Goal: Information Seeking & Learning: Learn about a topic

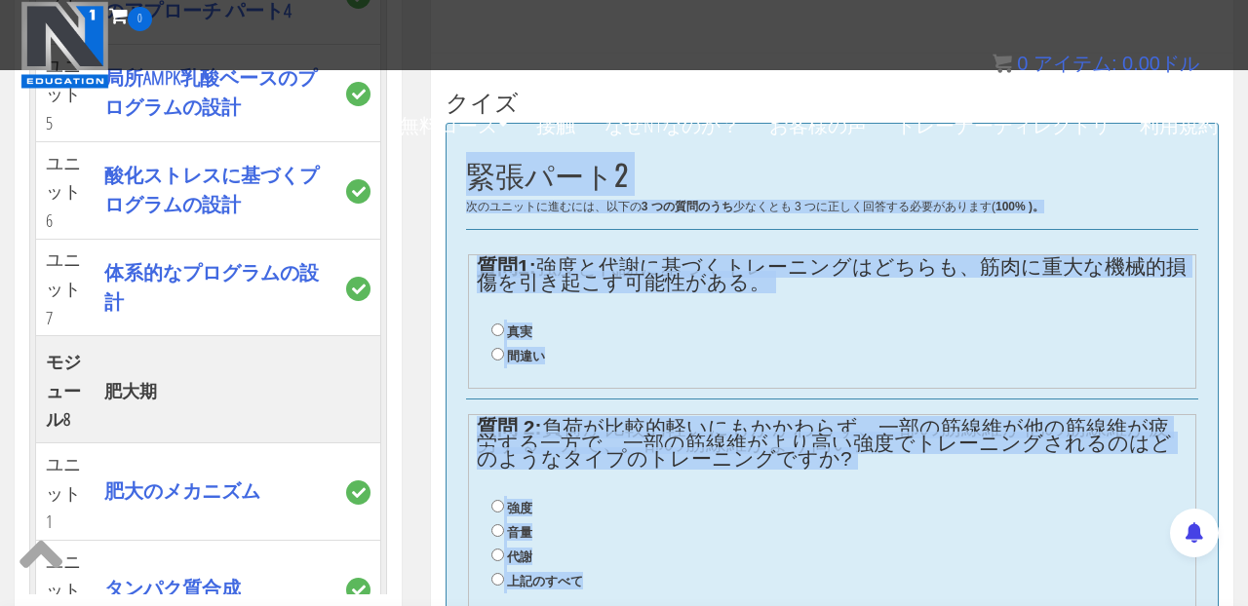
scroll to position [714, 0]
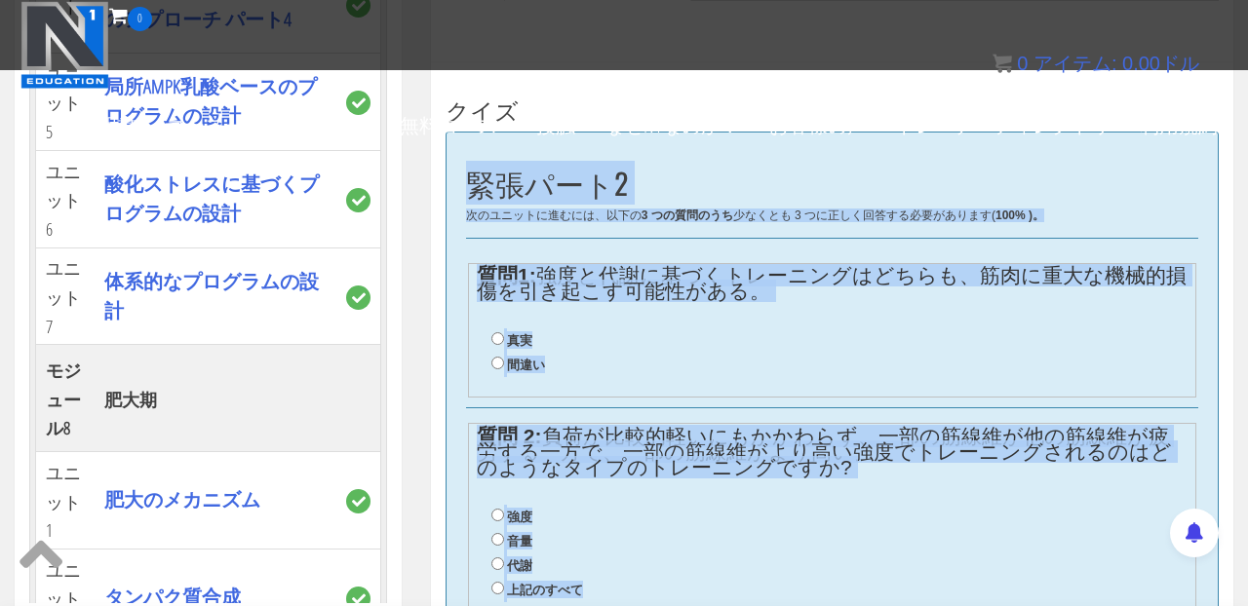
click at [873, 161] on div "緊張パート2 次のユニットに進むには、以下の 3 つの質問のうち 少なくとも 3 つに正しく回答する必要があります ( 100% )。 質問1: 強度と代謝に…" at bounding box center [831, 525] width 773 height 786
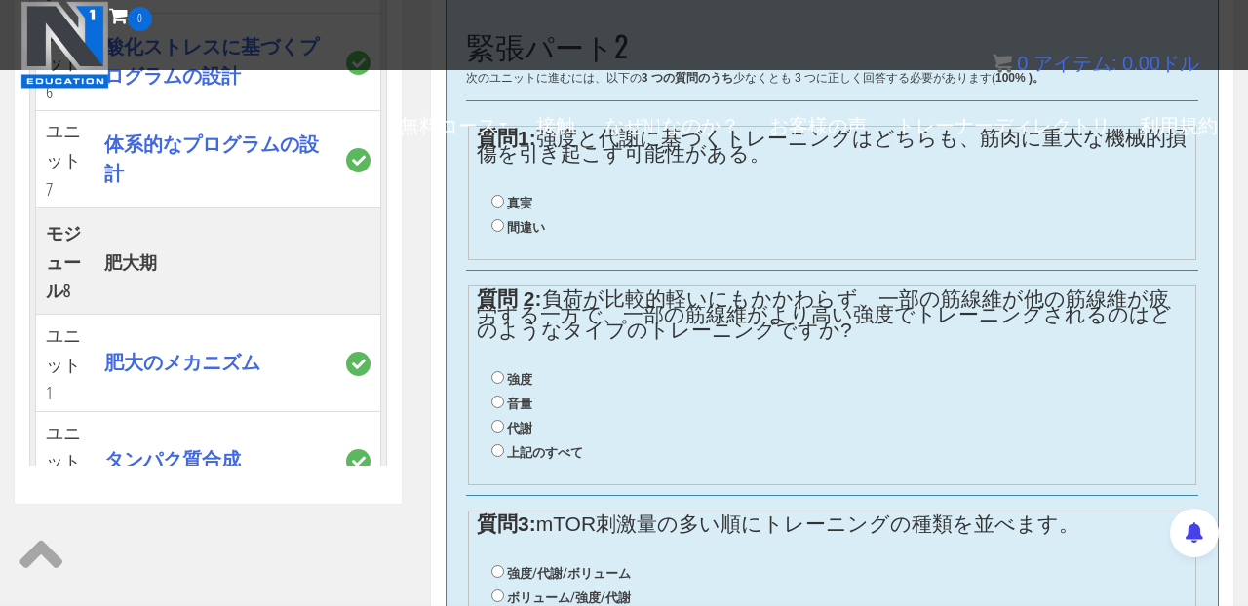
scroll to position [811, 0]
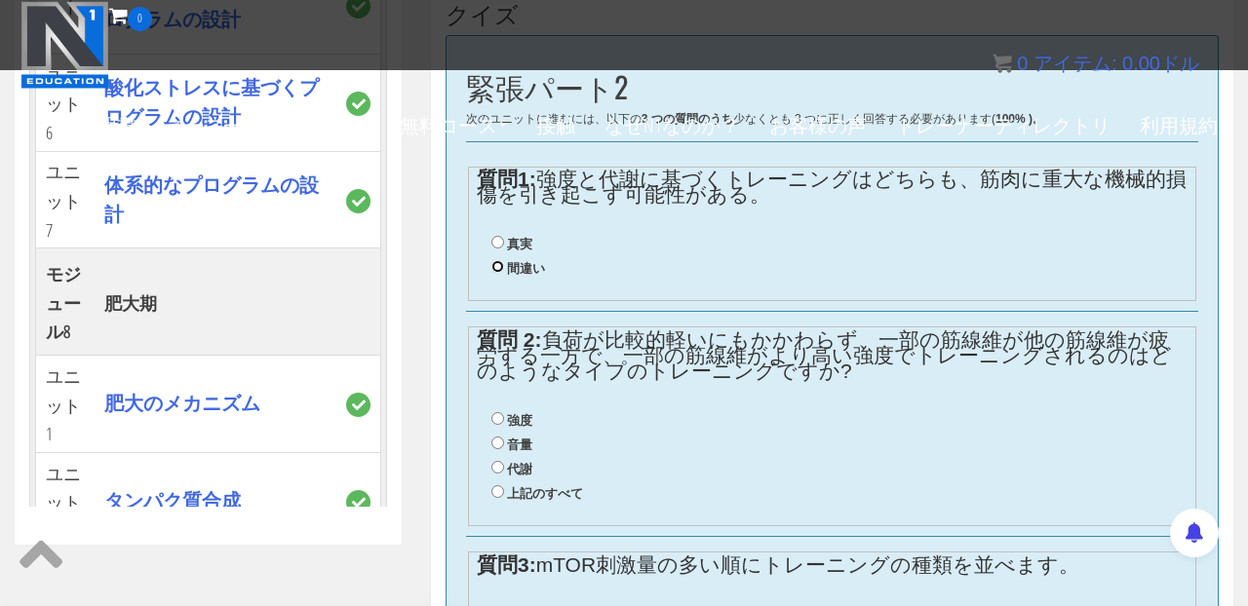
click at [491, 268] on input "間違い" at bounding box center [497, 266] width 13 height 13
radio input "true"
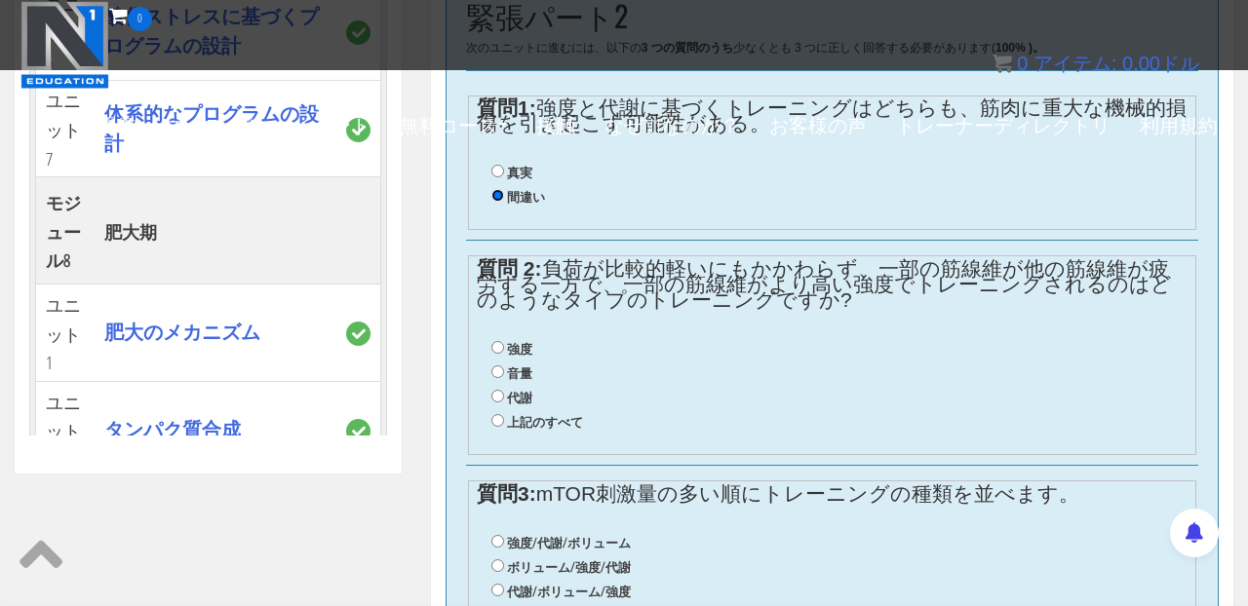
scroll to position [885, 0]
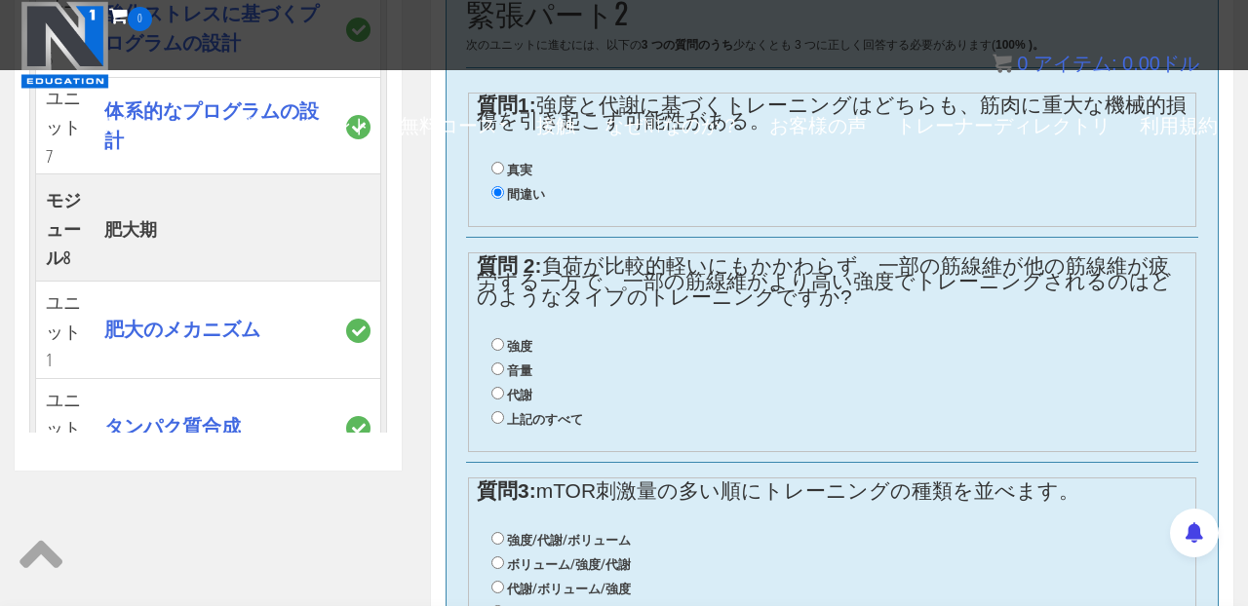
click at [545, 388] on li "代謝" at bounding box center [839, 395] width 696 height 24
click at [493, 390] on input "代謝" at bounding box center [497, 393] width 13 height 13
radio input "true"
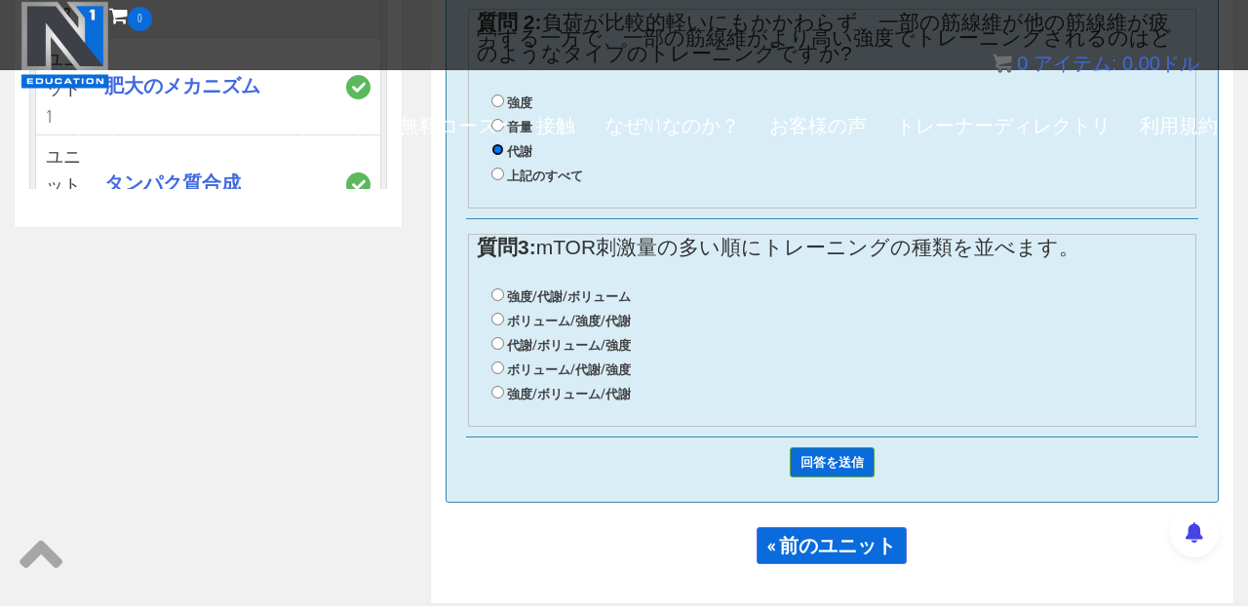
scroll to position [1157, 0]
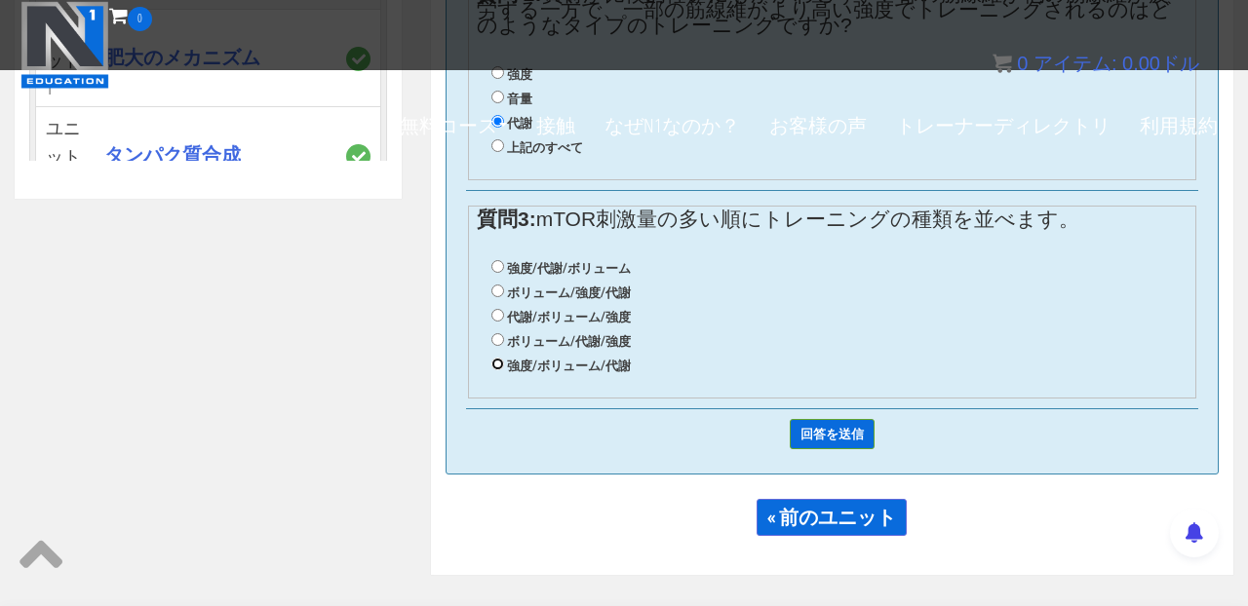
click at [500, 363] on input "強度/ボリューム/代謝" at bounding box center [497, 364] width 13 height 13
radio input "true"
click at [822, 429] on input "回答を送信" at bounding box center [831, 434] width 85 height 30
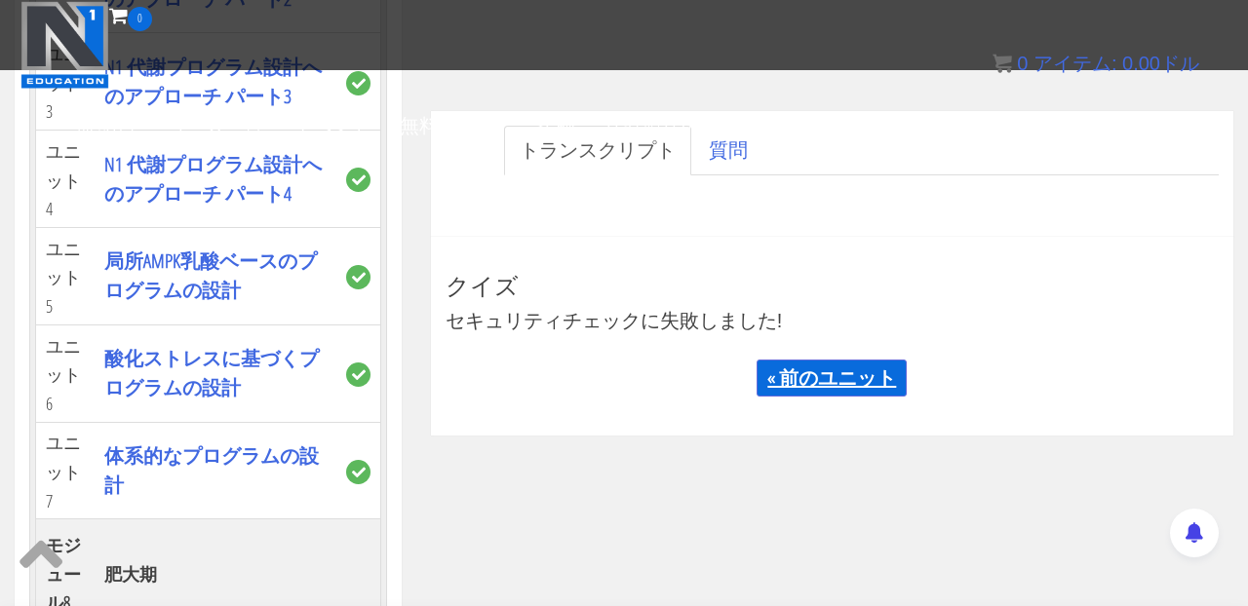
click at [869, 375] on font "« 前のユニット" at bounding box center [831, 378] width 129 height 26
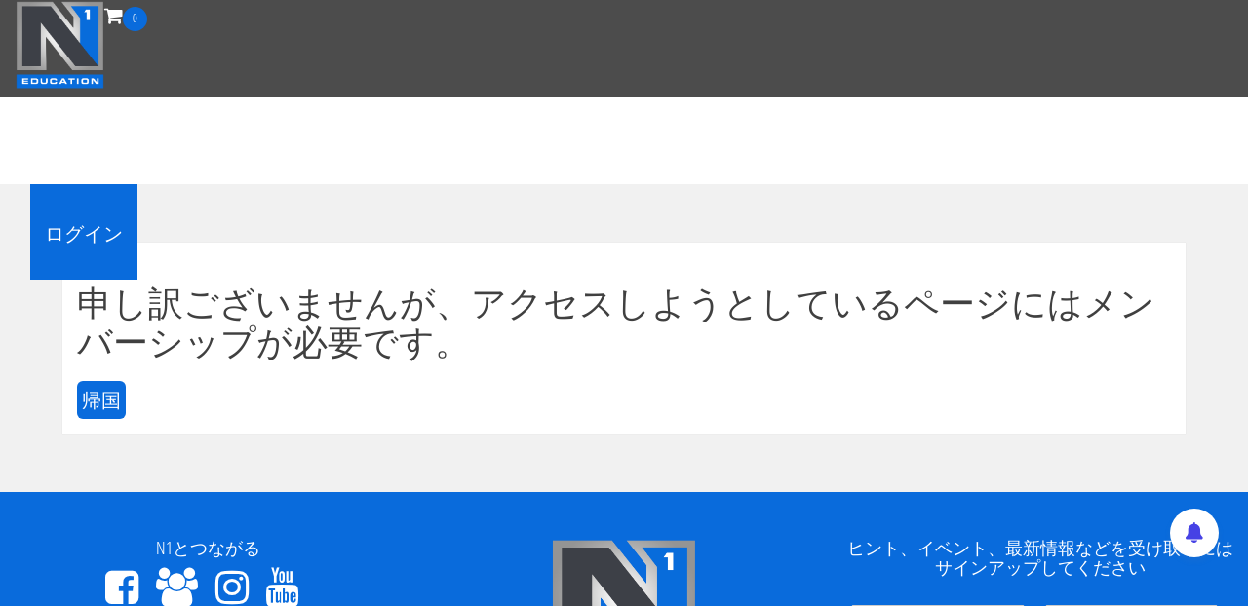
click at [103, 224] on font "ログイン" at bounding box center [84, 232] width 78 height 26
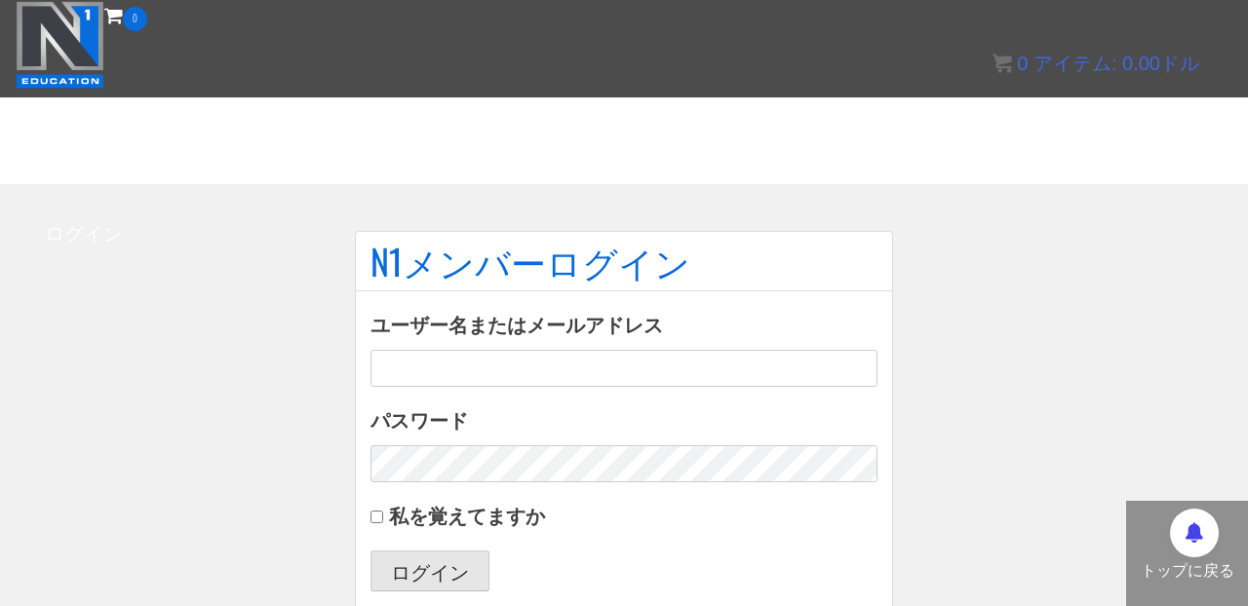
type input "[EMAIL_ADDRESS][DOMAIN_NAME]"
click at [377, 520] on input "私を覚えてますか" at bounding box center [376, 517] width 13 height 13
checkbox input "true"
click at [407, 573] on font "ログイン" at bounding box center [430, 572] width 78 height 26
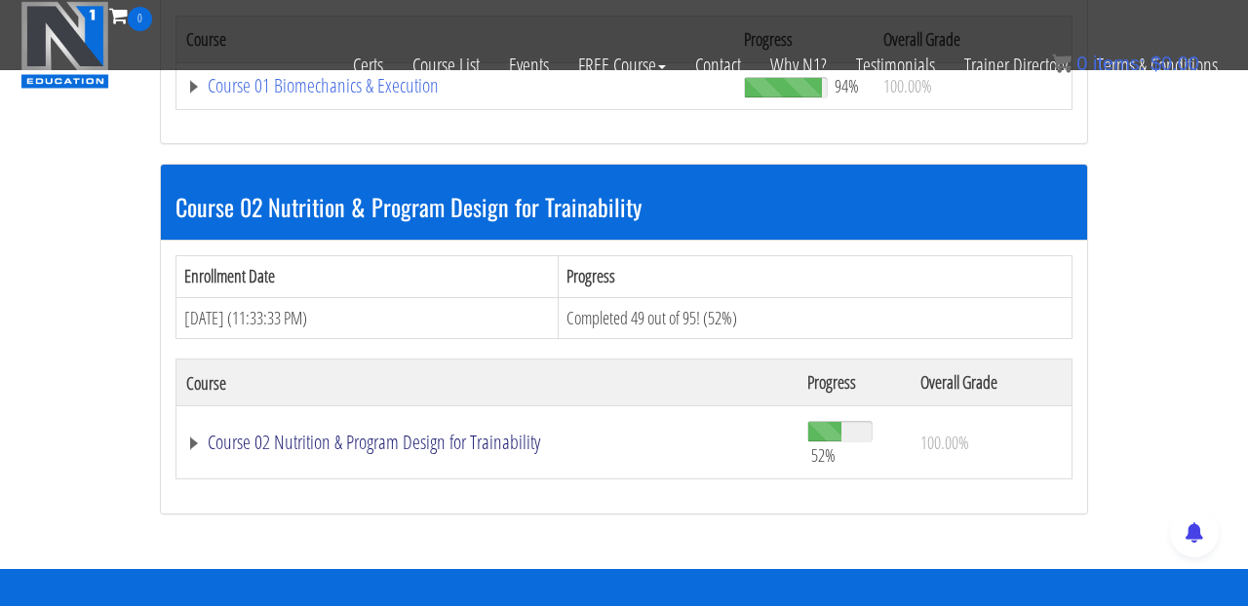
scroll to position [1156, 0]
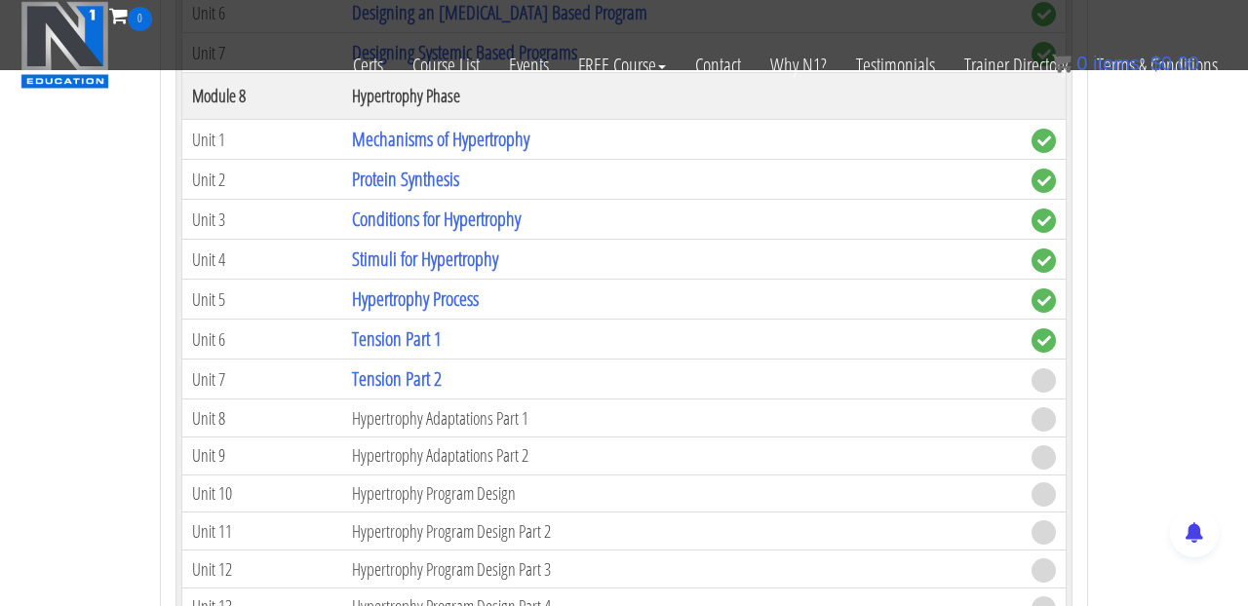
scroll to position [3571, 0]
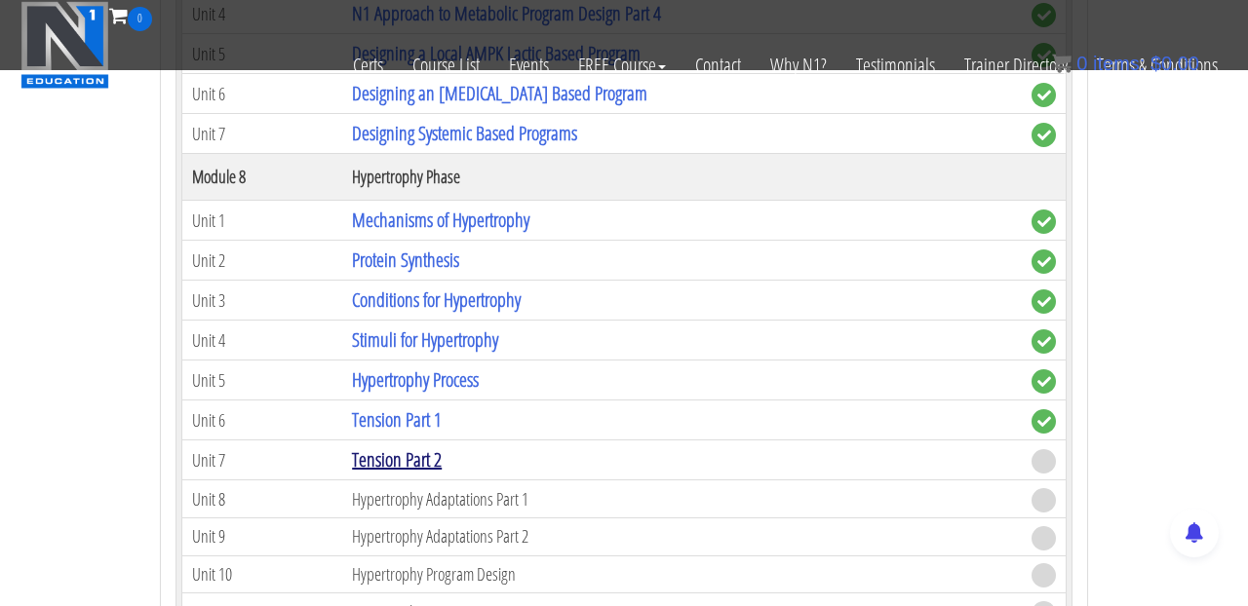
click at [422, 462] on link "Tension Part 2" at bounding box center [397, 459] width 90 height 26
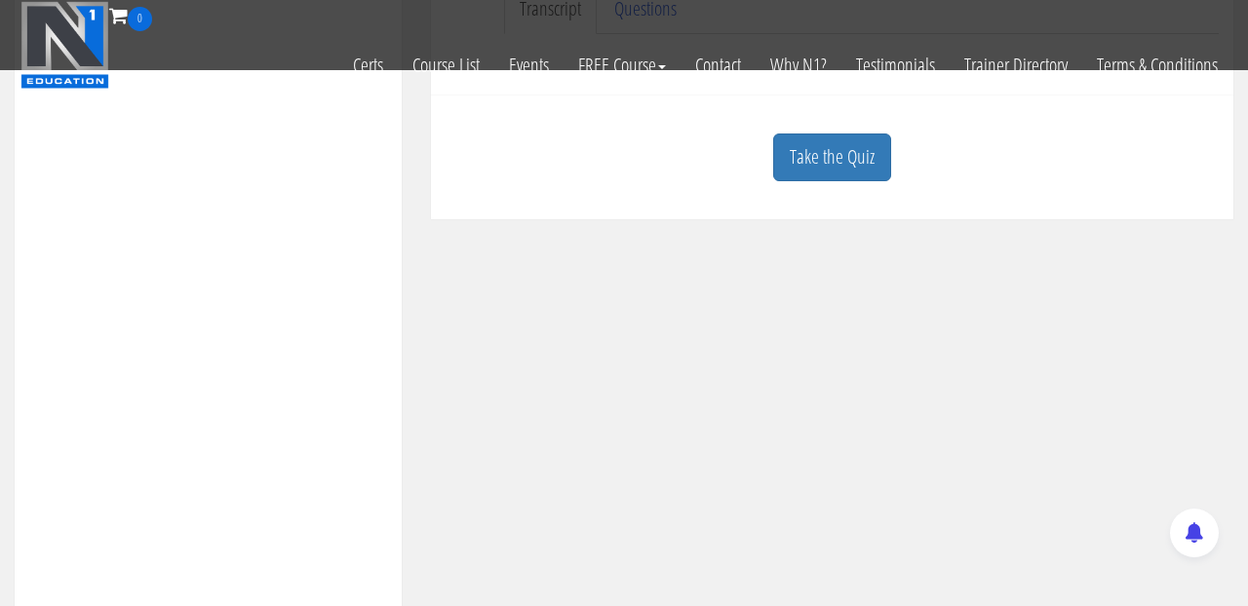
scroll to position [592, 0]
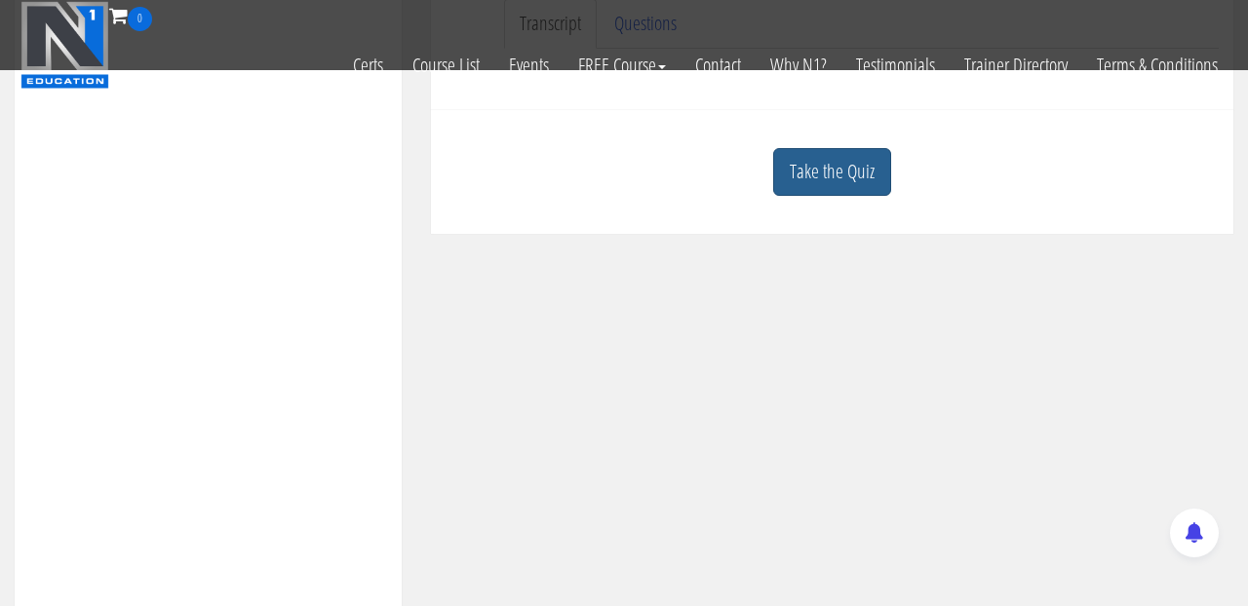
click at [849, 175] on link "Take the Quiz" at bounding box center [832, 172] width 118 height 48
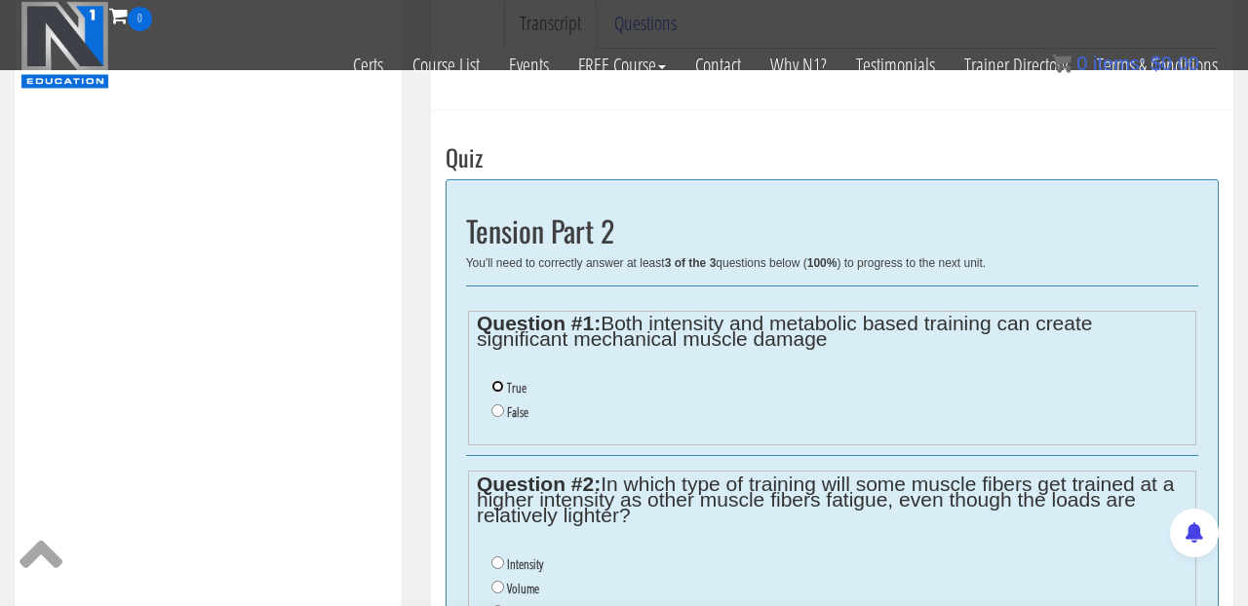
click at [492, 388] on input "True" at bounding box center [497, 386] width 13 height 13
radio input "true"
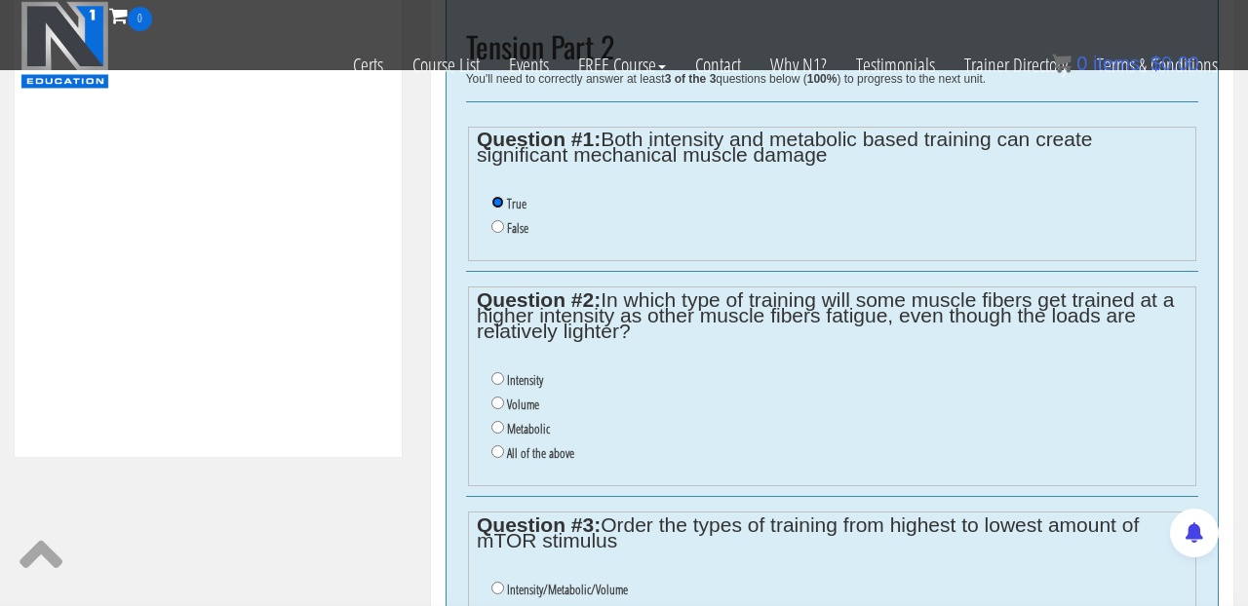
scroll to position [779, 0]
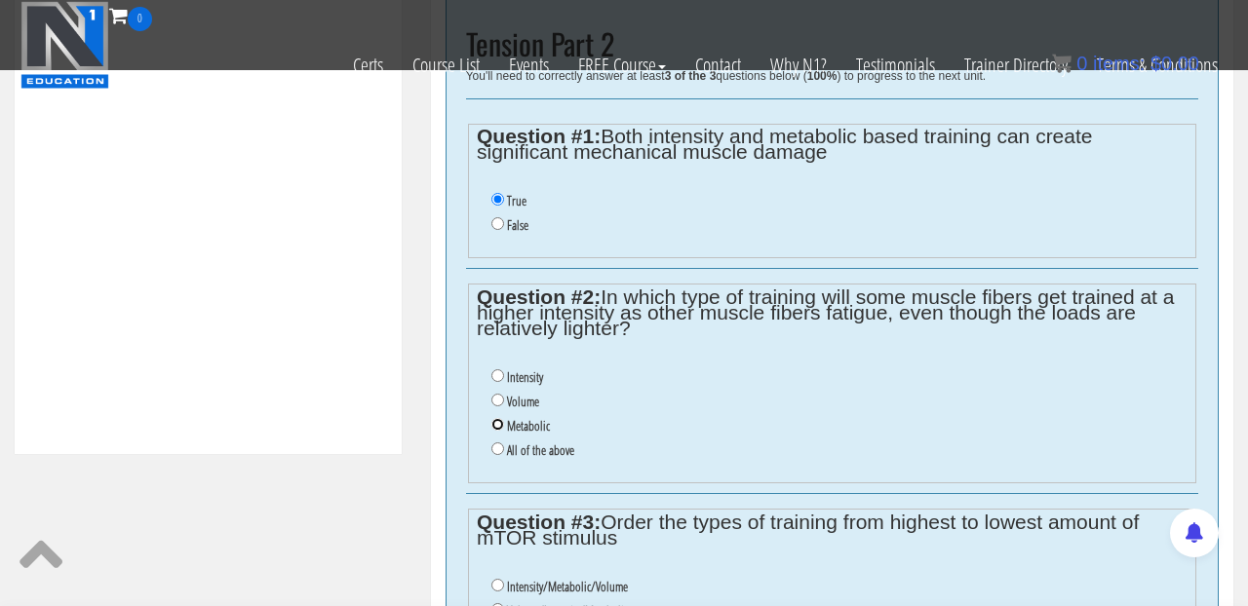
click at [495, 419] on input "Metabolic" at bounding box center [497, 424] width 13 height 13
radio input "true"
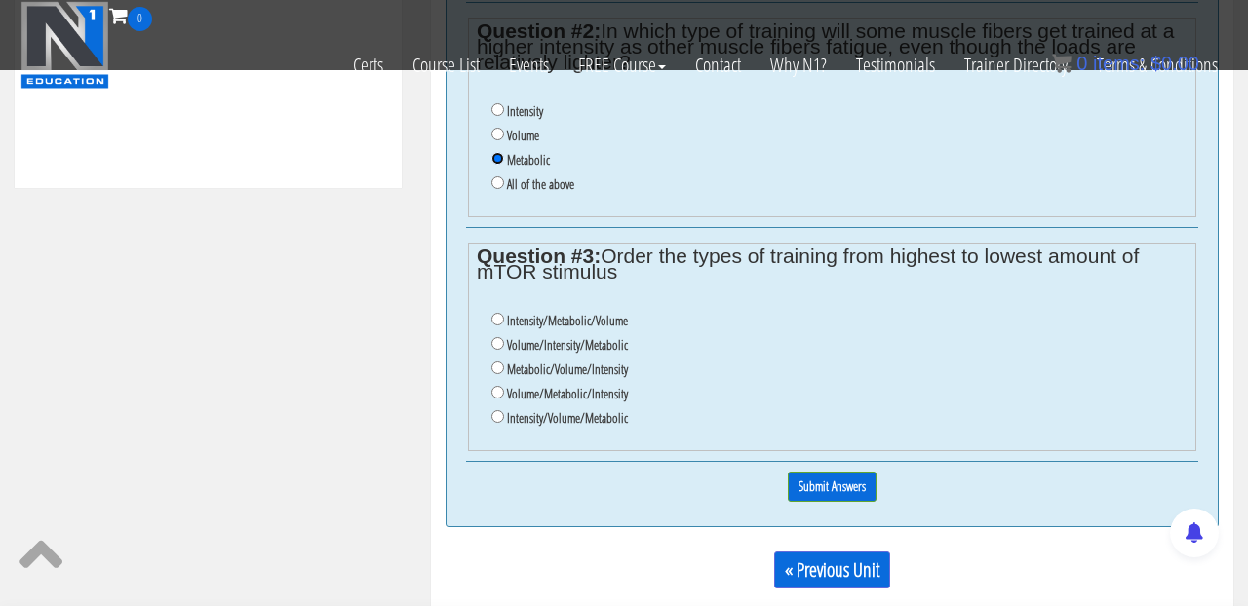
scroll to position [1071, 0]
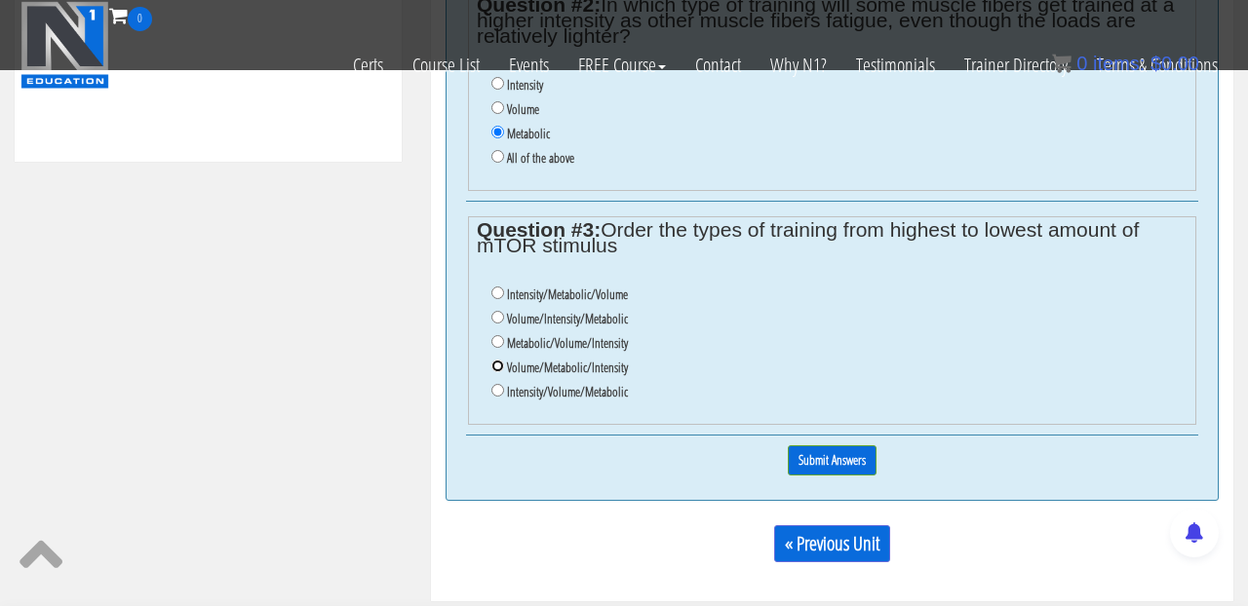
click at [492, 368] on input "Volume/Metabolic/Intensity" at bounding box center [497, 366] width 13 height 13
radio input "true"
click at [491, 368] on input "Volume/Metabolic/Intensity" at bounding box center [497, 366] width 13 height 13
click at [497, 324] on li "Volume/Intensity/Metabolic" at bounding box center [839, 319] width 696 height 24
click at [500, 294] on input "Intensity/Metabolic/Volume" at bounding box center [497, 293] width 13 height 13
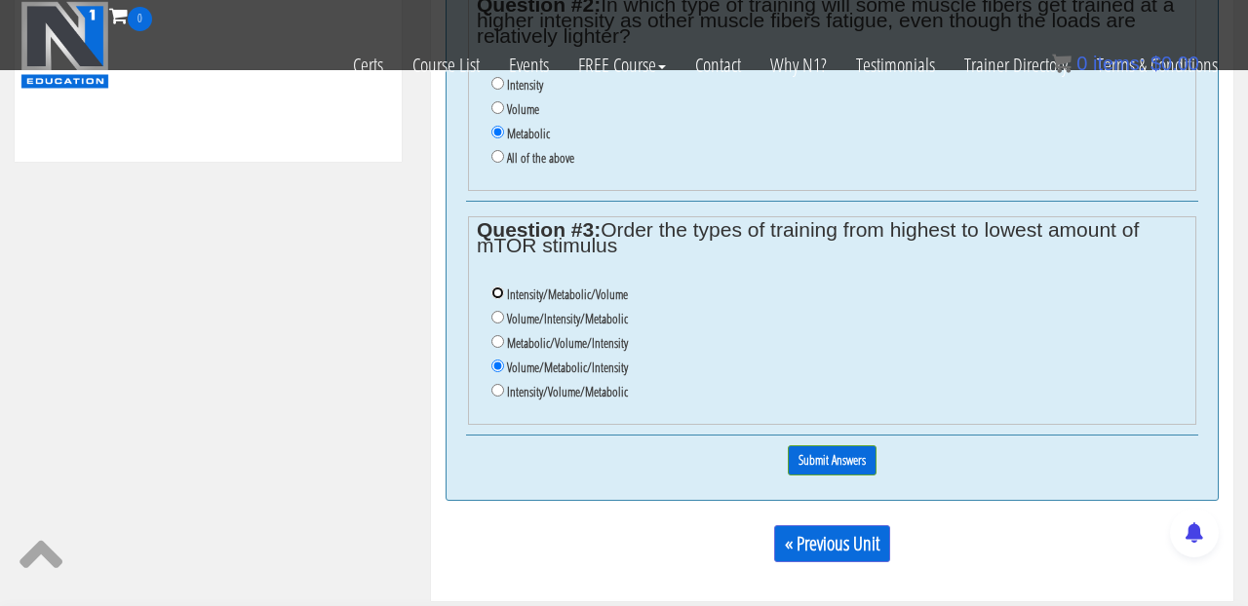
radio input "true"
click at [855, 460] on input "Submit Answers" at bounding box center [832, 460] width 89 height 30
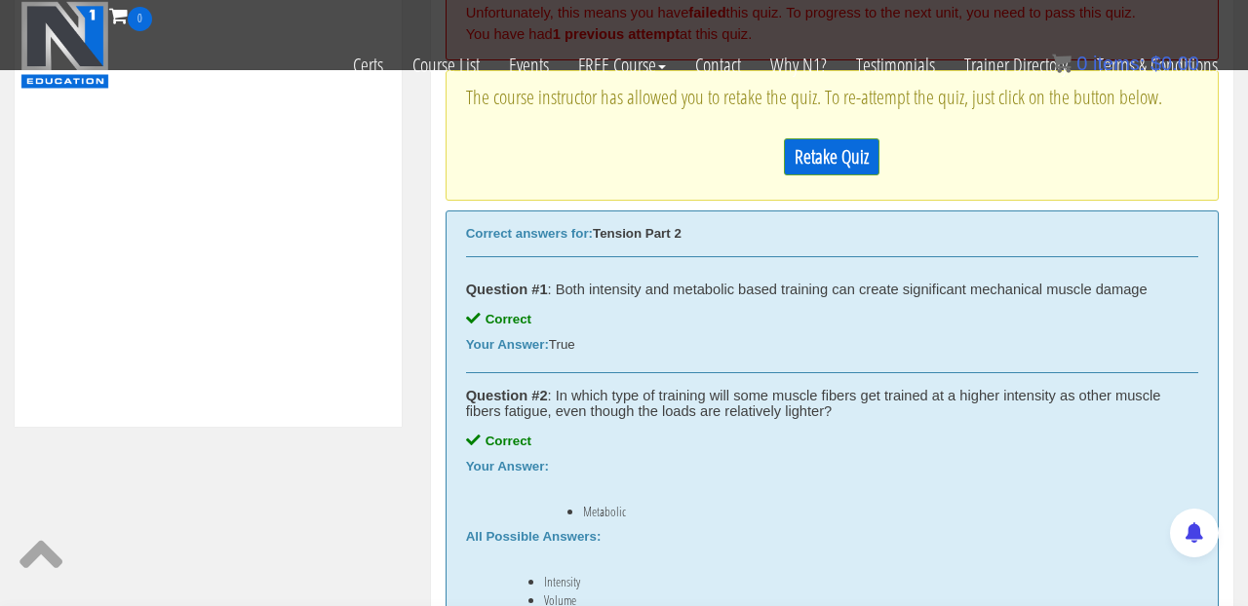
scroll to position [789, 0]
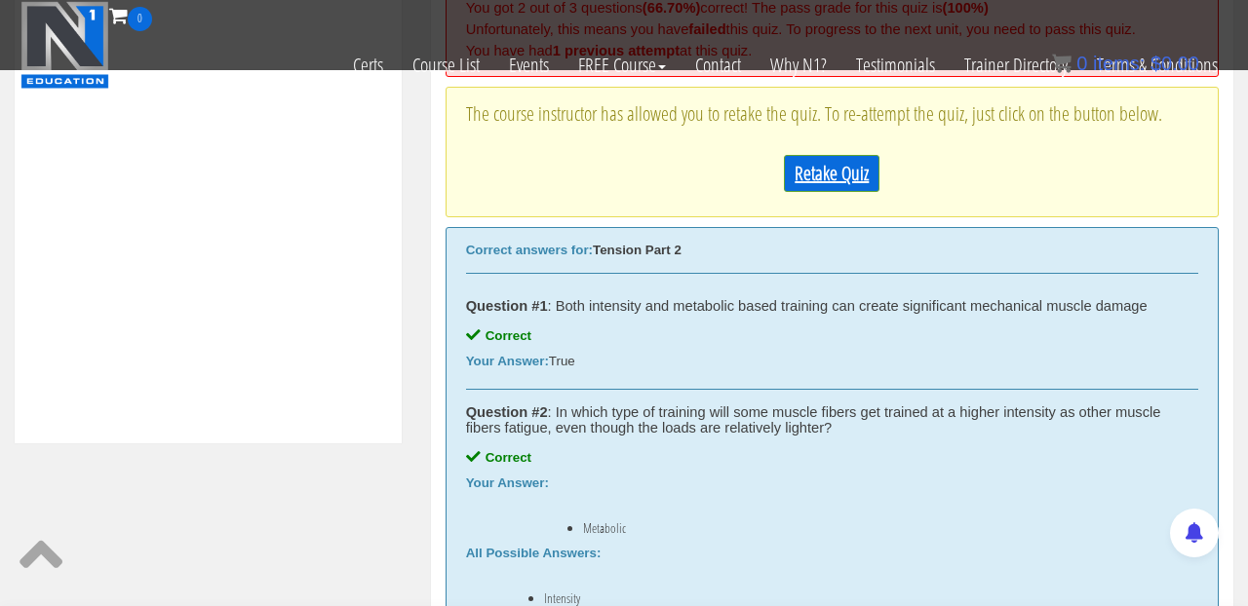
click at [836, 187] on link "Retake Quiz" at bounding box center [832, 173] width 96 height 37
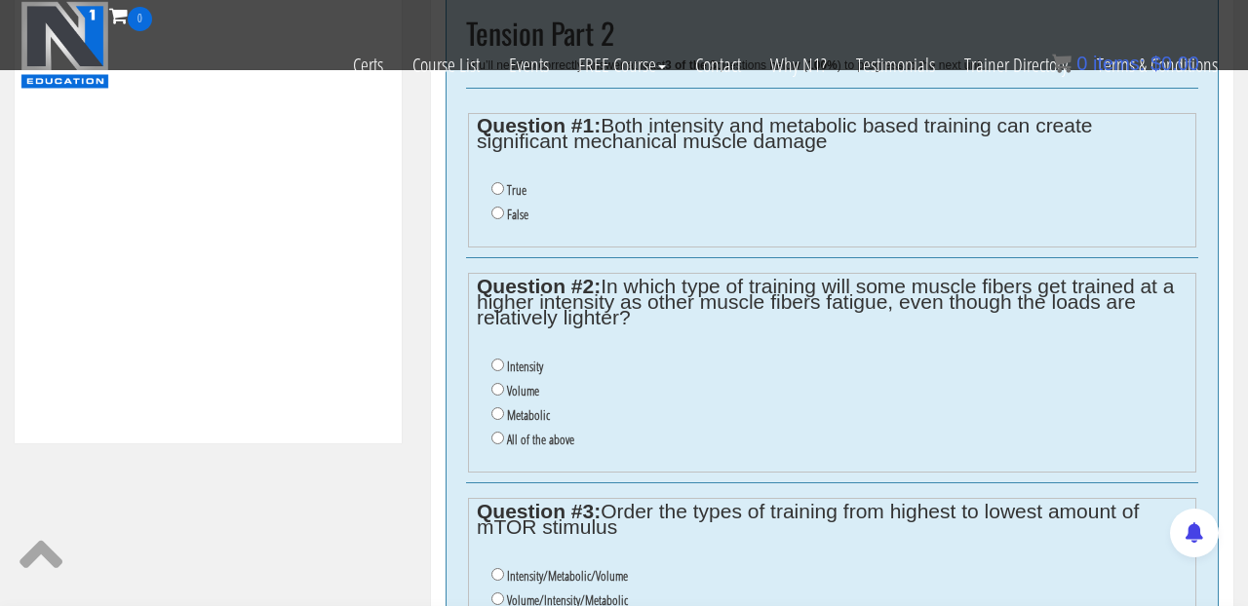
click at [496, 197] on li "True" at bounding box center [839, 190] width 696 height 24
click at [497, 187] on input "True" at bounding box center [497, 188] width 13 height 13
radio input "true"
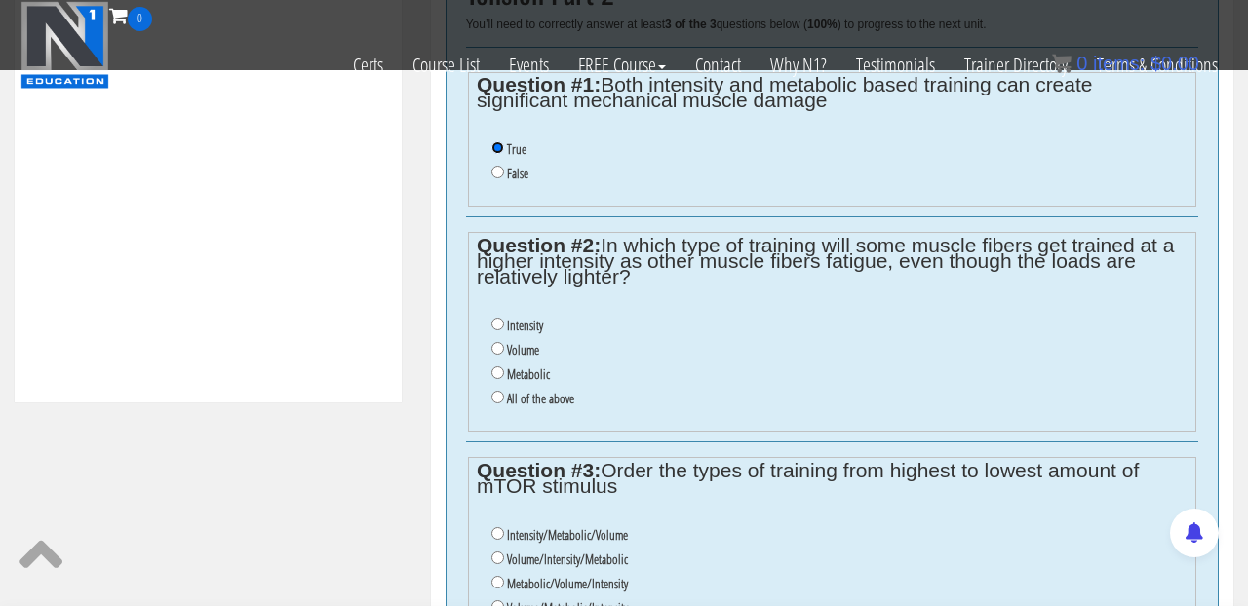
scroll to position [846, 0]
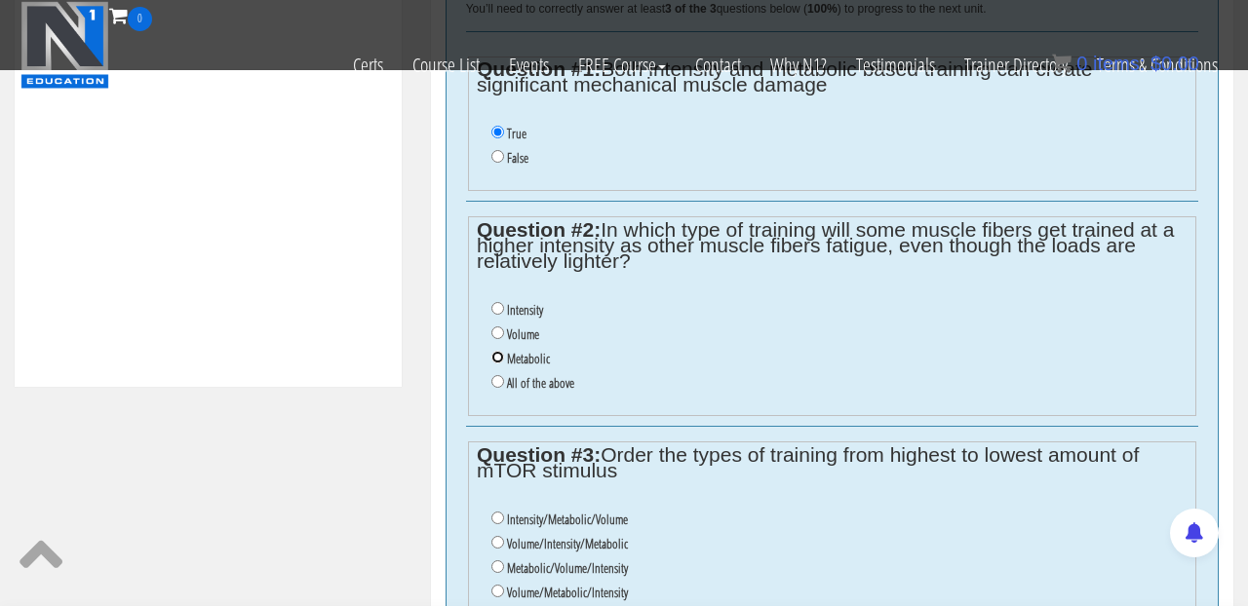
click at [502, 360] on input "Metabolic" at bounding box center [497, 357] width 13 height 13
radio input "true"
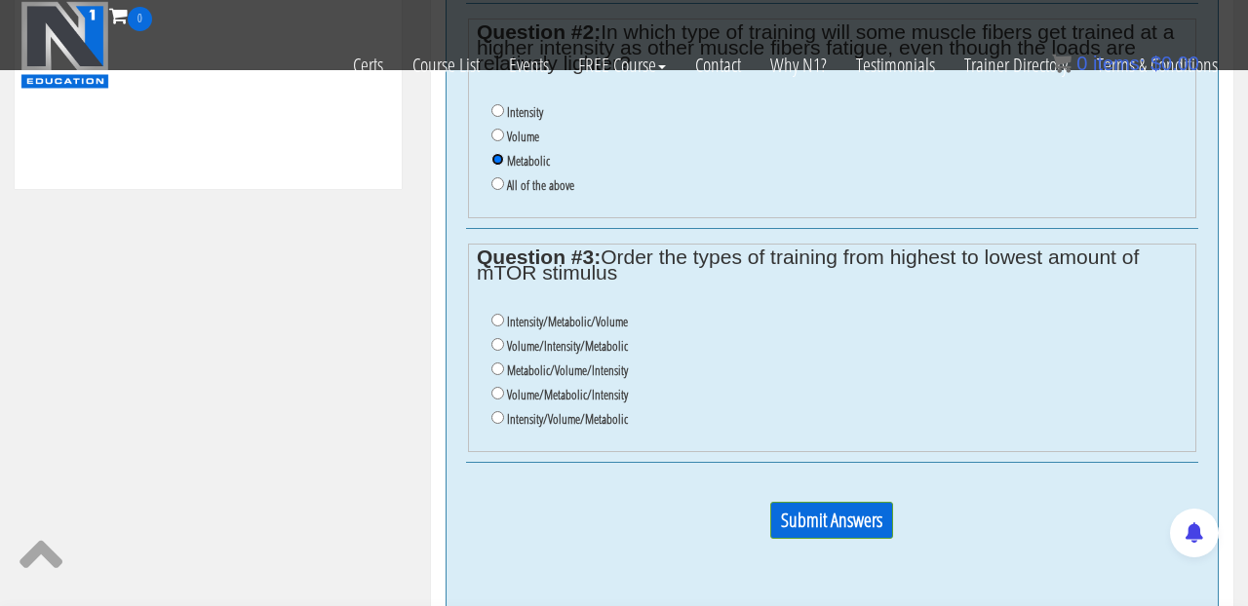
scroll to position [1094, 0]
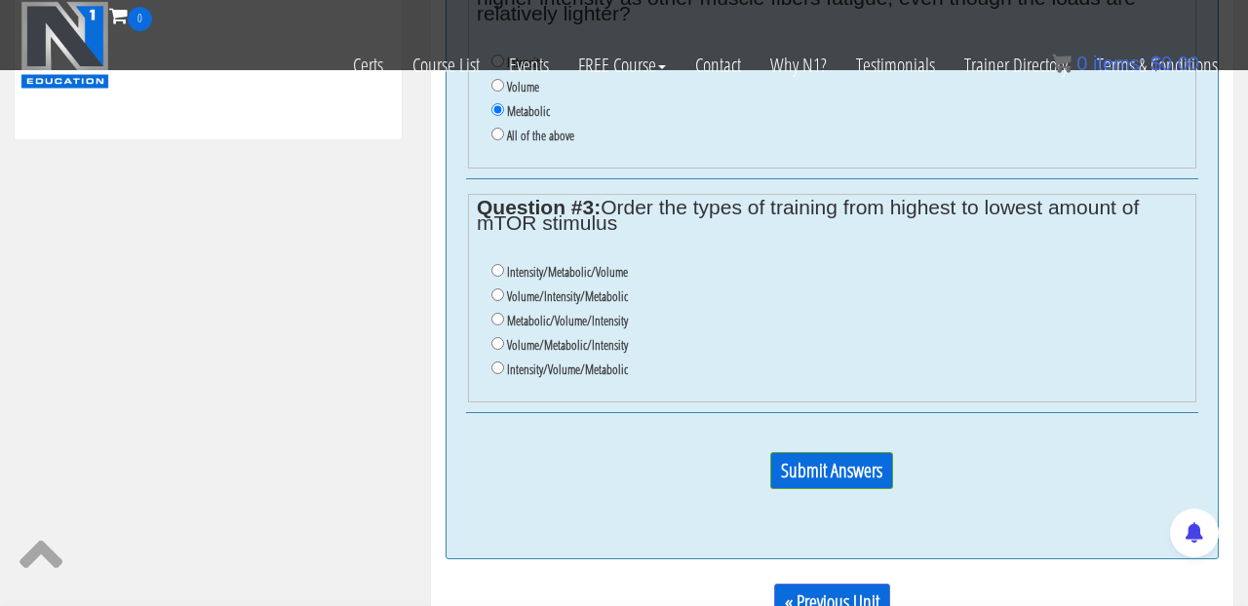
click at [663, 336] on li "Volume/Metabolic/Intensity" at bounding box center [839, 345] width 696 height 24
click at [499, 297] on input "Volume/Intensity/Metabolic" at bounding box center [497, 295] width 13 height 13
radio input "true"
click at [500, 368] on input "Intensity/Volume/Metabolic" at bounding box center [497, 368] width 13 height 13
radio input "true"
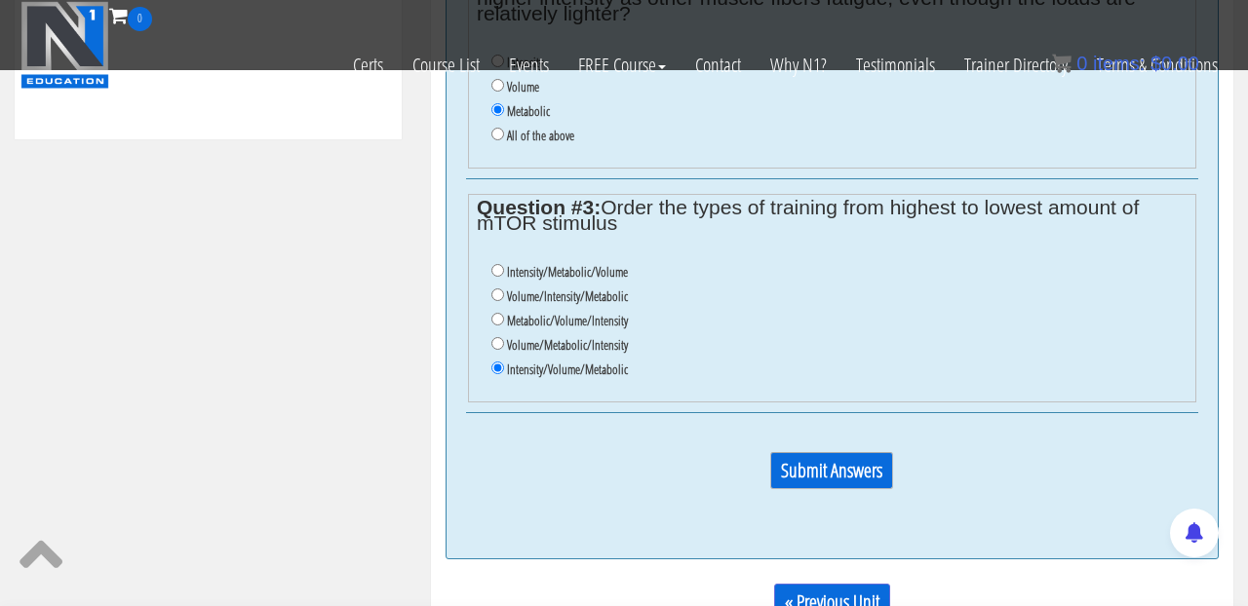
click at [827, 481] on input "Submit Answers" at bounding box center [831, 470] width 123 height 37
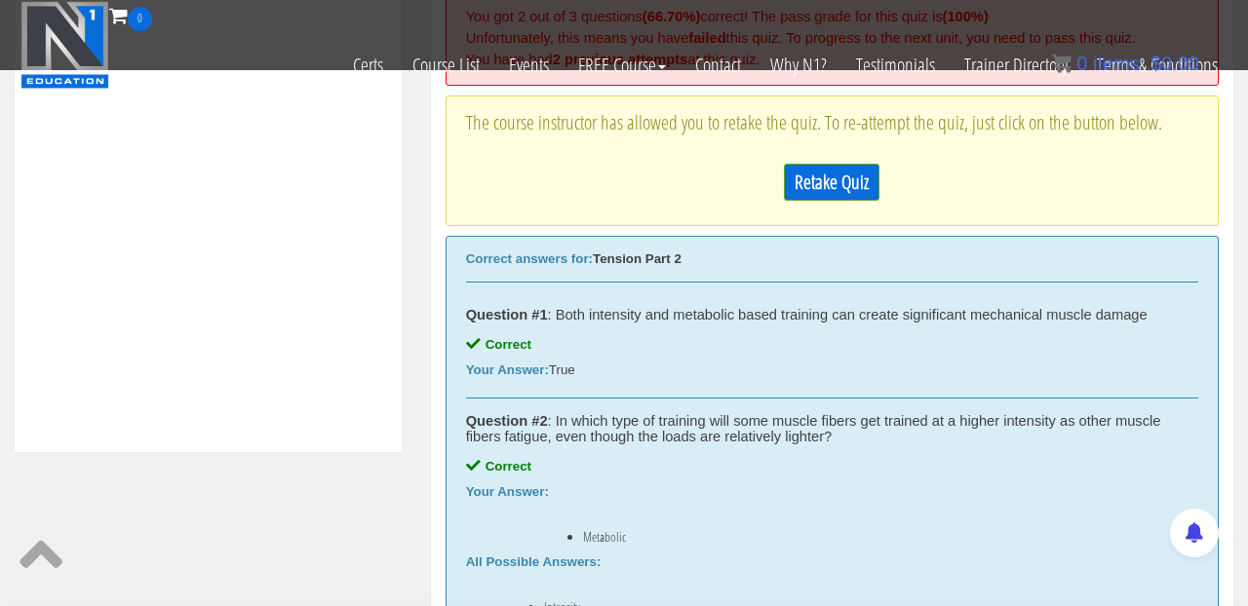
scroll to position [765, 0]
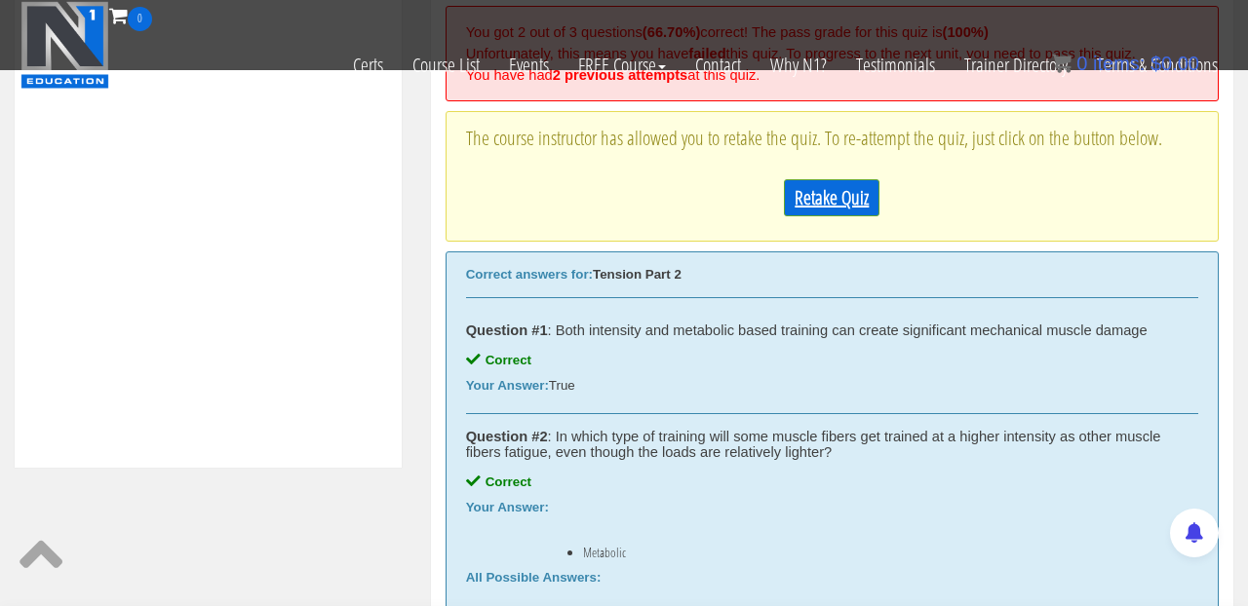
click at [859, 216] on link "Retake Quiz" at bounding box center [832, 197] width 96 height 37
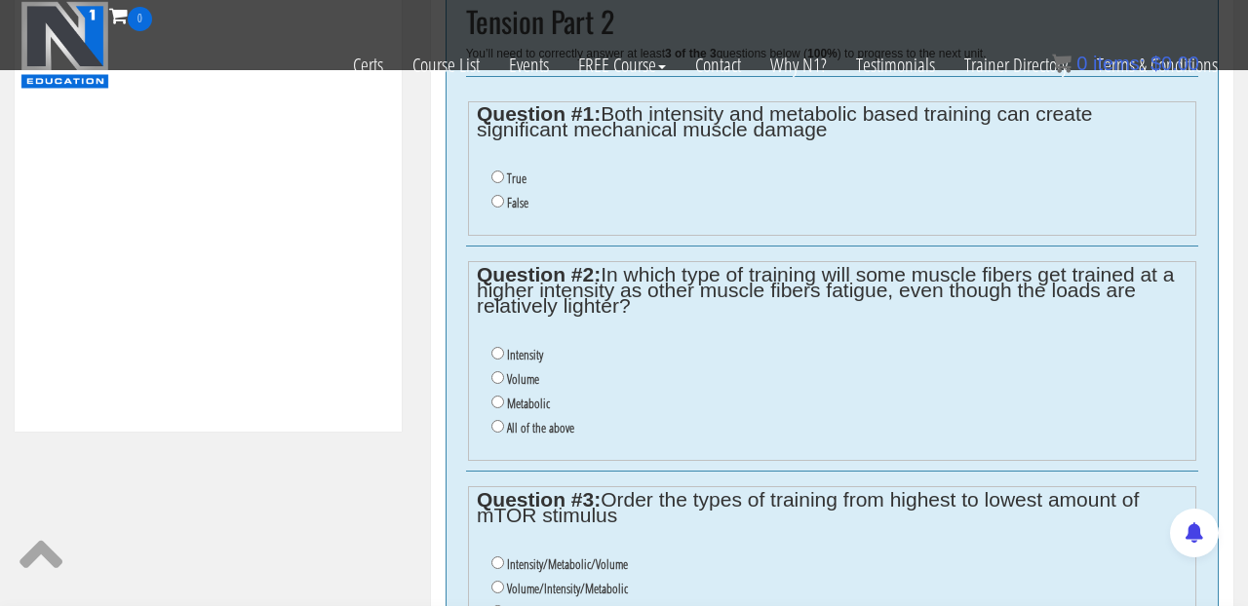
scroll to position [800, 0]
click at [498, 185] on li "True" at bounding box center [839, 180] width 696 height 24
click at [500, 178] on input "True" at bounding box center [497, 178] width 13 height 13
radio input "true"
click at [496, 404] on input "Metabolic" at bounding box center [497, 403] width 13 height 13
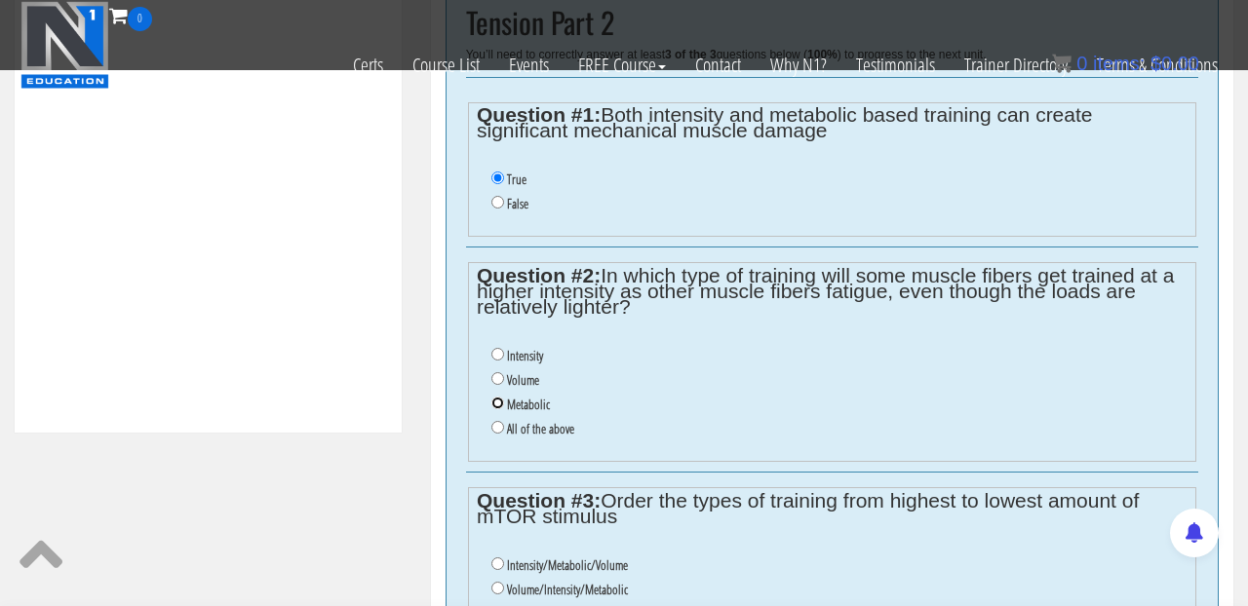
radio input "true"
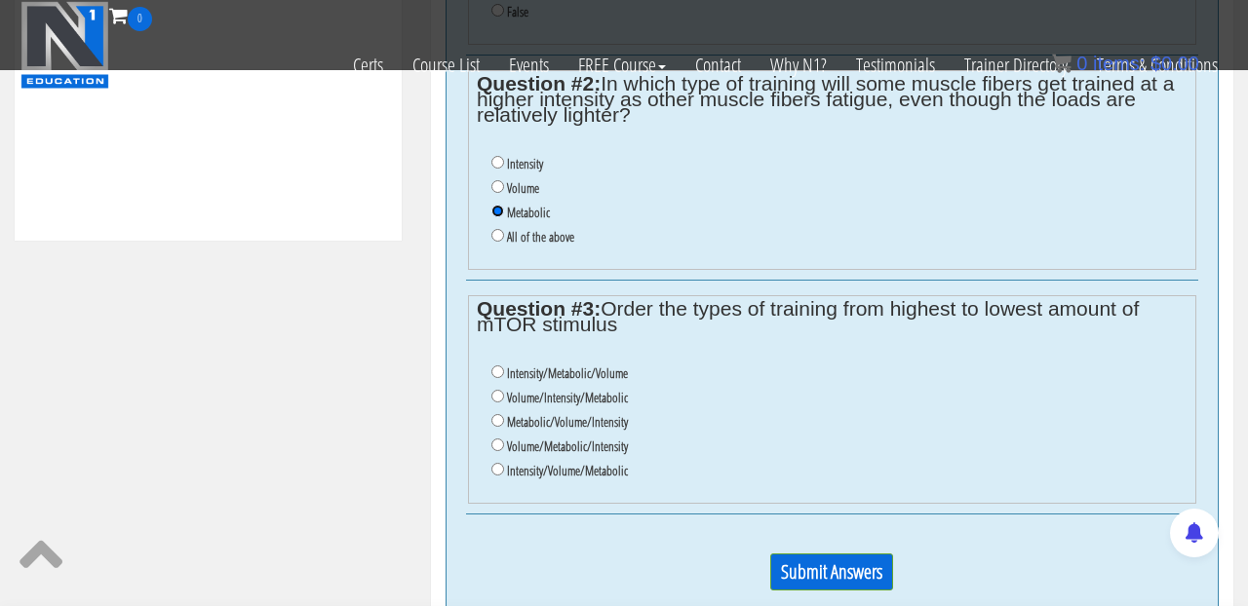
scroll to position [1049, 0]
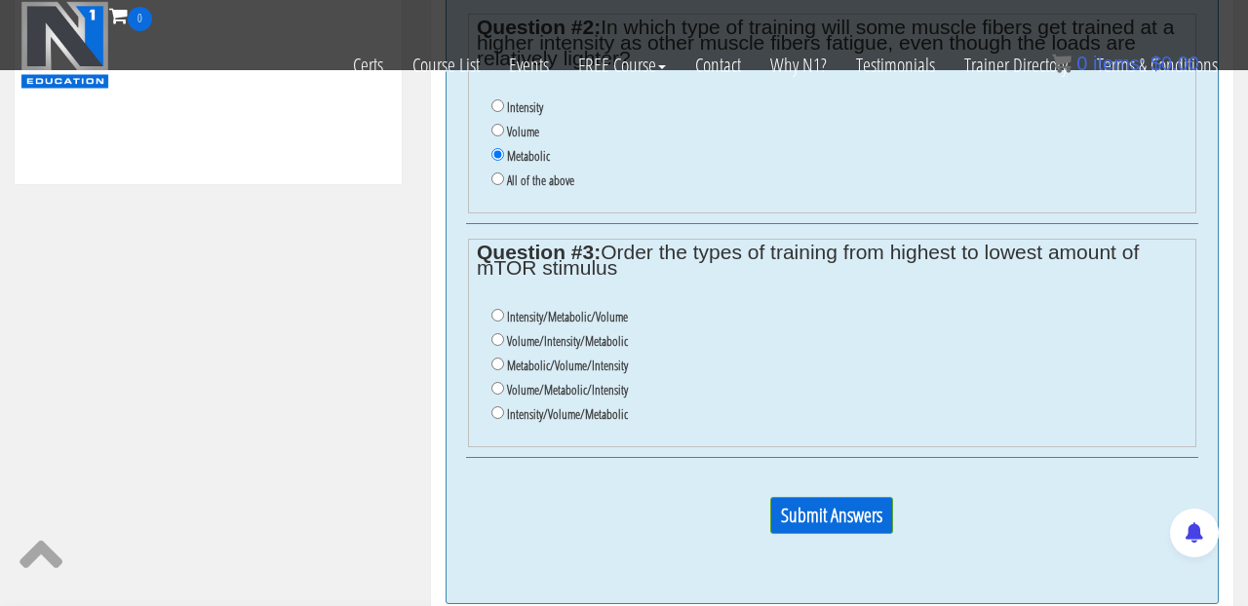
click at [652, 373] on li "Metabolic/Volume/Intensity" at bounding box center [839, 366] width 696 height 24
click at [496, 347] on li "Volume/Intensity/Metabolic" at bounding box center [839, 341] width 696 height 24
click at [497, 329] on li "Volume/Intensity/Metabolic" at bounding box center [839, 341] width 696 height 24
click at [499, 344] on input "Volume/Intensity/Metabolic" at bounding box center [497, 339] width 13 height 13
radio input "true"
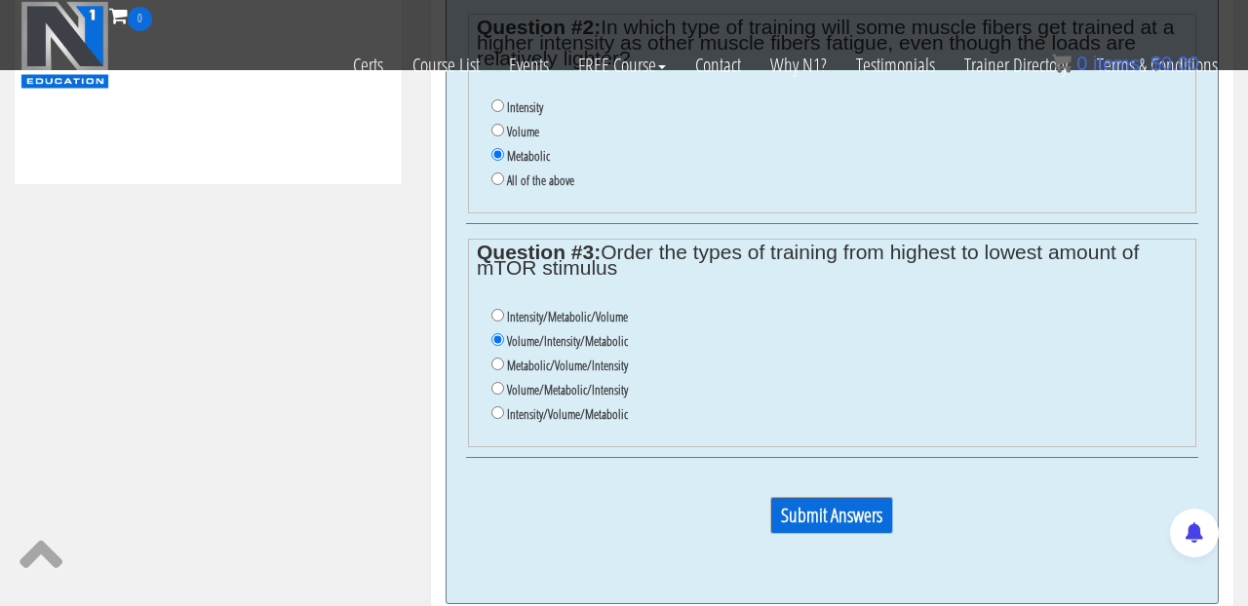
click at [822, 510] on input "Submit Answers" at bounding box center [831, 515] width 123 height 37
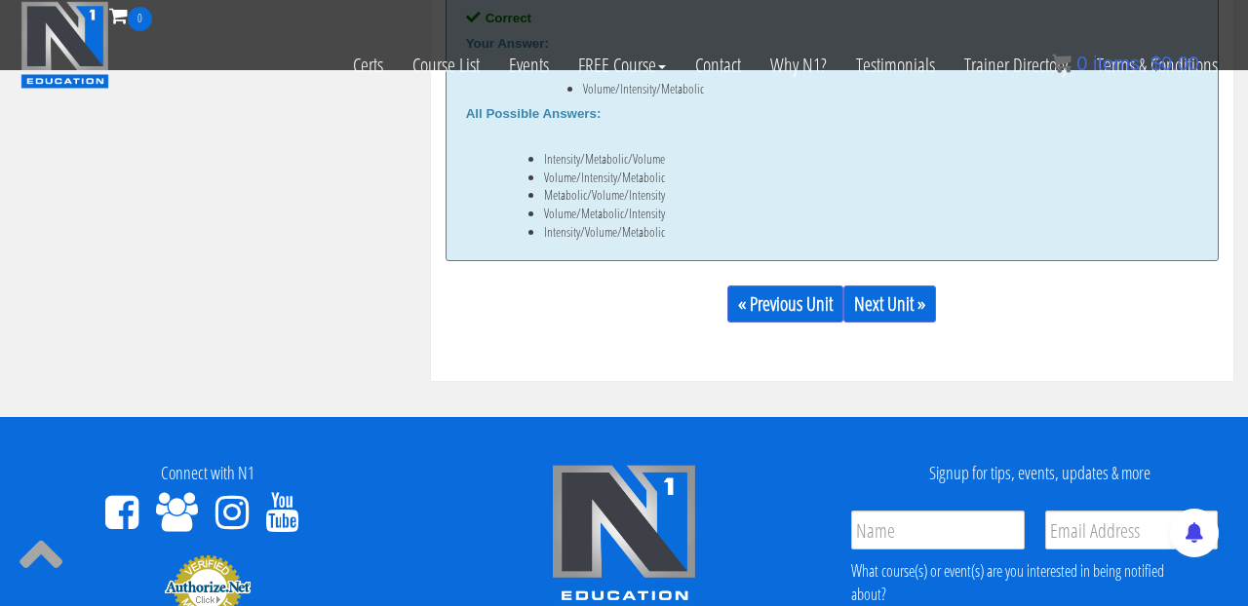
scroll to position [1415, 0]
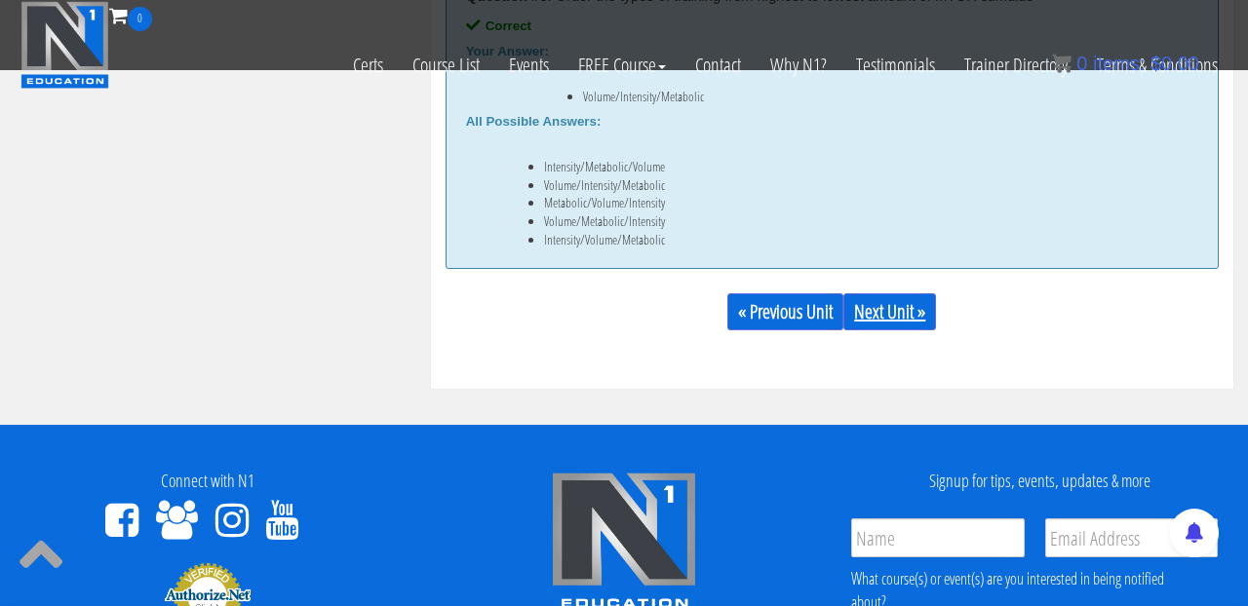
click at [869, 330] on link "Next Unit »" at bounding box center [889, 311] width 93 height 37
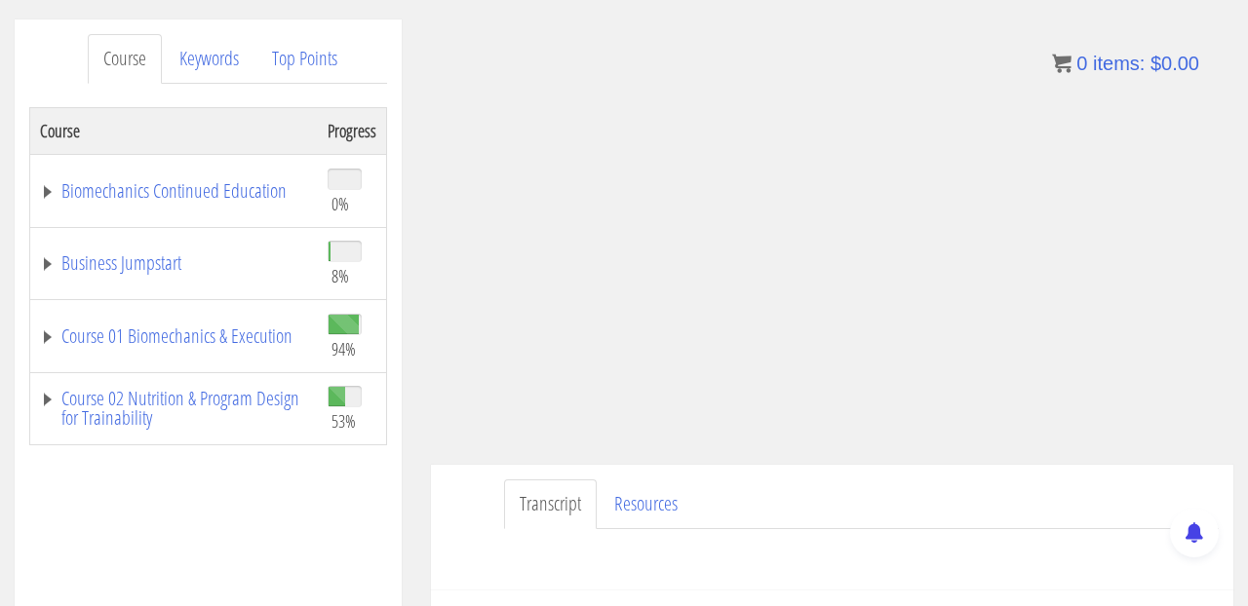
scroll to position [234, 0]
click at [49, 402] on link "Course 02 Nutrition & Program Design for Trainability" at bounding box center [174, 410] width 268 height 39
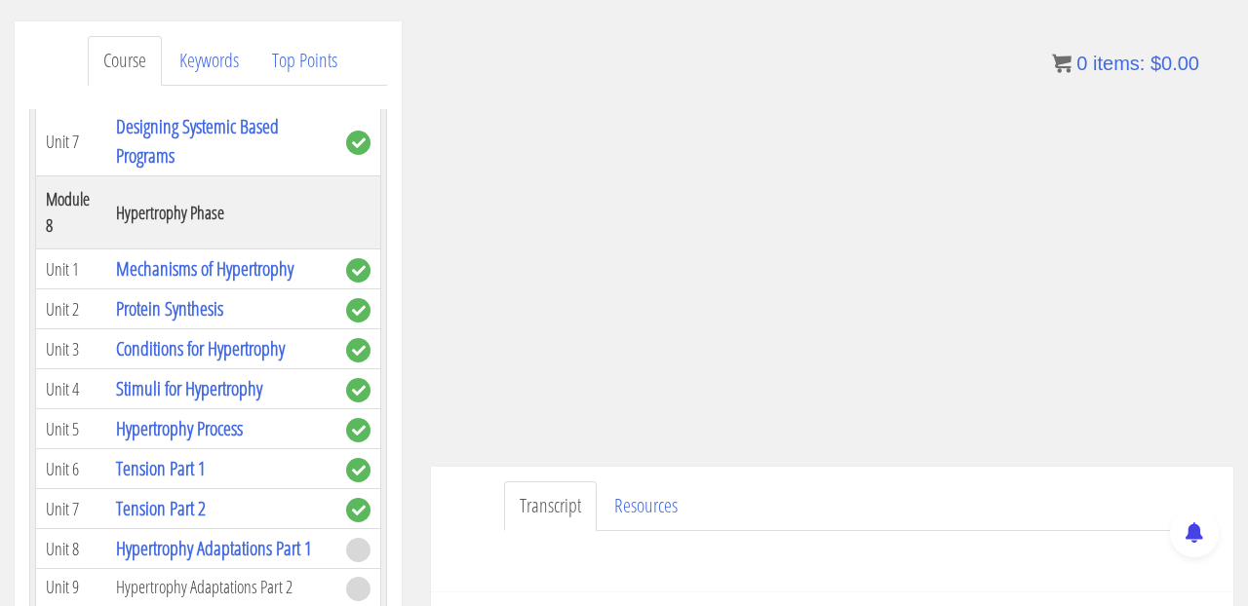
scroll to position [3484, 0]
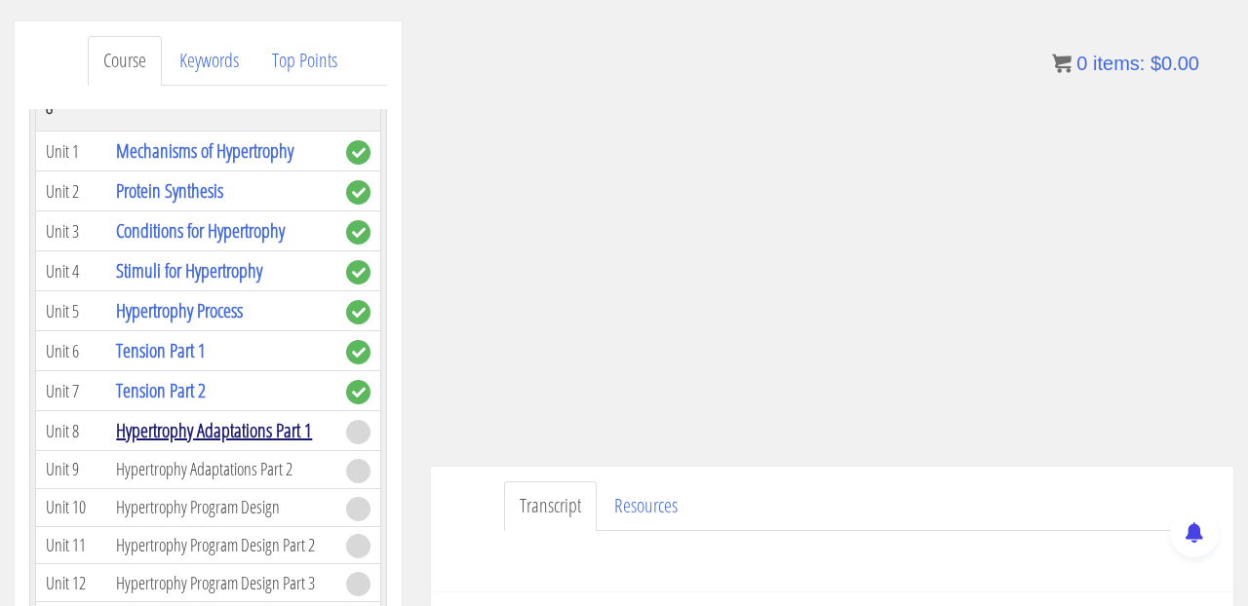
click at [168, 417] on link "Hypertrophy Adaptations Part 1" at bounding box center [214, 430] width 196 height 26
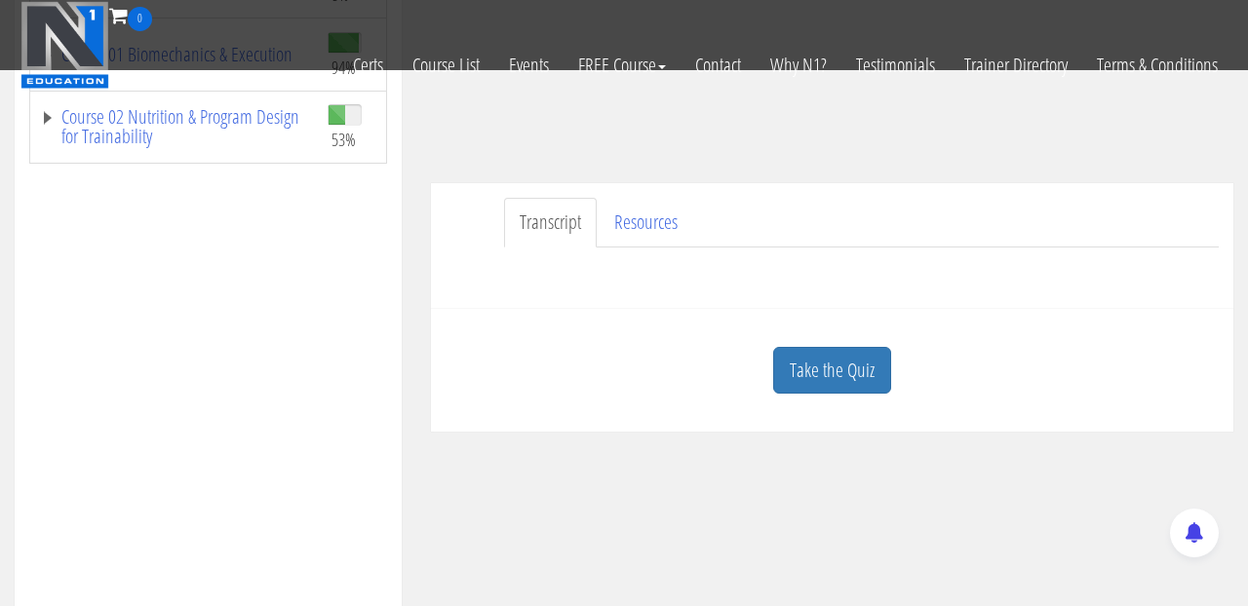
scroll to position [443, 0]
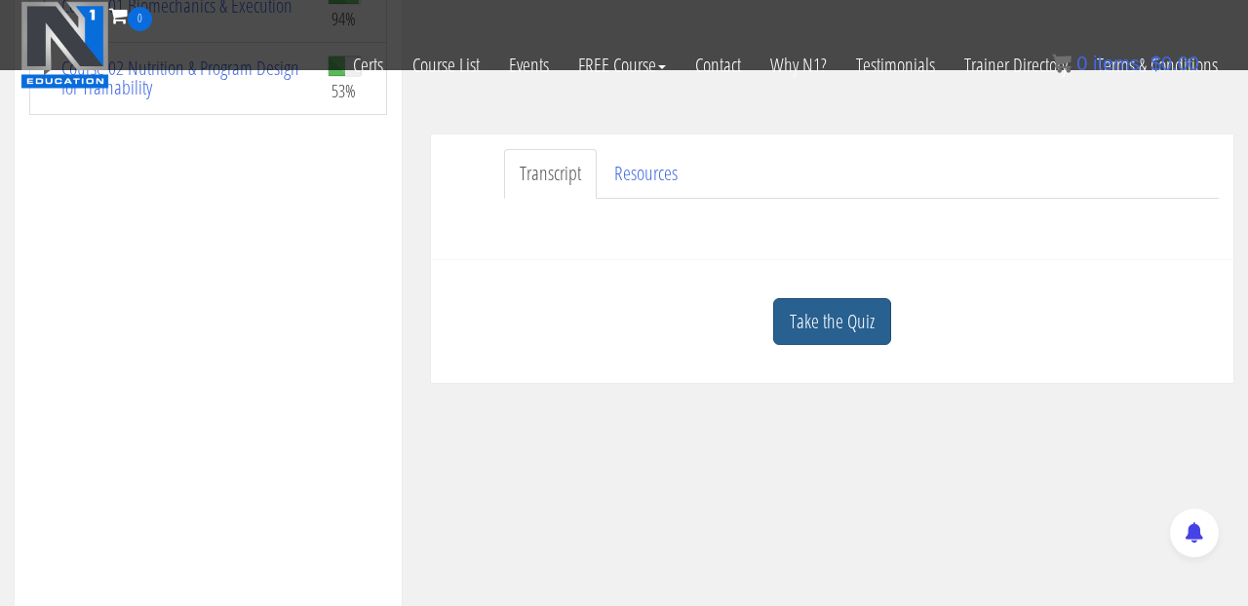
click at [839, 335] on link "Take the Quiz" at bounding box center [832, 322] width 118 height 48
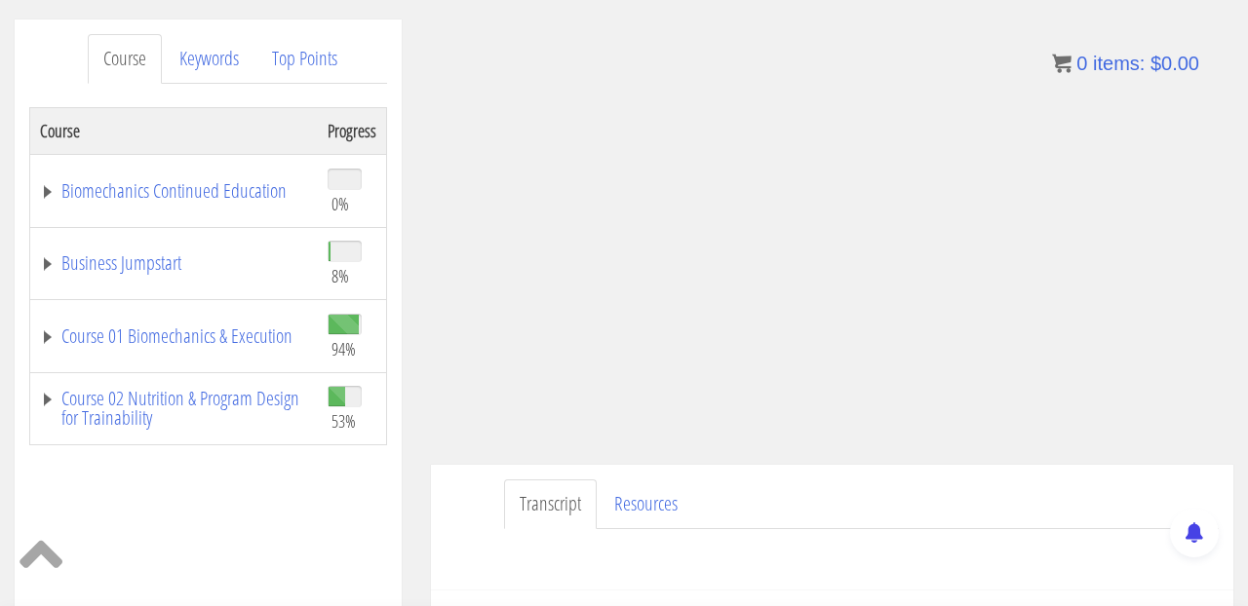
scroll to position [168, 0]
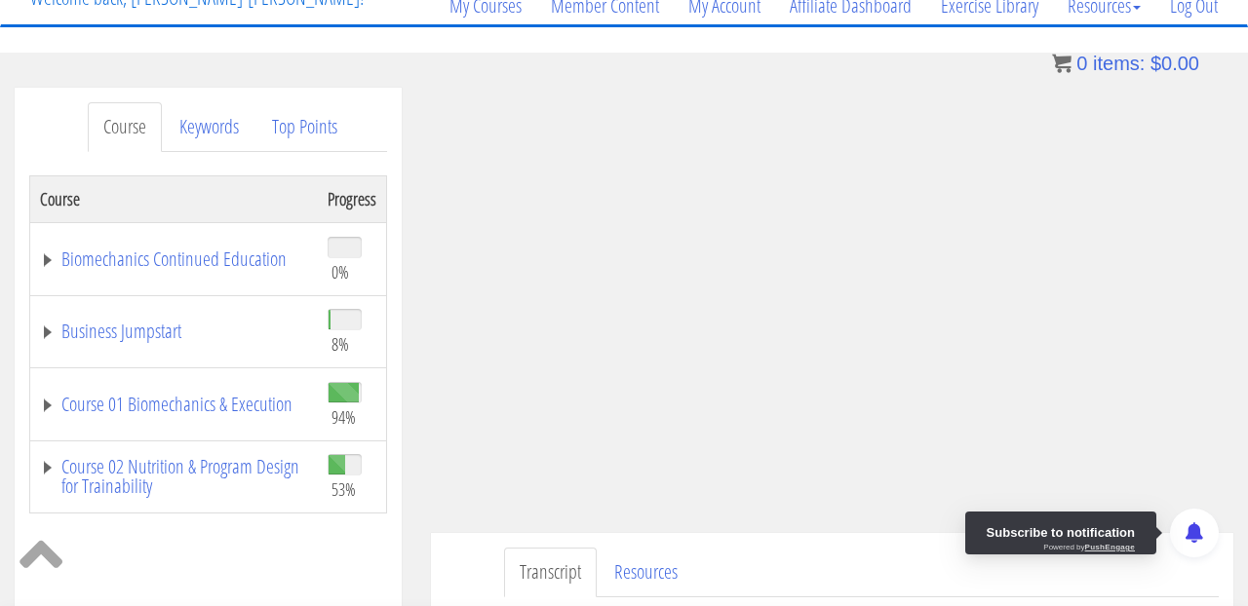
click at [1133, 517] on div "Subscribe to notification Powered by PushEngage" at bounding box center [1060, 533] width 191 height 43
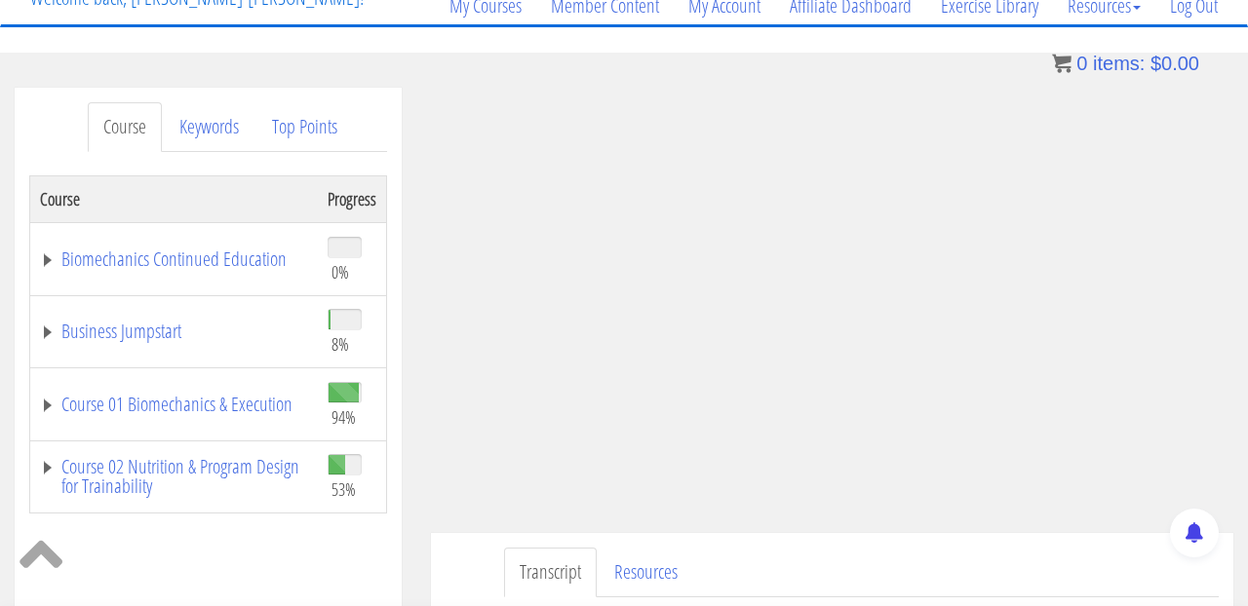
click at [795, 559] on ul "Transcript Resources" at bounding box center [861, 573] width 714 height 50
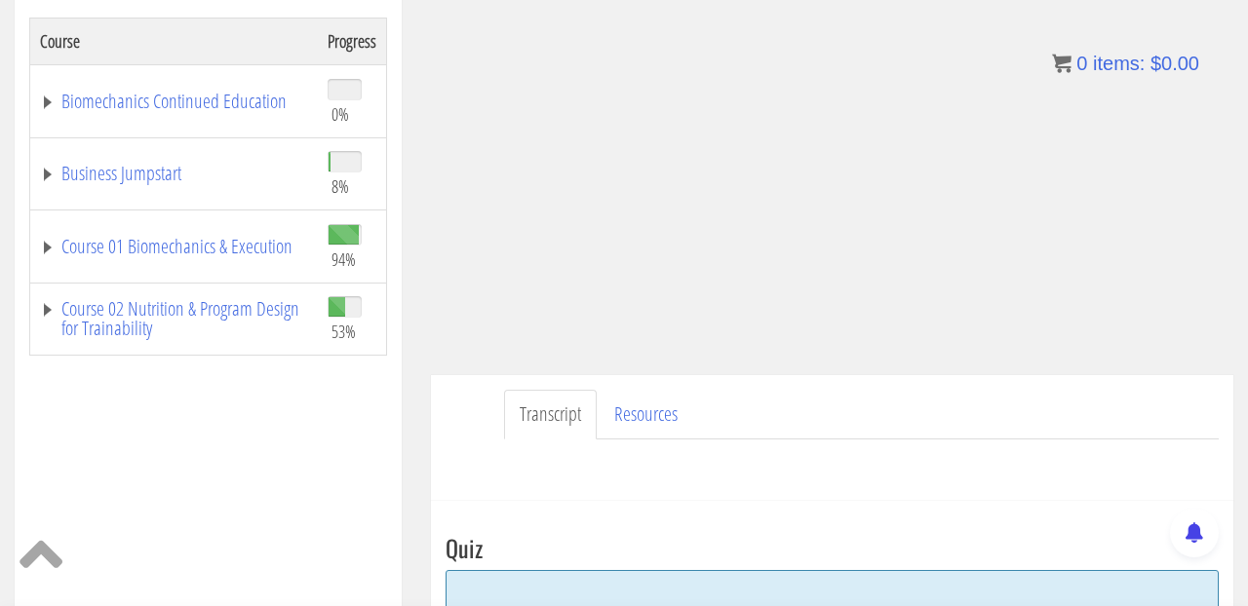
scroll to position [331, 0]
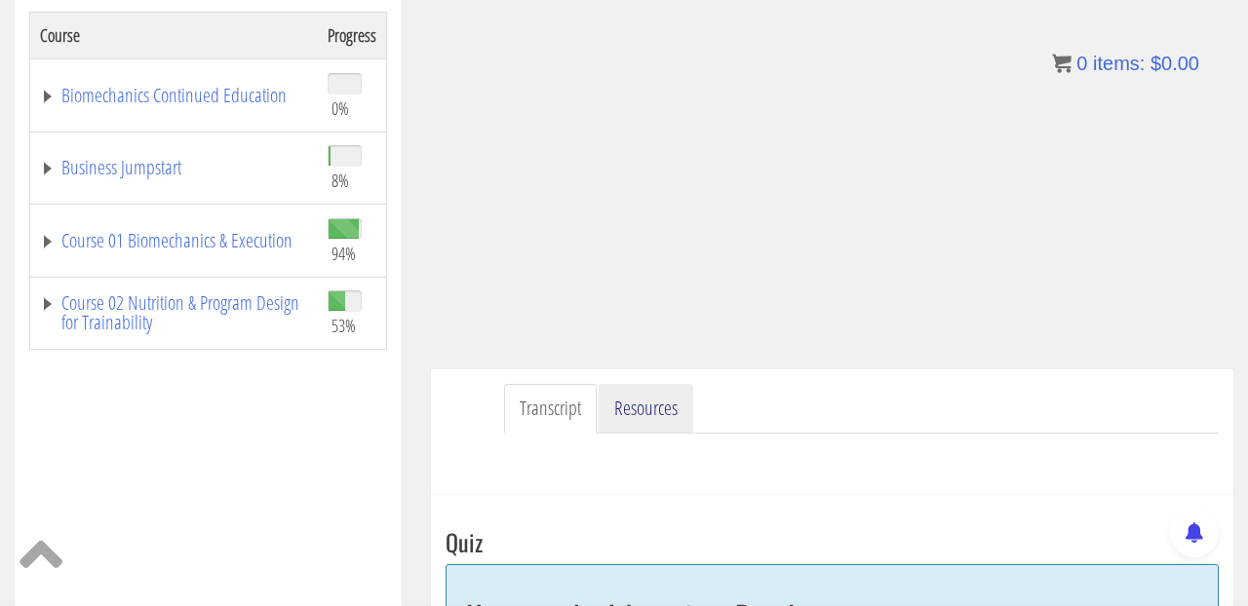
click at [664, 413] on link "Resources" at bounding box center [645, 409] width 95 height 50
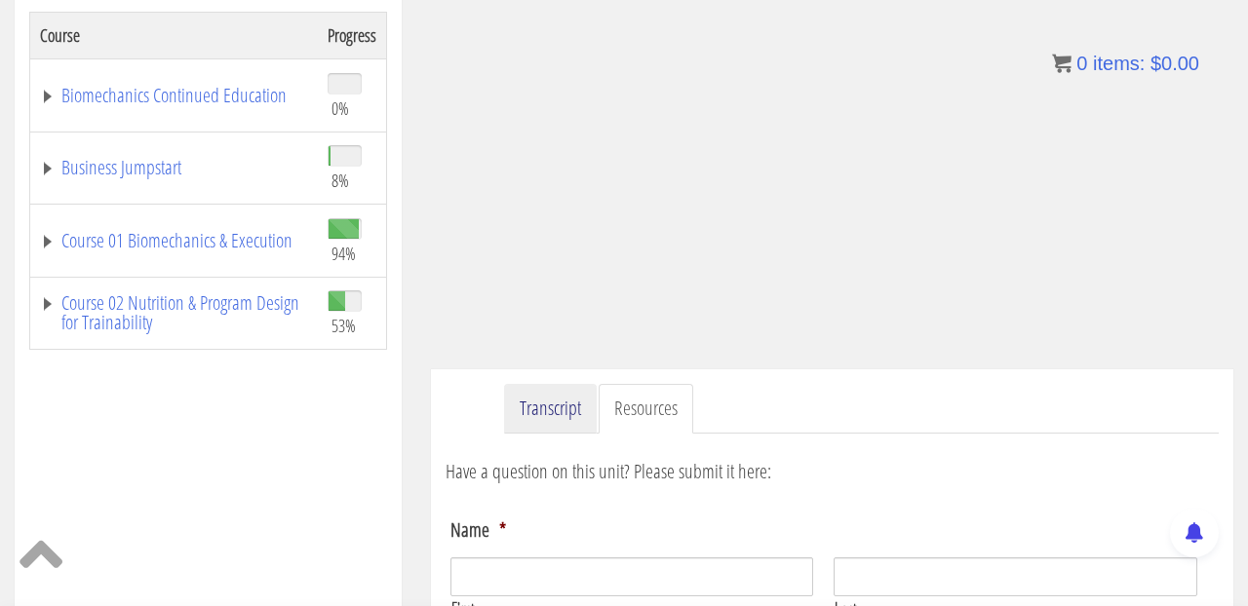
click at [568, 408] on link "Transcript" at bounding box center [550, 409] width 93 height 50
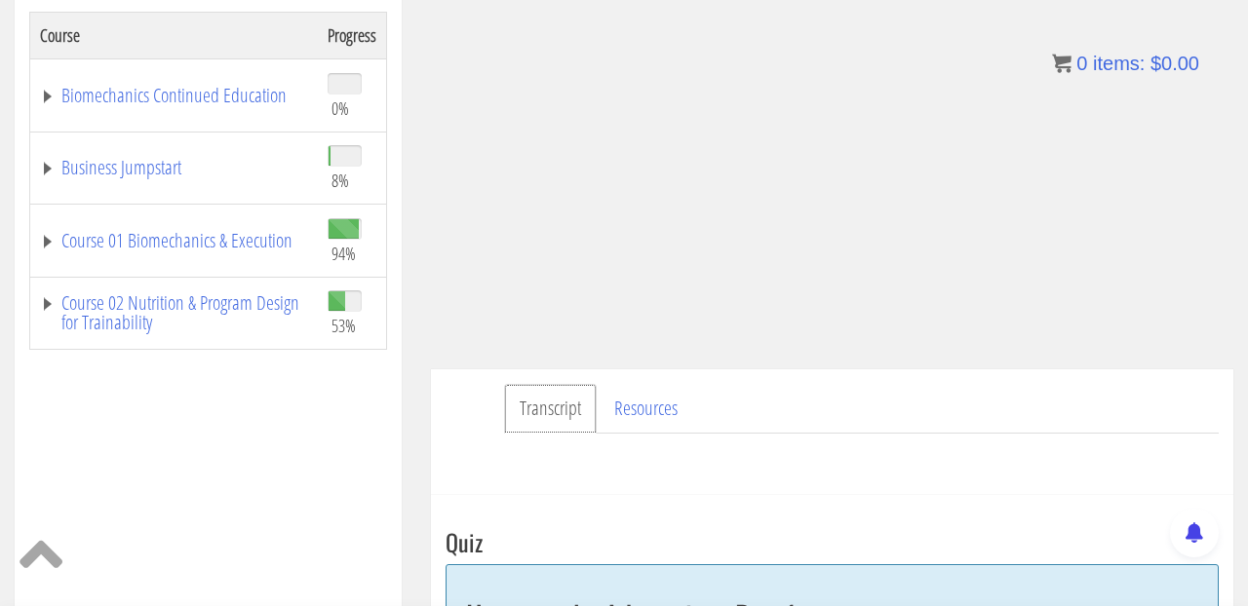
scroll to position [319, 0]
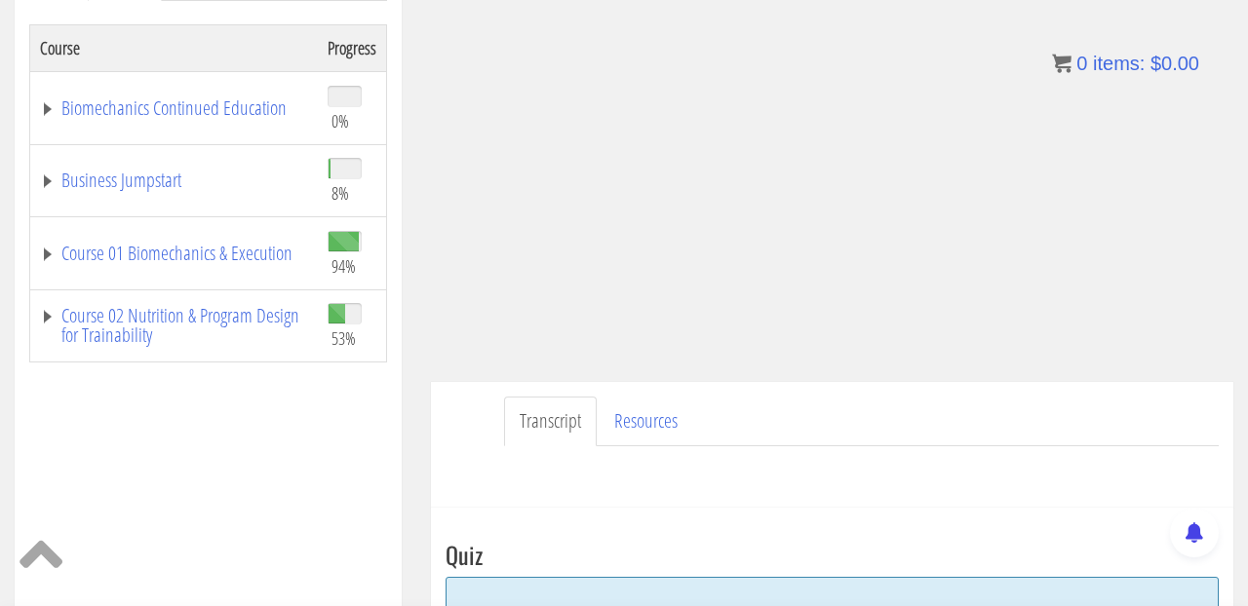
click at [813, 419] on ul "Transcript Resources" at bounding box center [861, 422] width 714 height 50
click at [1109, 427] on ul "Transcript Resources" at bounding box center [861, 422] width 714 height 50
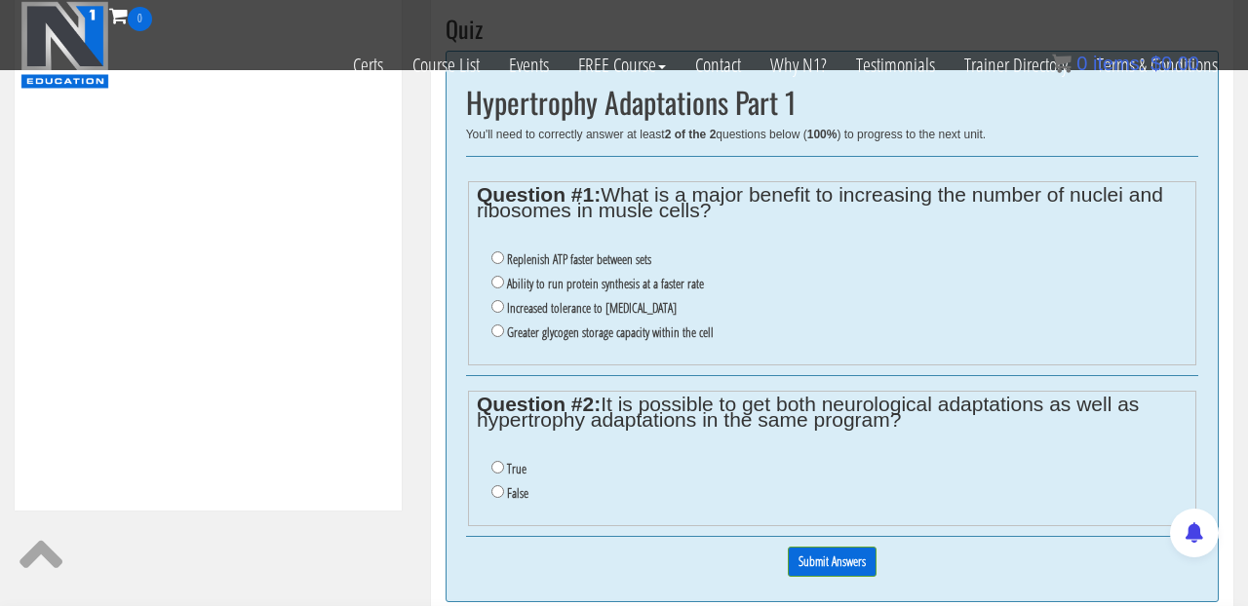
scroll to position [720, 0]
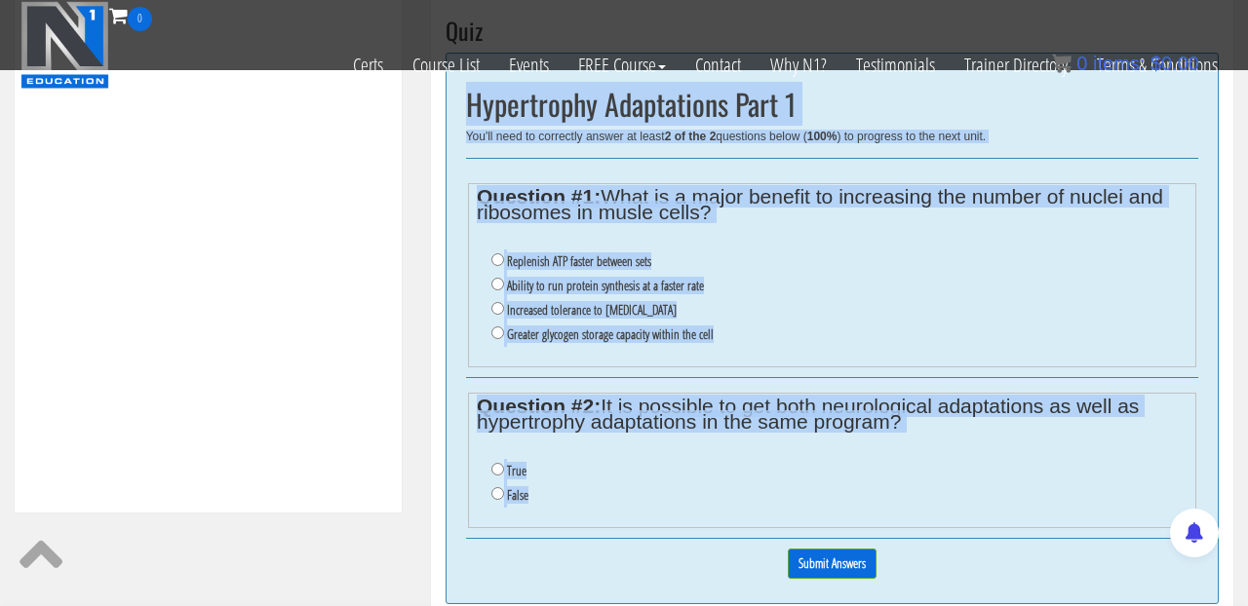
drag, startPoint x: 466, startPoint y: 118, endPoint x: 592, endPoint y: 545, distance: 445.0
click at [592, 545] on div "Hypertrophy Adaptations Part 1 You'll need to correctly answer at least 2 of th…" at bounding box center [831, 329] width 773 height 552
copy div "Hypertrophy Adaptations Part 1 You'll need to correctly answer at least 2 of th…"
click at [521, 223] on fieldset "Question #1: What is a major benefit to increasing the number of nuclei and rib…" at bounding box center [832, 275] width 728 height 184
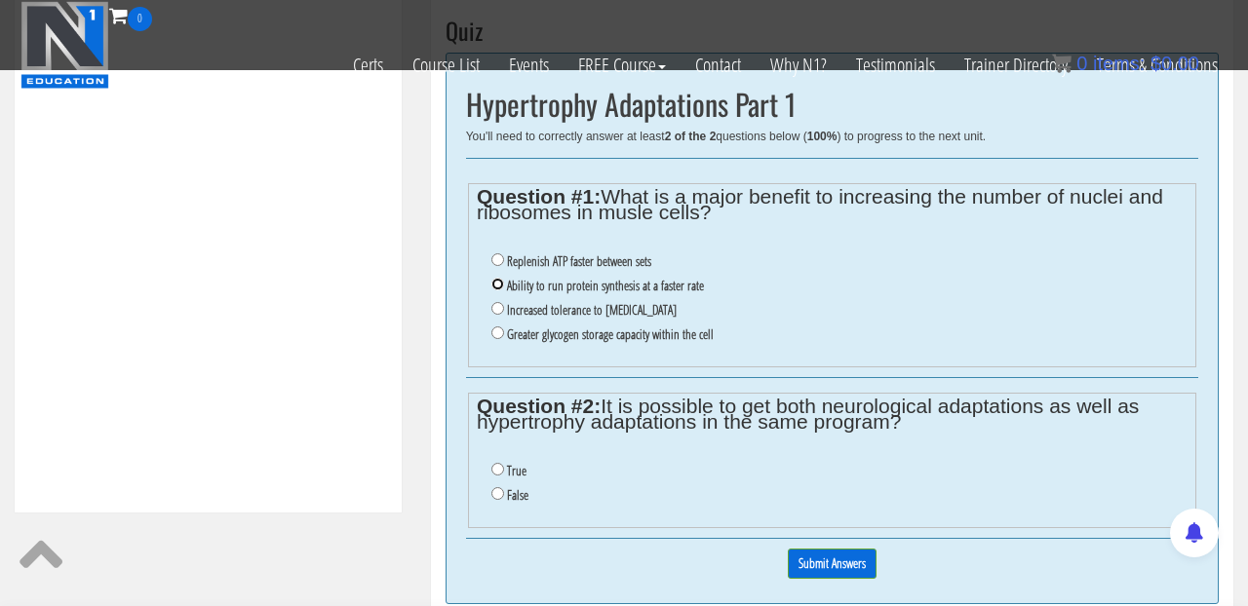
click at [491, 289] on input "Ability to run protein synthesis at a faster rate" at bounding box center [497, 284] width 13 height 13
radio input "true"
click at [496, 469] on input "True" at bounding box center [497, 469] width 13 height 13
radio input "true"
click at [840, 555] on input "Submit Answers" at bounding box center [832, 564] width 89 height 30
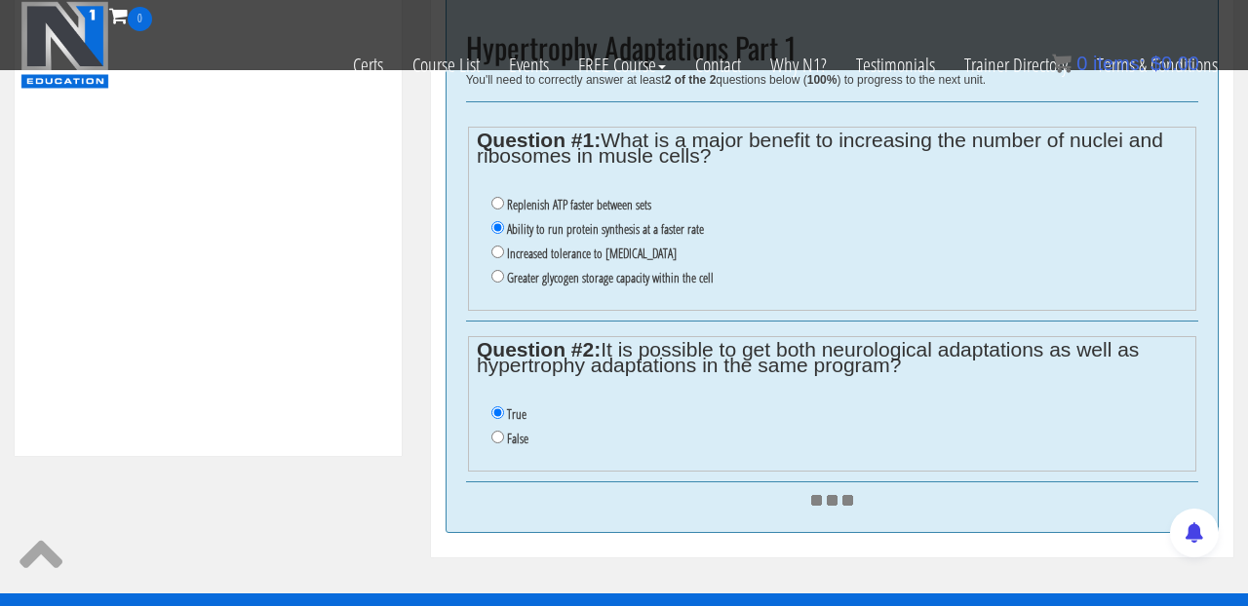
scroll to position [778, 0]
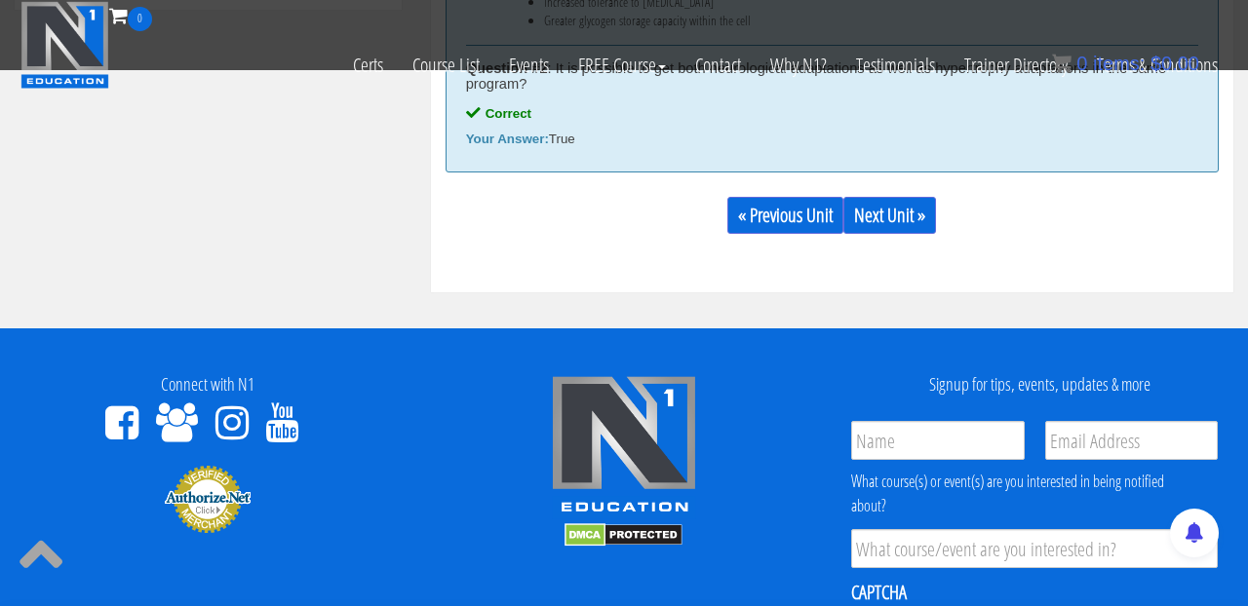
scroll to position [1283, 0]
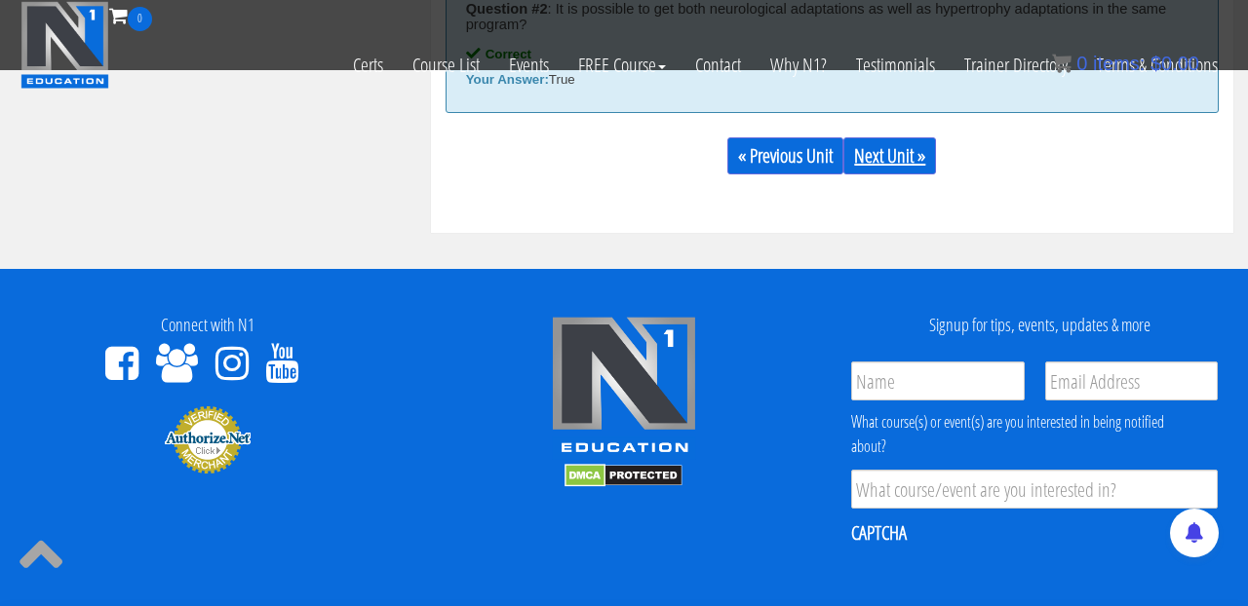
click at [896, 157] on link "Next Unit »" at bounding box center [889, 155] width 93 height 37
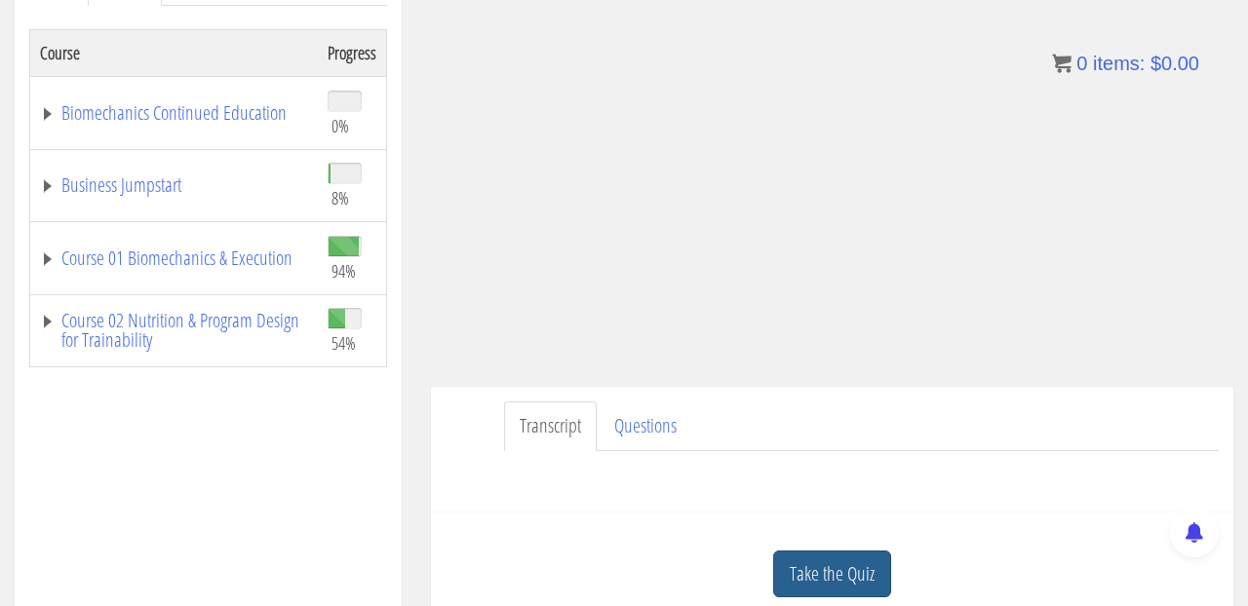
scroll to position [159, 0]
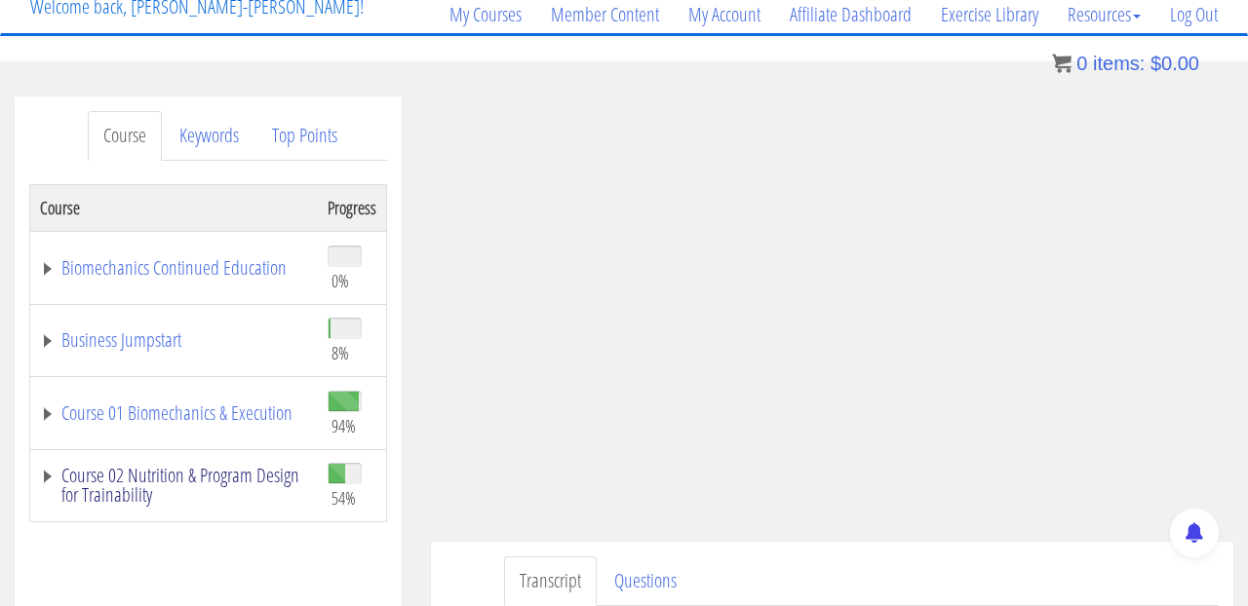
click at [40, 478] on link "Course 02 Nutrition & Program Design for Trainability" at bounding box center [174, 485] width 268 height 39
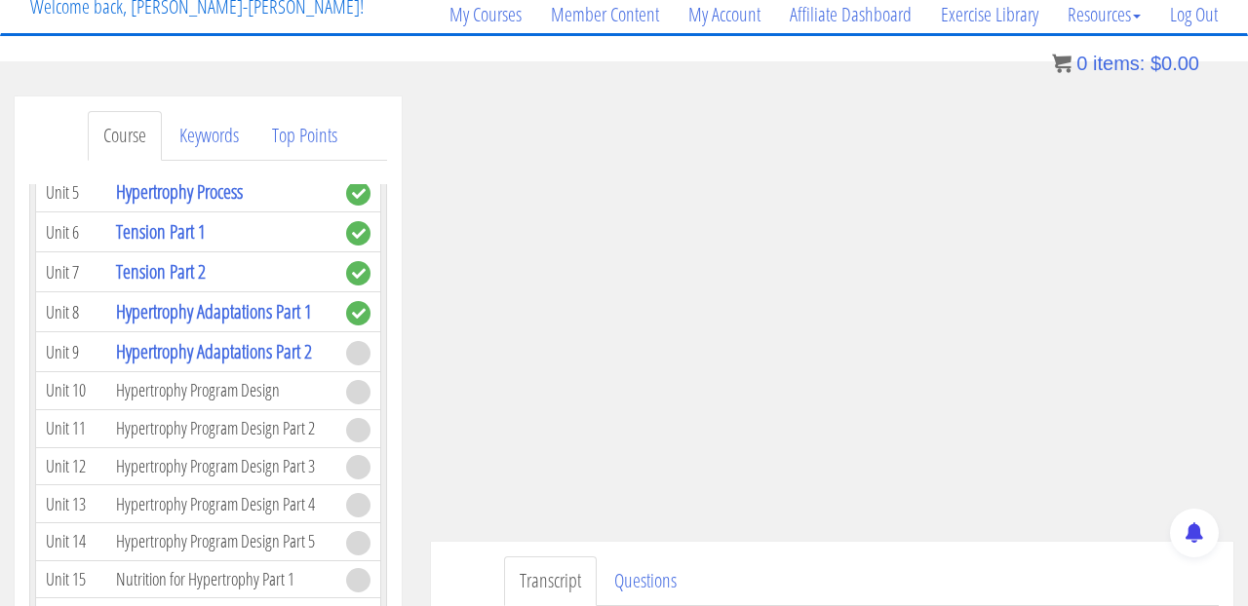
scroll to position [3643, 0]
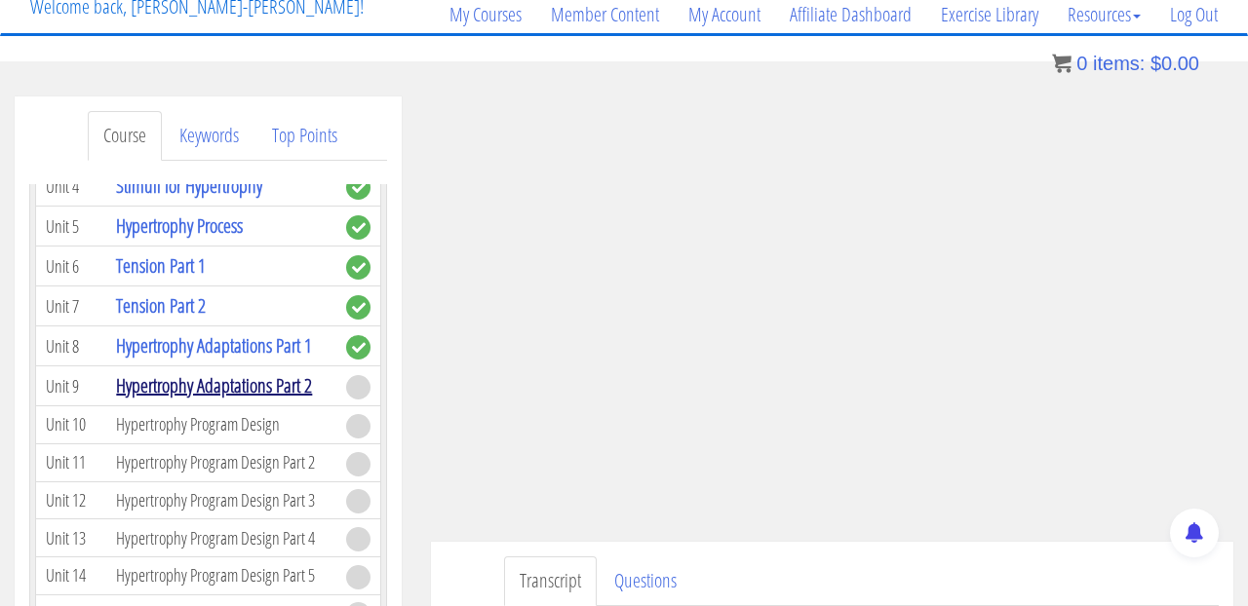
click at [295, 372] on link "Hypertrophy Adaptations Part 2" at bounding box center [214, 385] width 196 height 26
click at [278, 372] on link "Hypertrophy Adaptations Part 2" at bounding box center [214, 385] width 196 height 26
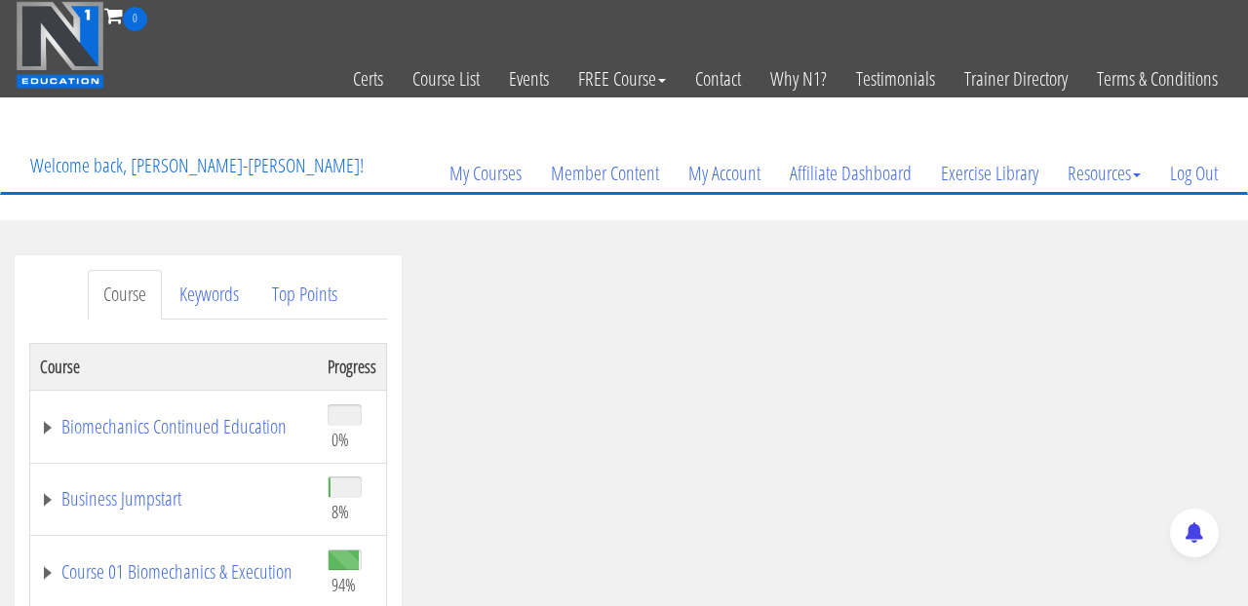
scroll to position [377, 0]
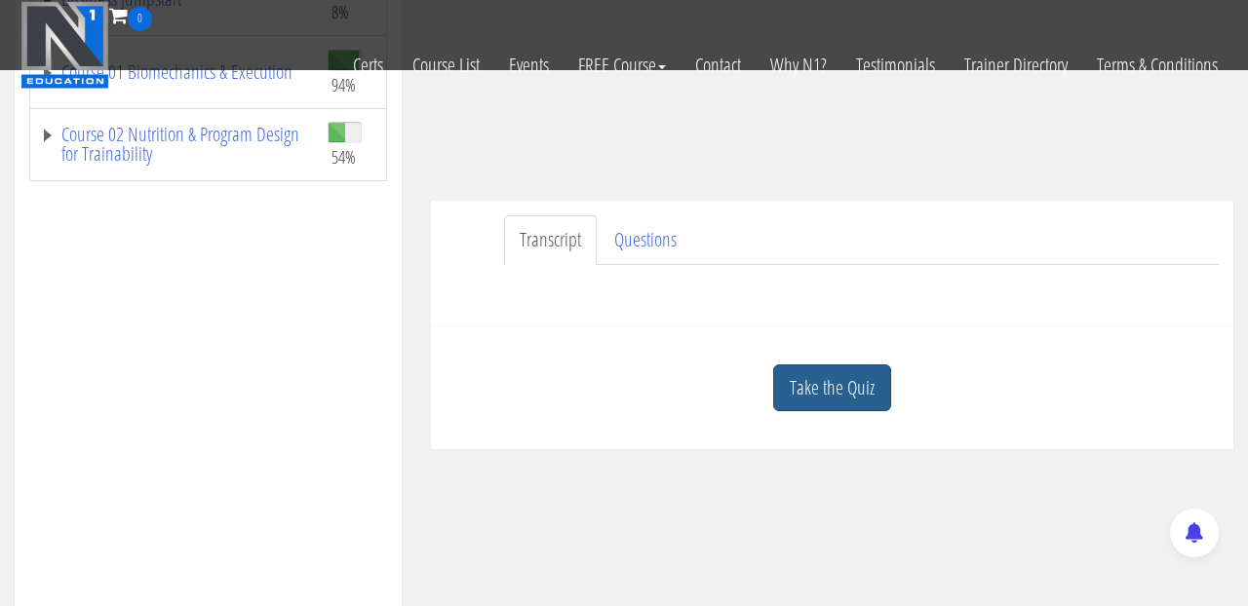
click at [819, 376] on link "Take the Quiz" at bounding box center [832, 389] width 118 height 48
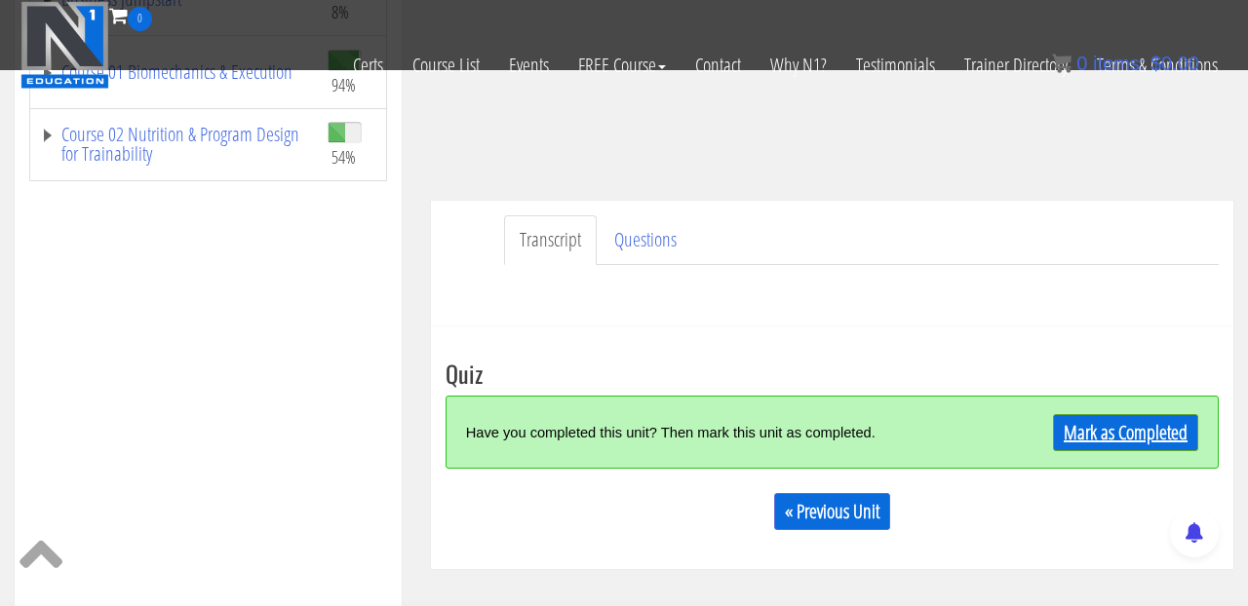
click at [1097, 427] on link "Mark as Completed" at bounding box center [1125, 432] width 145 height 37
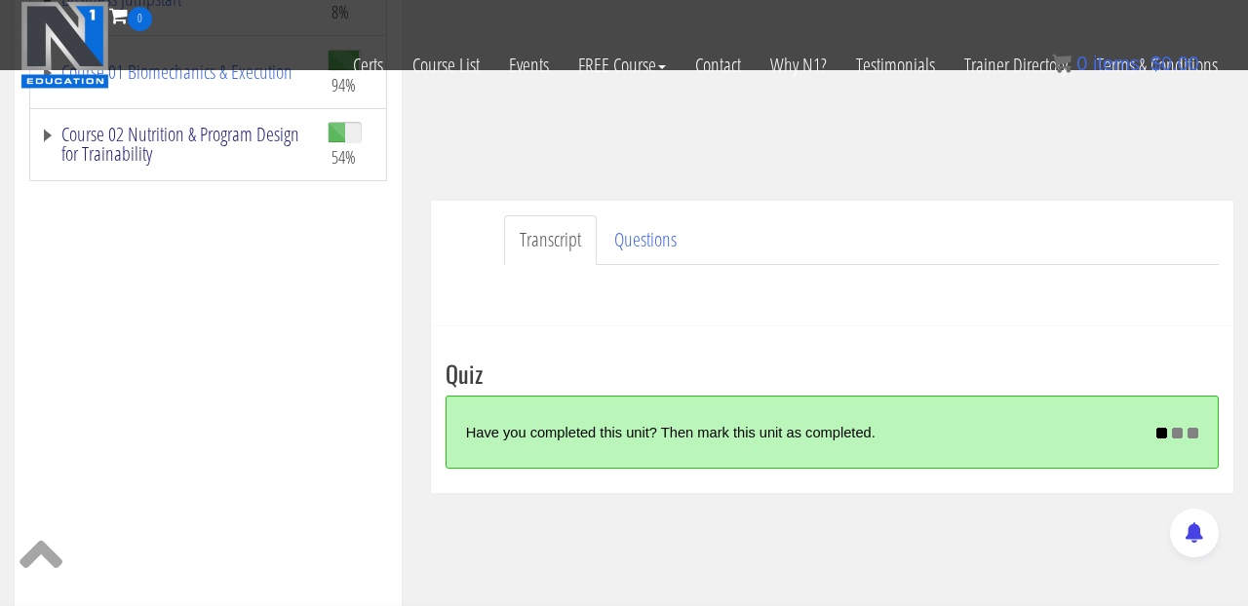
click at [43, 134] on link "Course 02 Nutrition & Program Design for Trainability" at bounding box center [174, 144] width 268 height 39
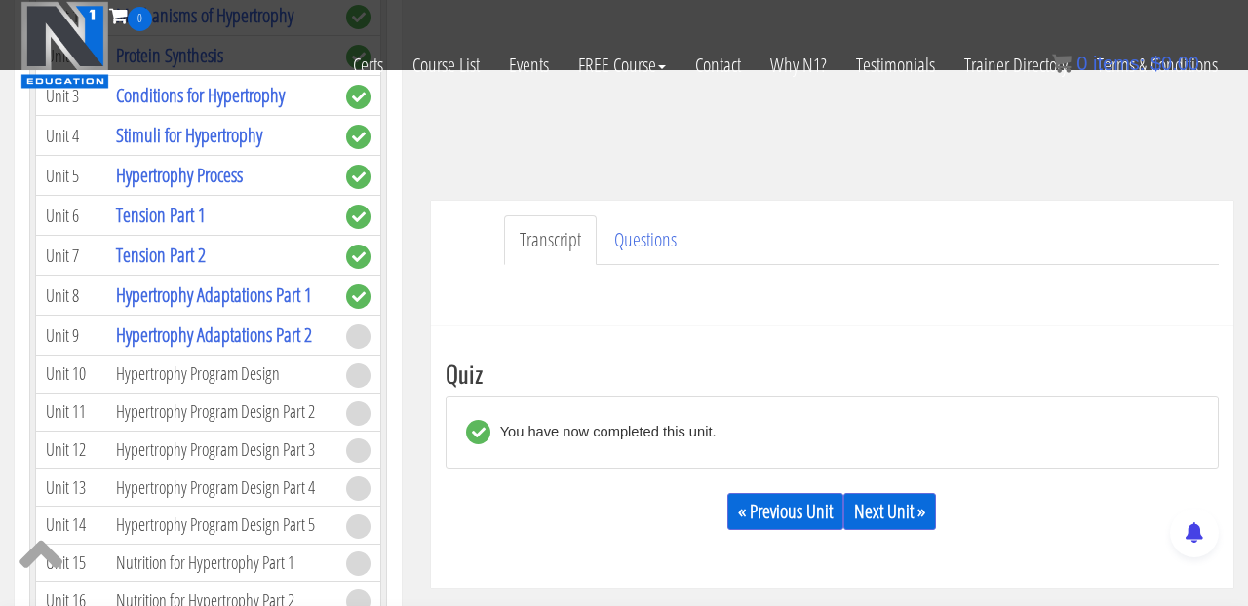
scroll to position [3316, 0]
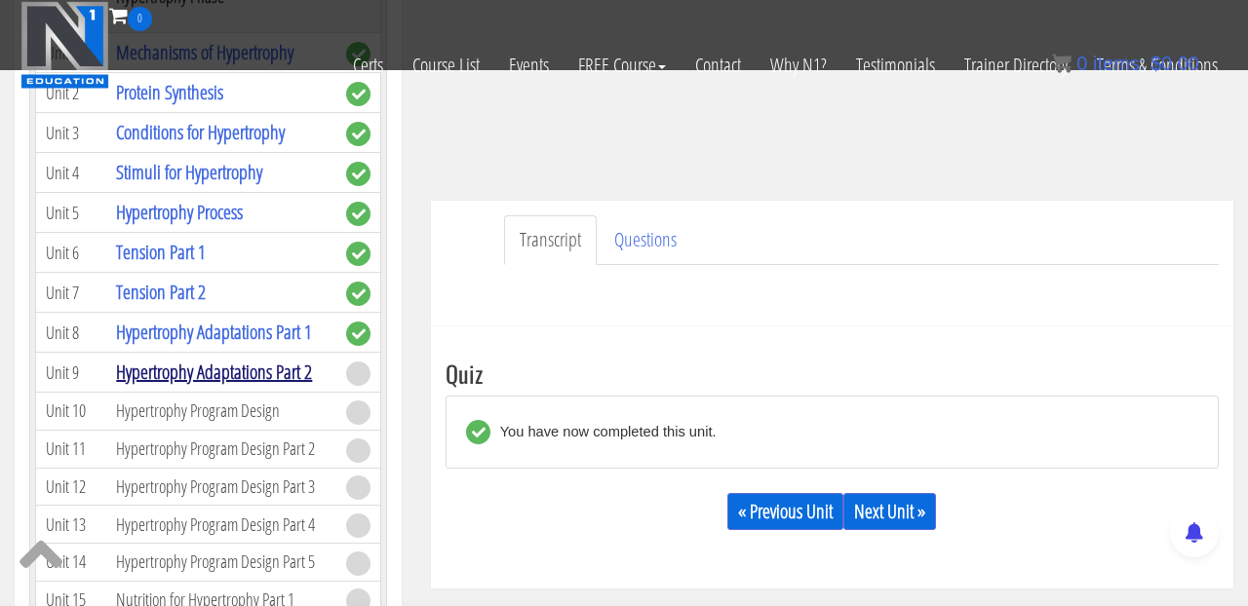
click at [172, 359] on link "Hypertrophy Adaptations Part 2" at bounding box center [214, 372] width 196 height 26
click at [908, 507] on link "Next Unit »" at bounding box center [889, 511] width 93 height 37
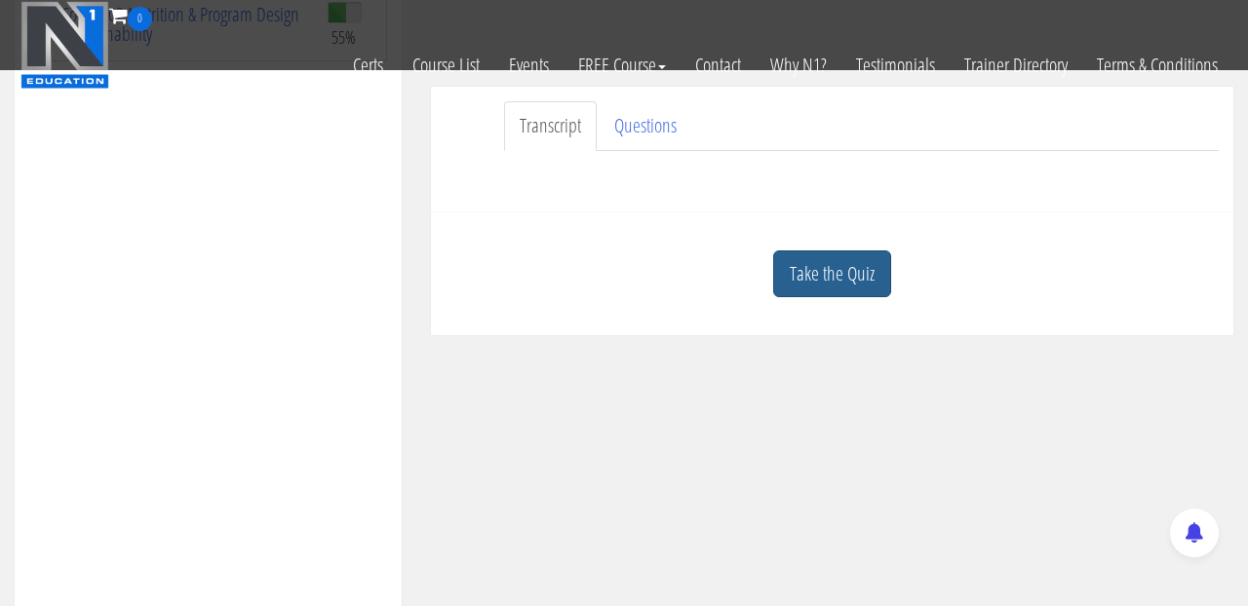
scroll to position [467, 0]
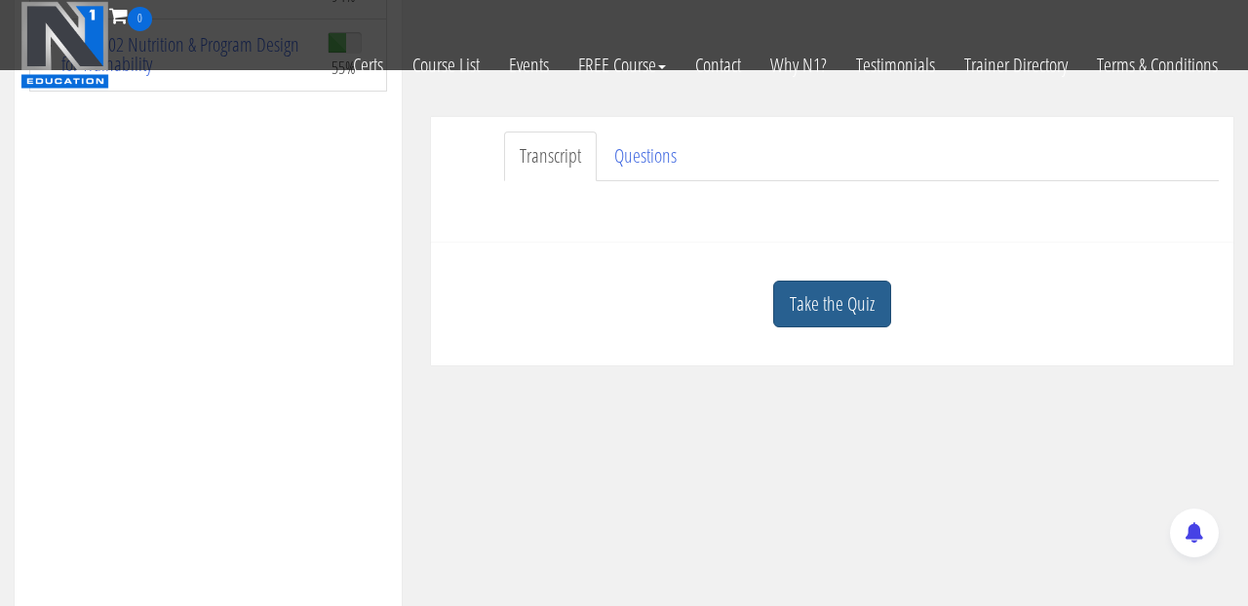
click at [828, 295] on link "Take the Quiz" at bounding box center [832, 305] width 118 height 48
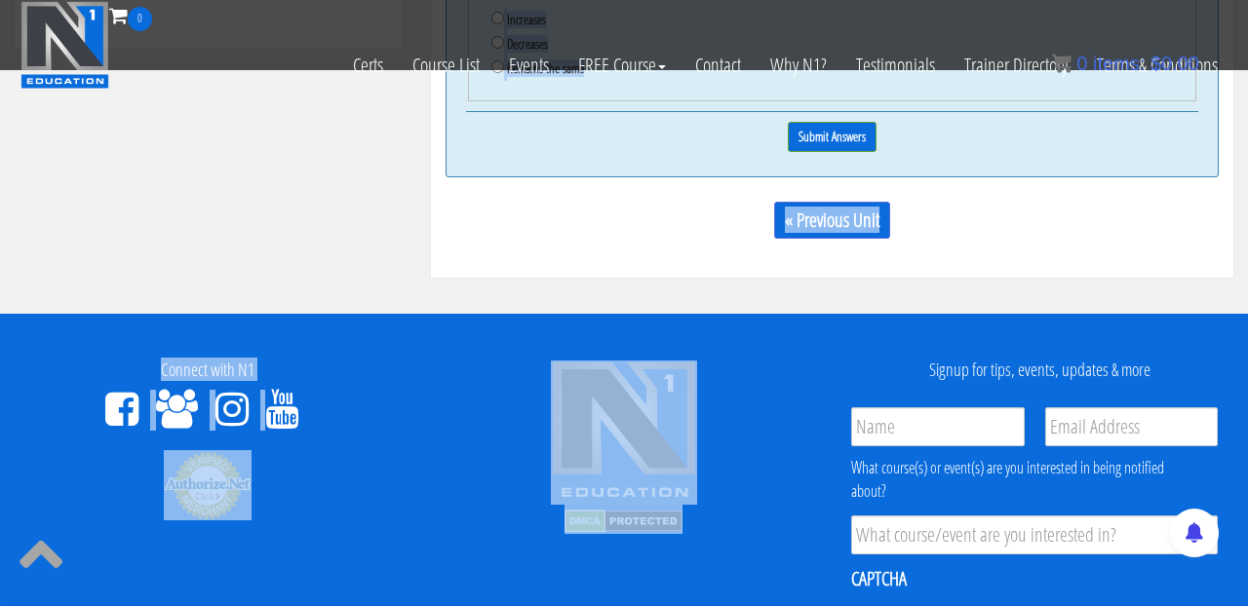
scroll to position [1189, 0]
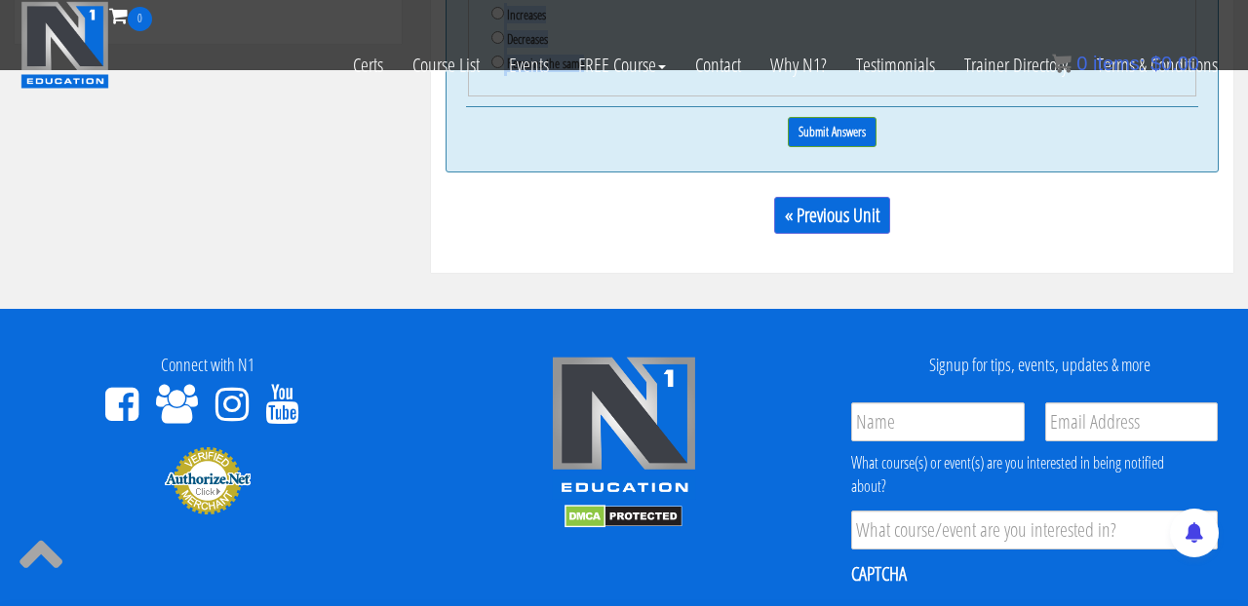
drag, startPoint x: 469, startPoint y: 129, endPoint x: 746, endPoint y: 135, distance: 276.9
copy div "Principles to Hypertrophy Program Design You'll need to correctly answer at lea…"
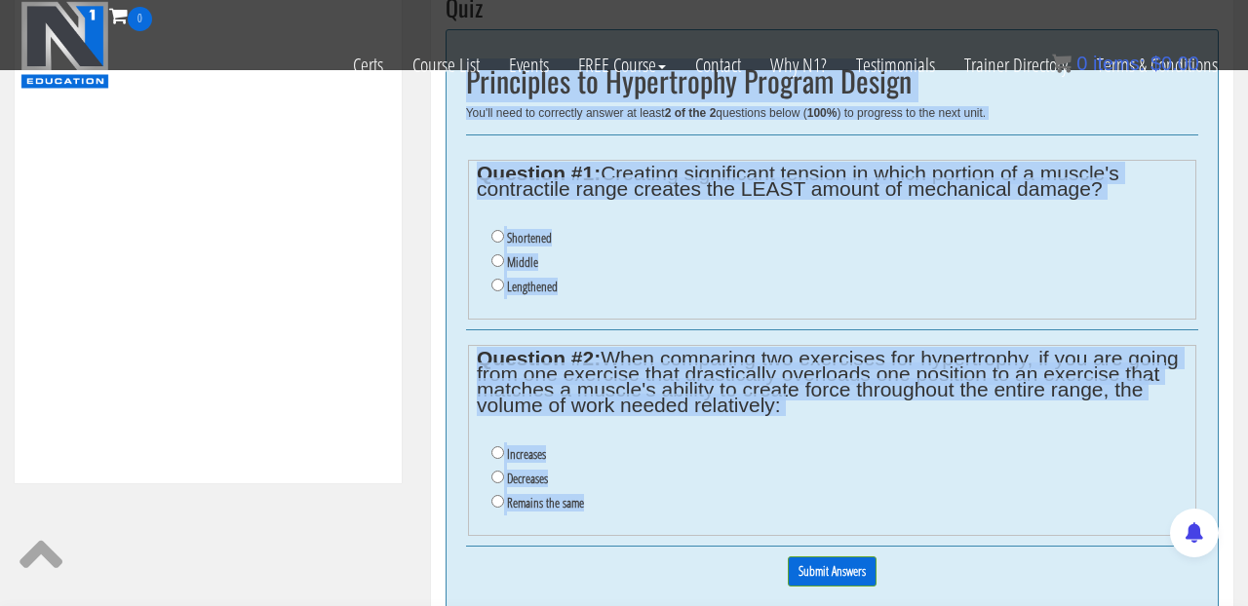
scroll to position [749, 0]
click at [577, 183] on legend "Question #1: Creating significant tension in which portion of a muscle's contra…" at bounding box center [832, 182] width 711 height 31
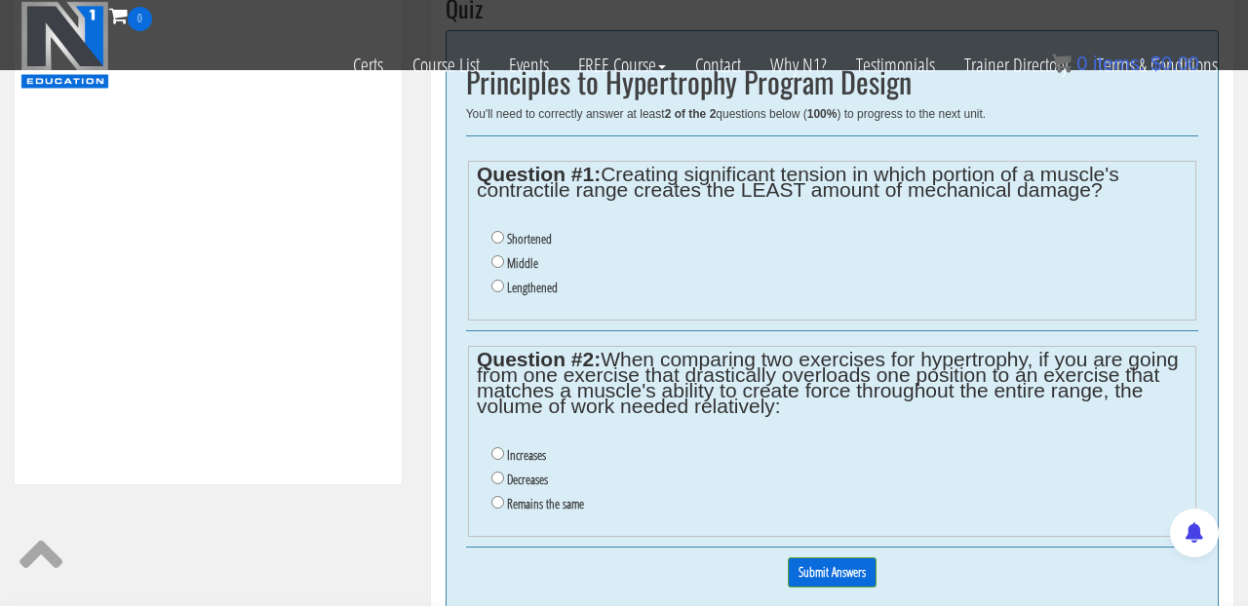
click at [499, 251] on li "Shortened" at bounding box center [839, 239] width 696 height 24
click at [498, 244] on input "Shortened" at bounding box center [497, 237] width 13 height 13
radio input "true"
click at [501, 484] on input "Decreases" at bounding box center [497, 478] width 13 height 13
radio input "true"
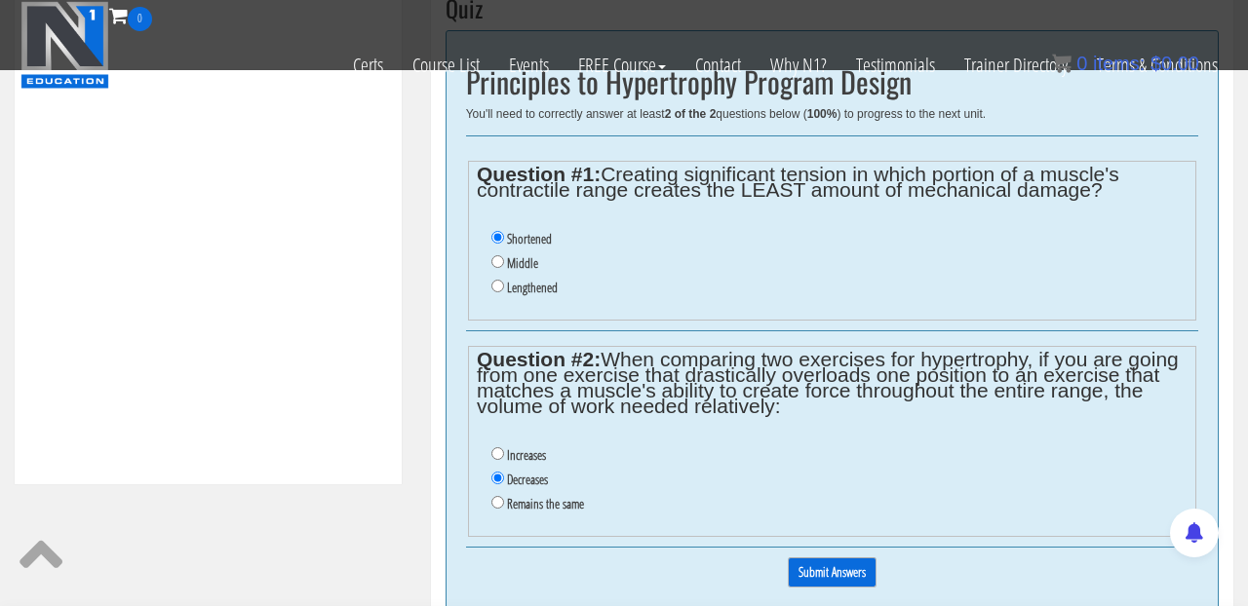
click at [850, 588] on input "Submit Answers" at bounding box center [832, 573] width 89 height 30
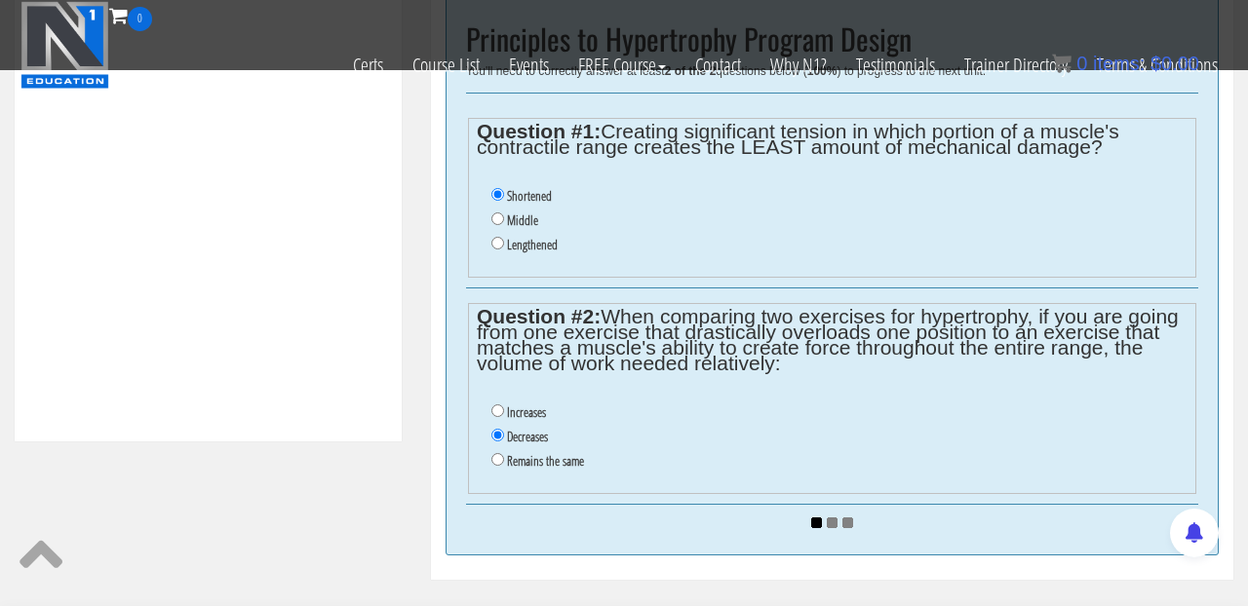
scroll to position [801, 0]
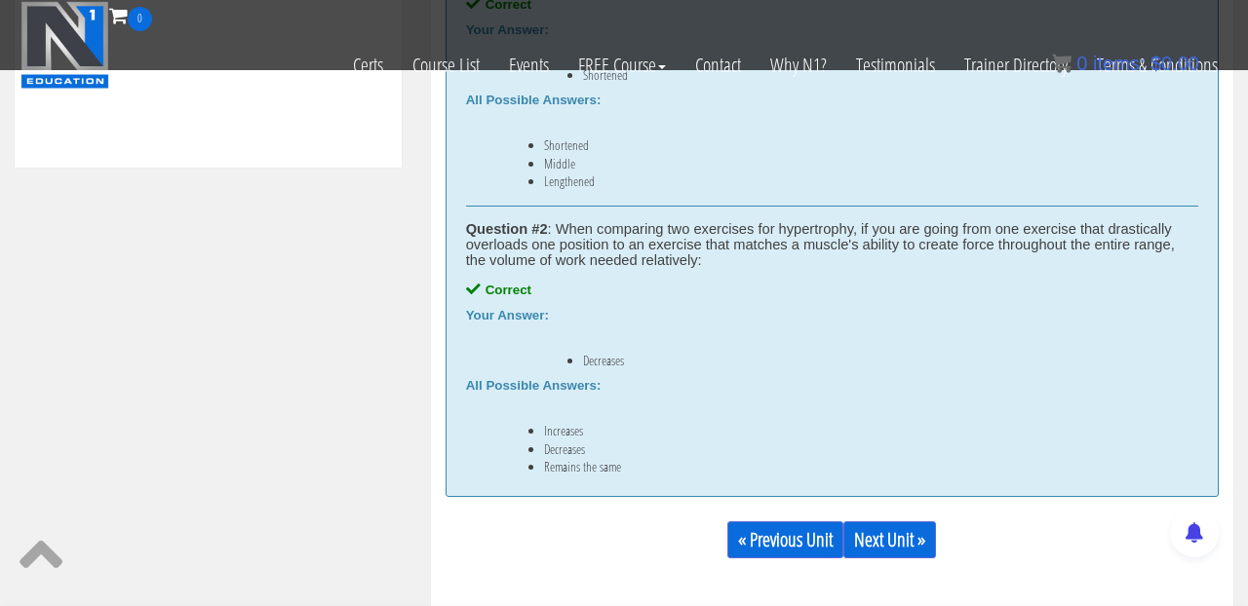
scroll to position [1078, 0]
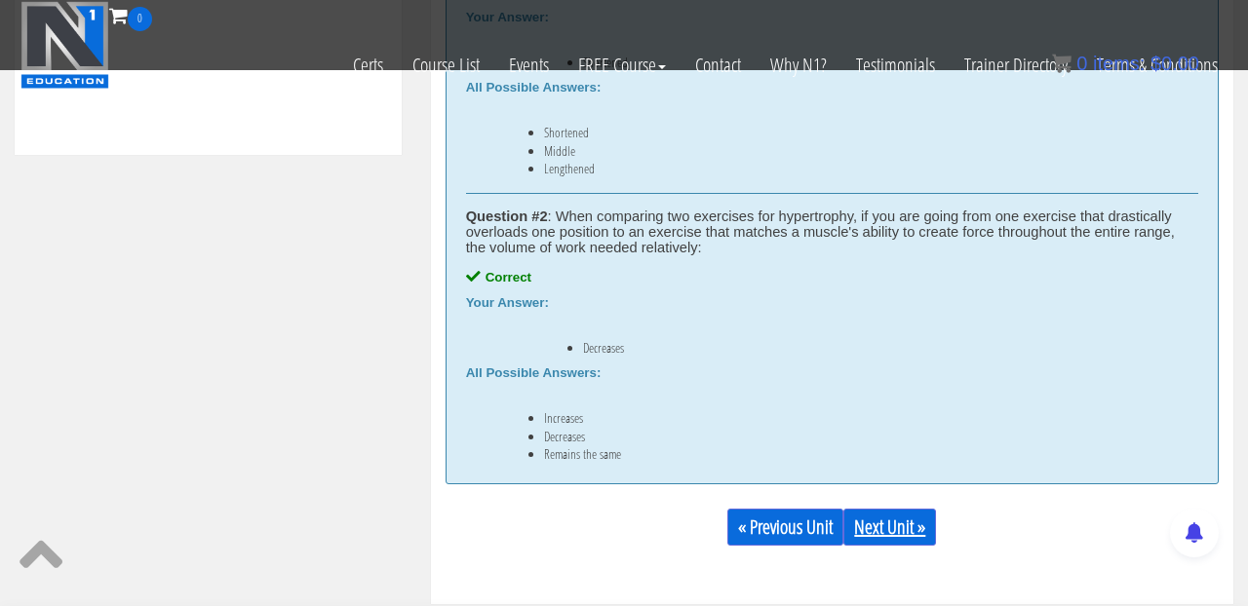
click at [890, 520] on link "Next Unit »" at bounding box center [889, 527] width 93 height 37
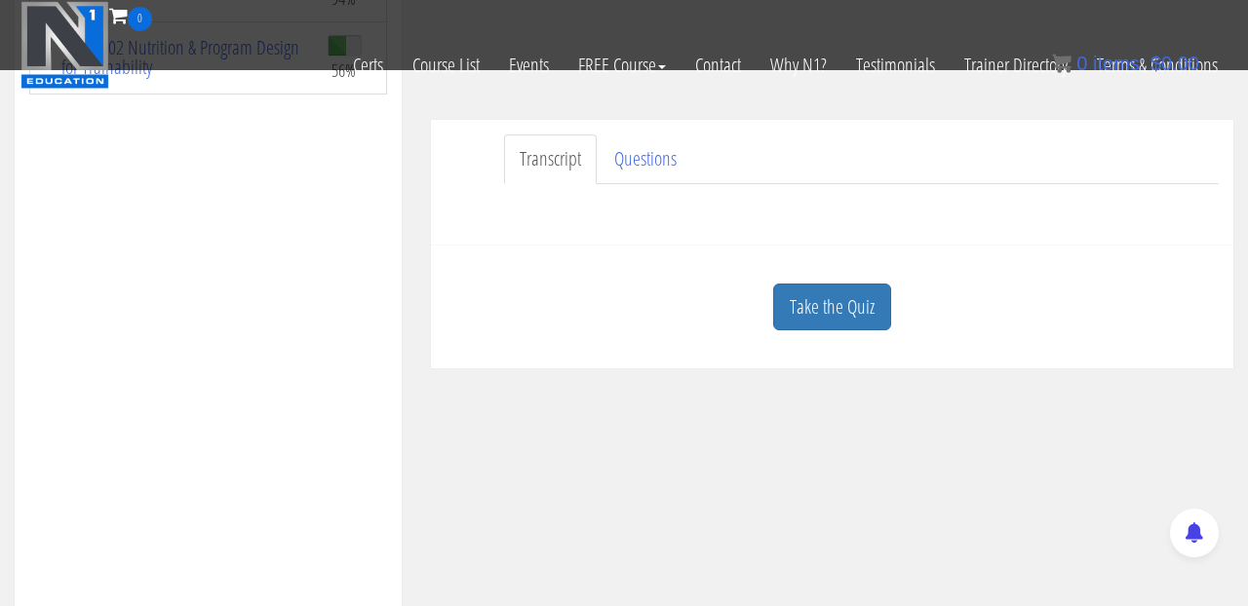
scroll to position [449, 0]
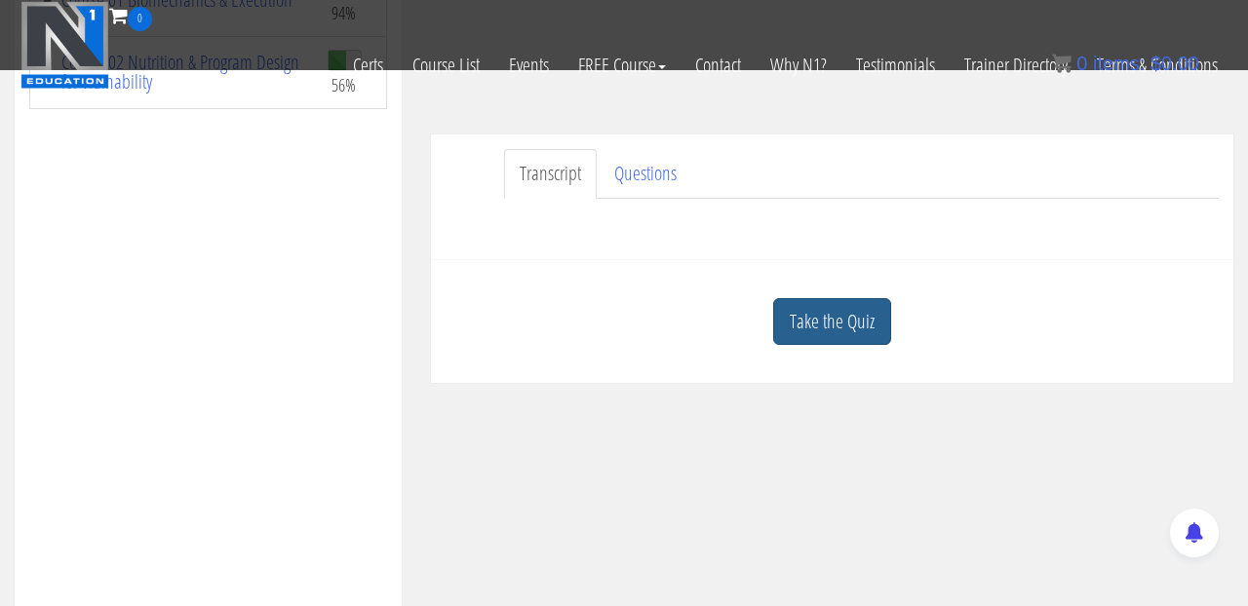
click at [825, 326] on link "Take the Quiz" at bounding box center [832, 322] width 118 height 48
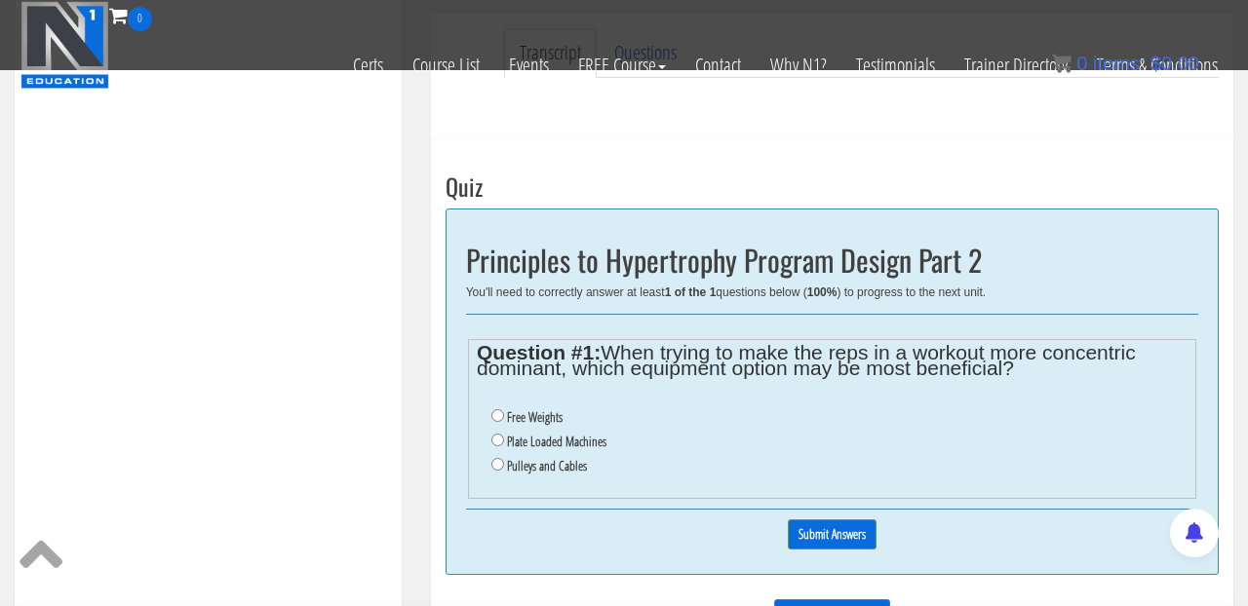
scroll to position [589, 0]
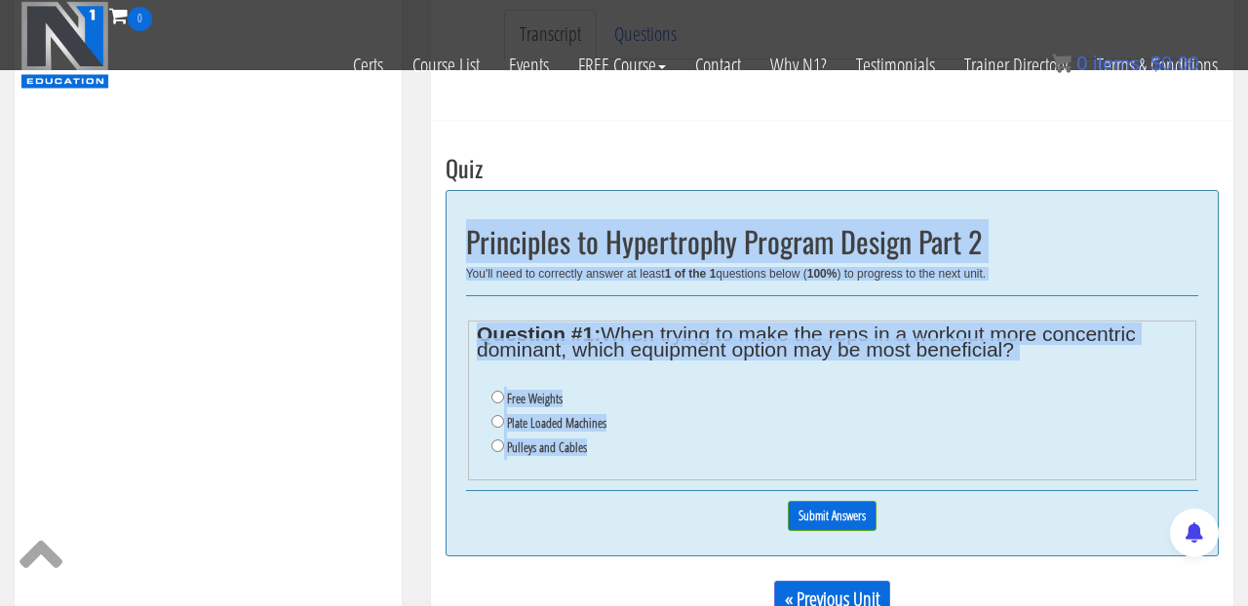
drag, startPoint x: 463, startPoint y: 233, endPoint x: 738, endPoint y: 563, distance: 429.8
click at [738, 557] on div "Principles to Hypertrophy Program Design Part 2 You'll need to correctly answer…" at bounding box center [831, 373] width 773 height 366
copy div "Principles to Hypertrophy Program Design Part 2 You'll need to correctly answer…"
click at [1134, 289] on div "Principles to Hypertrophy Program Design Part 2 You'll need to correctly answer…" at bounding box center [831, 372] width 773 height 366
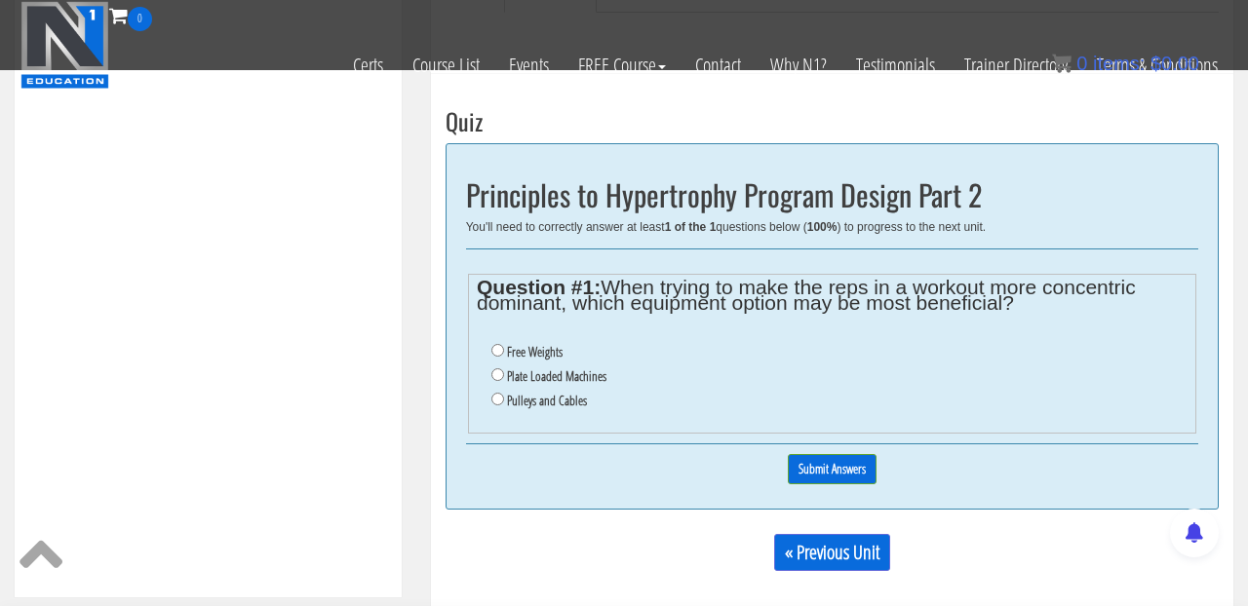
scroll to position [637, 0]
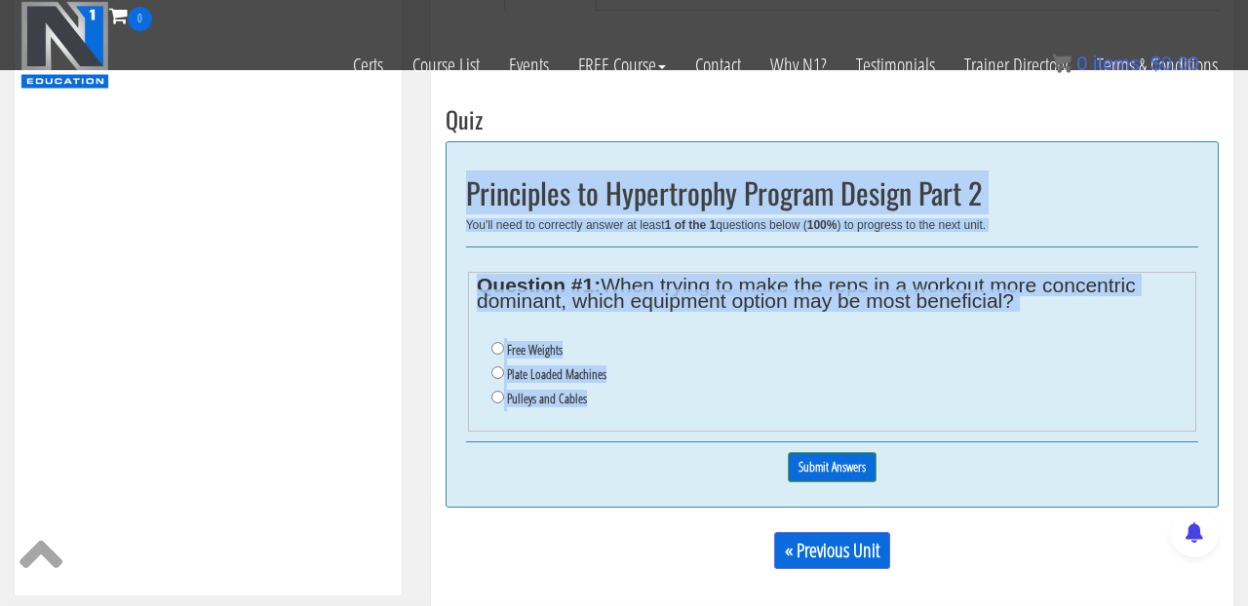
drag, startPoint x: 468, startPoint y: 190, endPoint x: 677, endPoint y: 385, distance: 286.2
click at [677, 385] on div "Principles to Hypertrophy Program Design Part 2 You'll need to correctly answer…" at bounding box center [831, 324] width 773 height 366
copy div "Principles to Hypertrophy Program Design Part 2 You'll need to correctly answer…"
click at [868, 216] on div "Principles to Hypertrophy Program Design Part 2 You'll need to correctly answer…" at bounding box center [831, 324] width 773 height 366
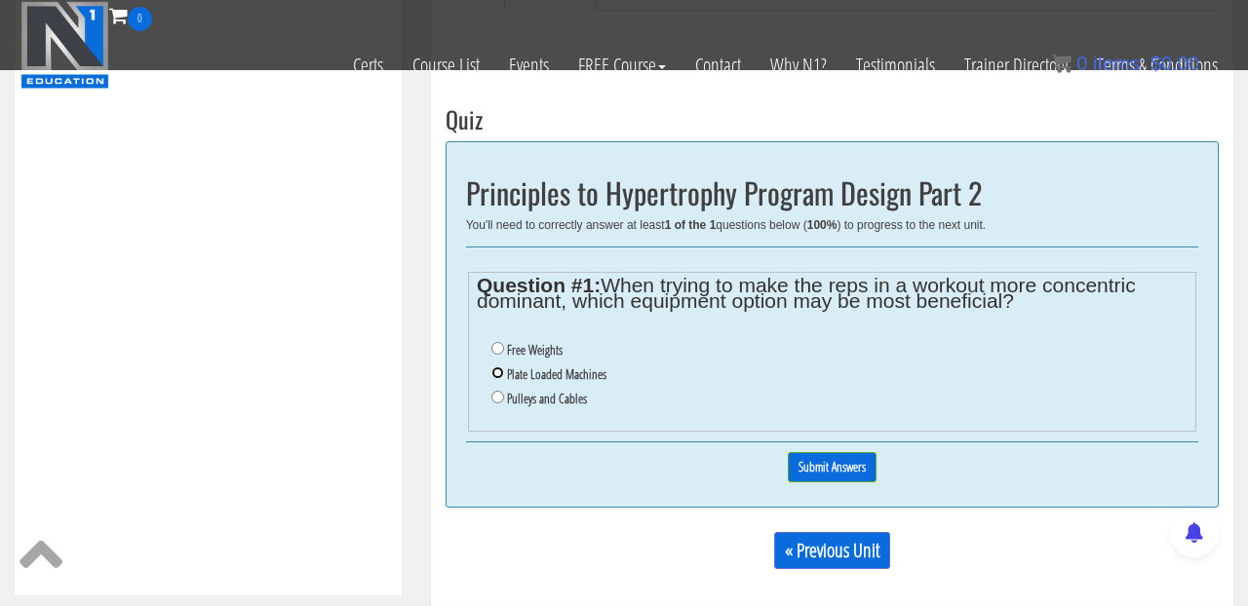
click at [499, 379] on input "Plate Loaded Machines" at bounding box center [497, 372] width 13 height 13
radio input "true"
click at [825, 482] on input "Submit Answers" at bounding box center [832, 467] width 89 height 30
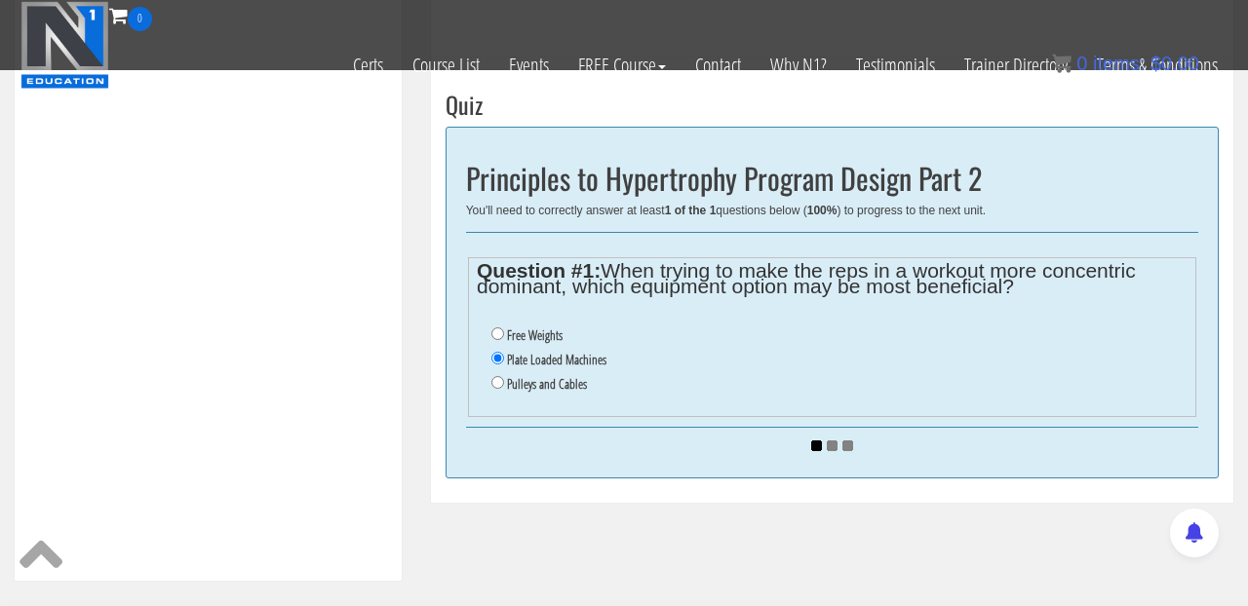
scroll to position [654, 0]
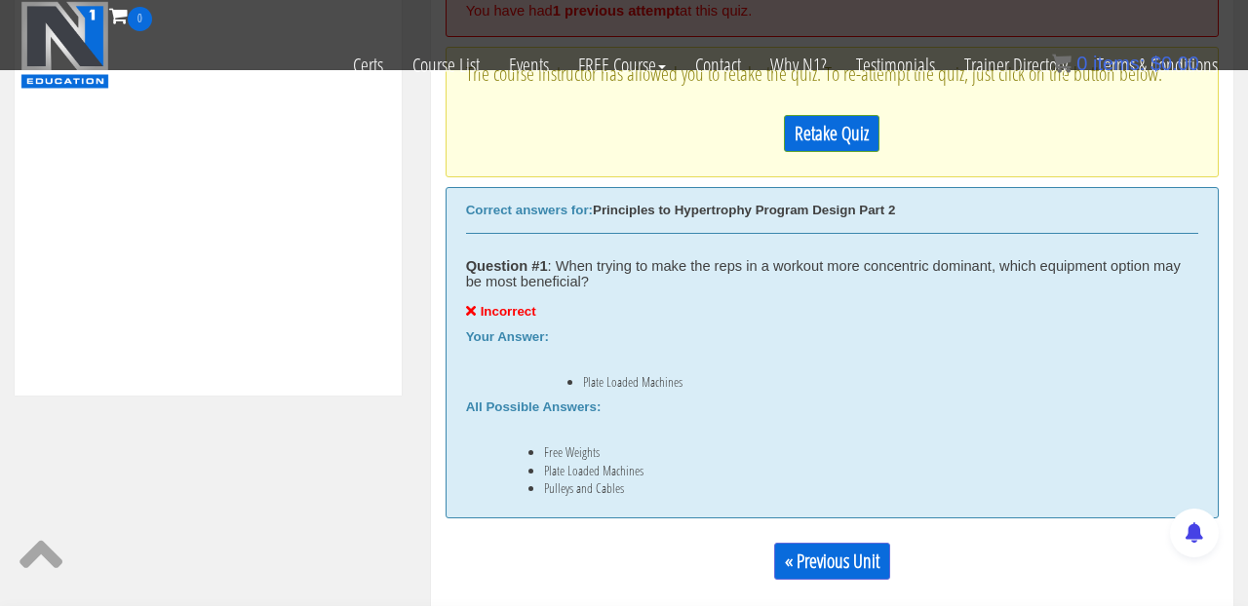
scroll to position [817, 0]
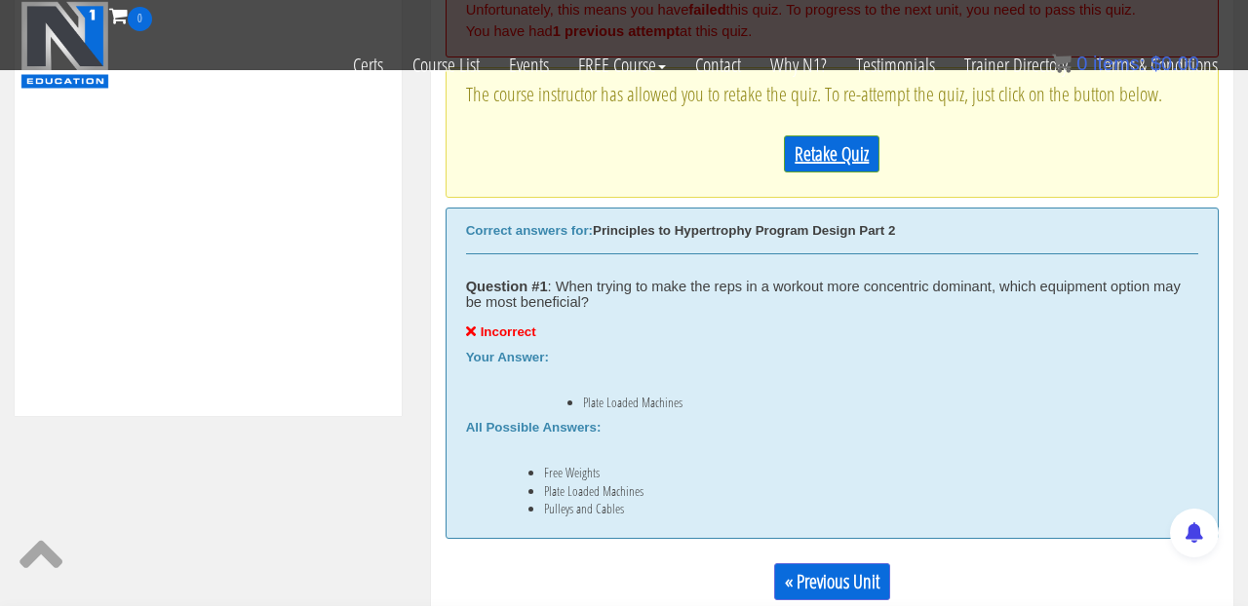
click at [849, 173] on link "Retake Quiz" at bounding box center [832, 153] width 96 height 37
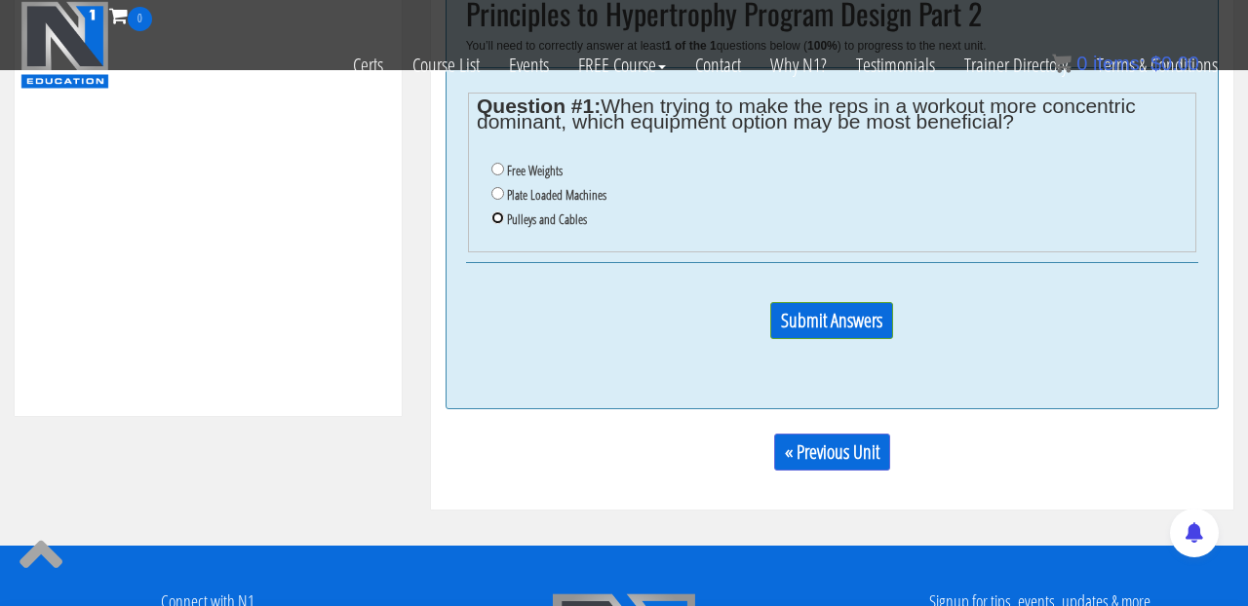
click at [498, 224] on input "Pulleys and Cables" at bounding box center [497, 218] width 13 height 13
radio input "true"
click at [789, 329] on input "Submit Answers" at bounding box center [831, 320] width 123 height 37
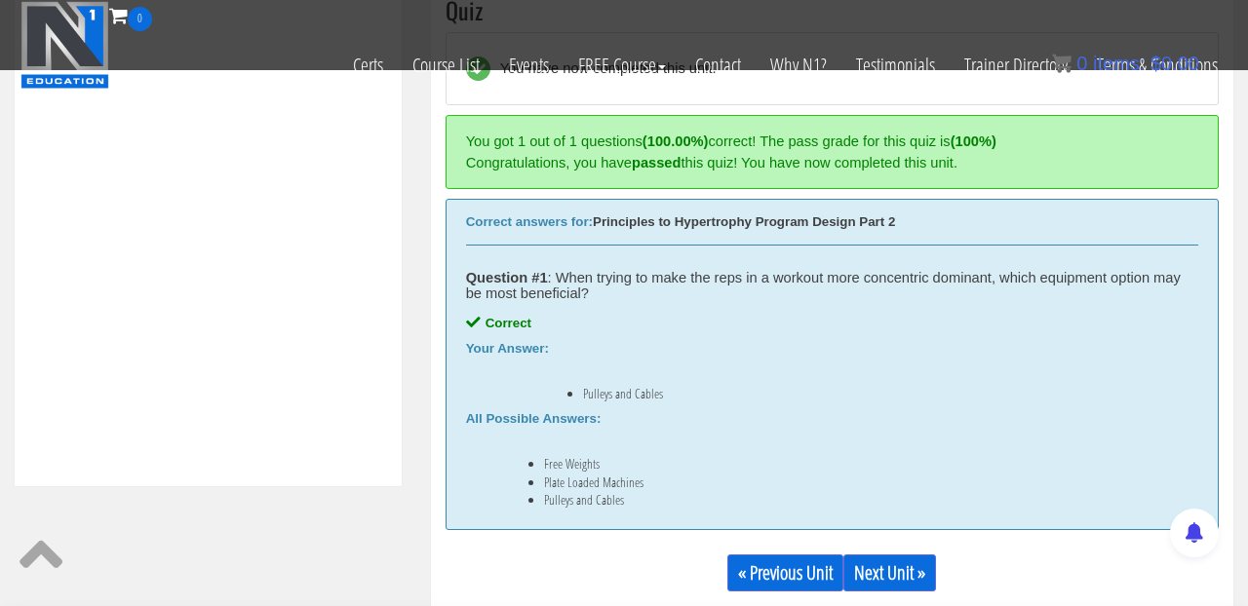
scroll to position [756, 0]
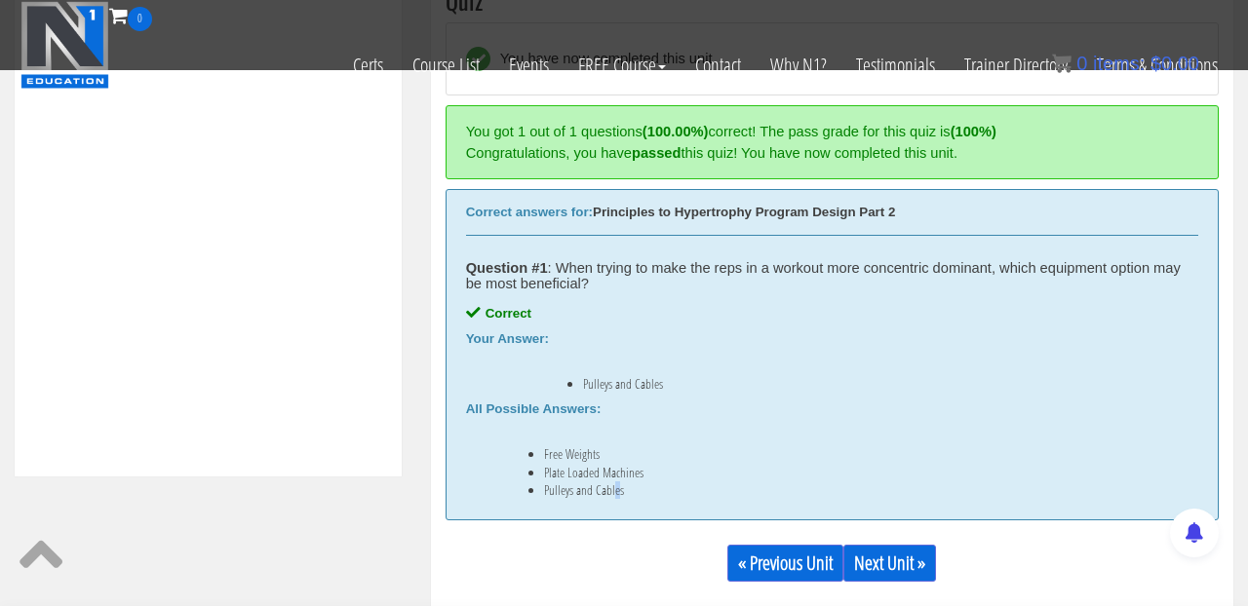
click at [612, 491] on li "Pulleys and Cables" at bounding box center [851, 490] width 615 height 16
drag, startPoint x: 635, startPoint y: 493, endPoint x: 533, endPoint y: 485, distance: 101.7
click at [533, 485] on ul "Free Weights Plate Loaded Machines Pulleys and Cables" at bounding box center [832, 472] width 732 height 52
click at [491, 190] on div "Correct answers for: Principles to Hypertrophy Program Design Part 2 Question #…" at bounding box center [831, 354] width 773 height 331
drag, startPoint x: 646, startPoint y: 491, endPoint x: 546, endPoint y: 488, distance: 100.4
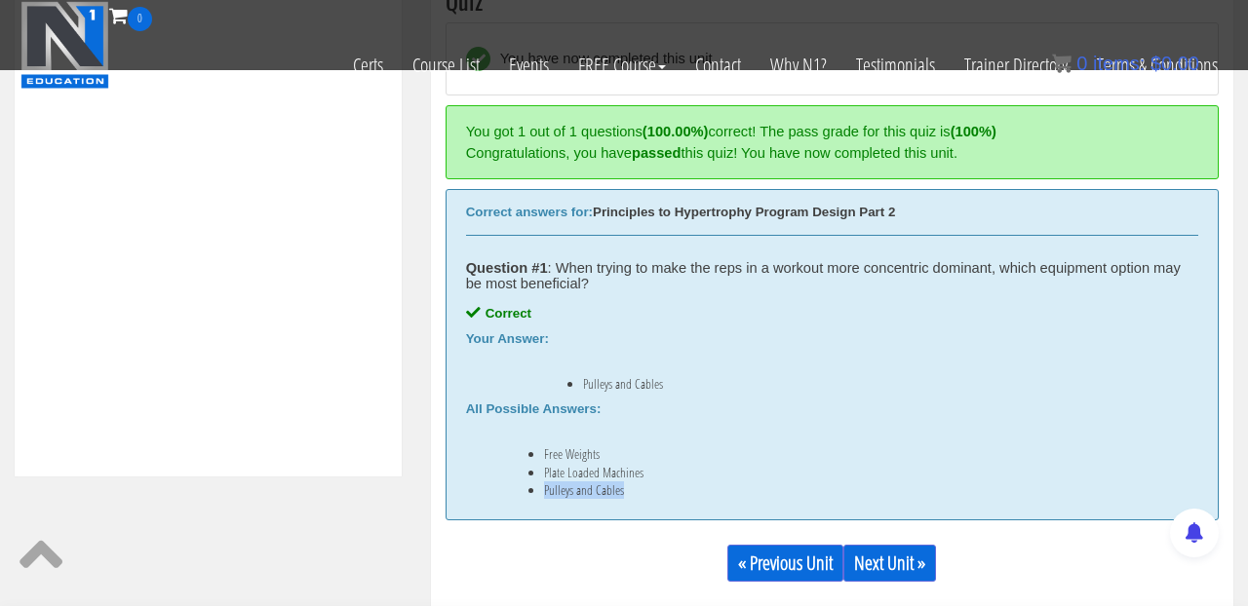
click at [546, 488] on li "Pulleys and Cables" at bounding box center [851, 490] width 615 height 16
copy li "Pulleys and Cables"
click at [874, 565] on link "Next Unit »" at bounding box center [889, 563] width 93 height 37
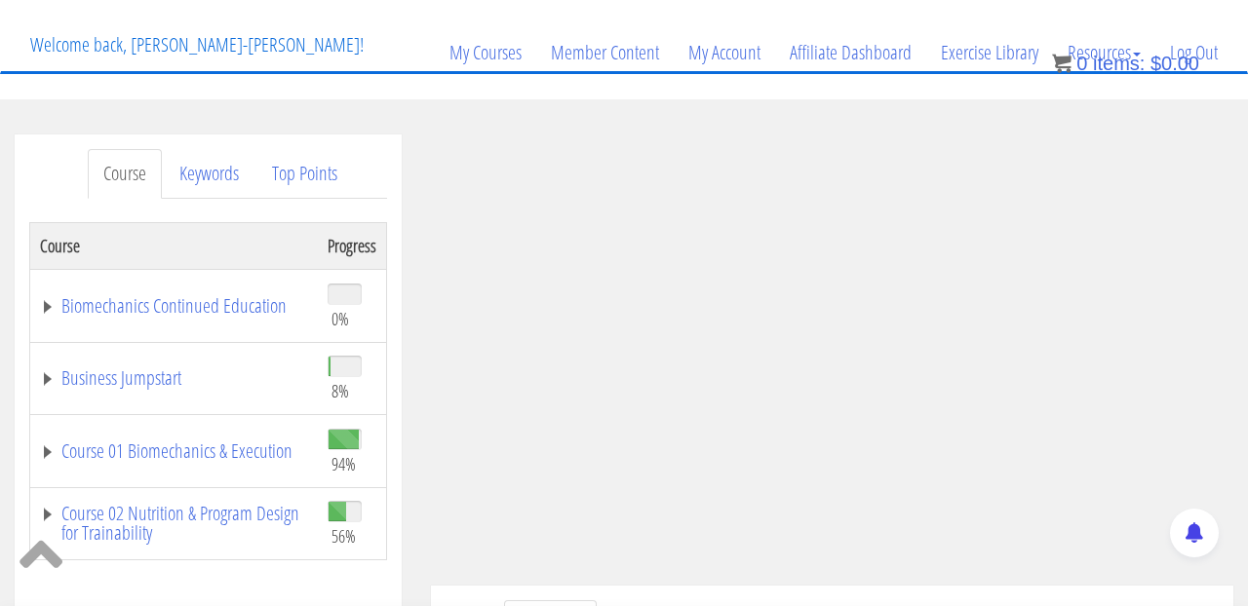
scroll to position [198, 0]
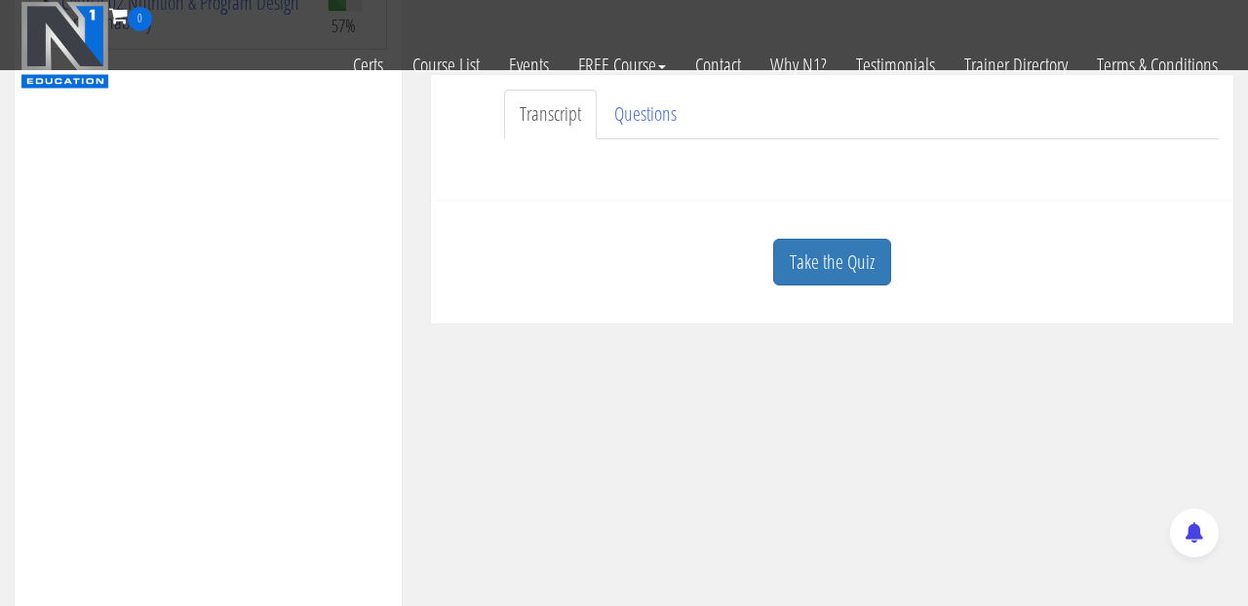
scroll to position [469, 0]
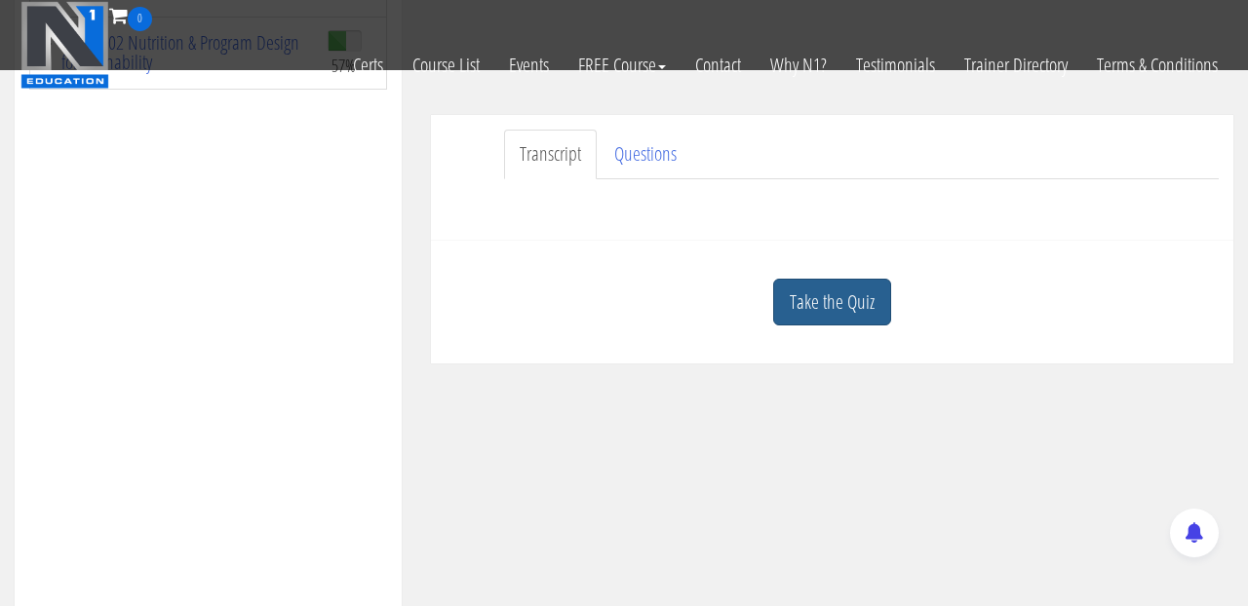
click at [823, 302] on link "Take the Quiz" at bounding box center [832, 303] width 118 height 48
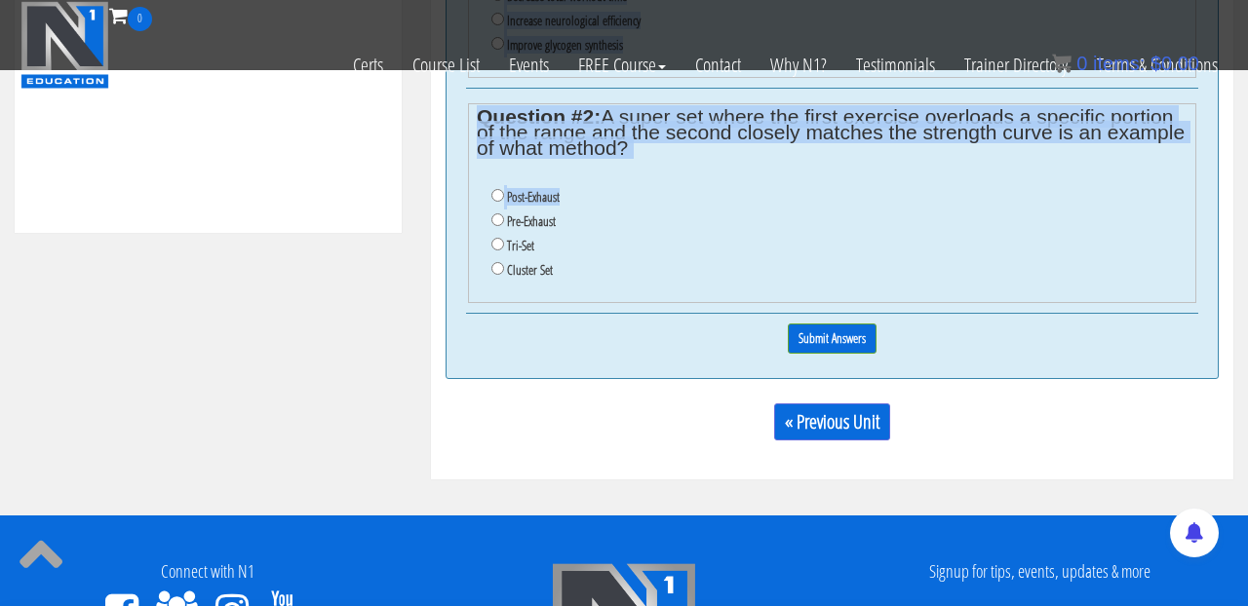
scroll to position [942, 0]
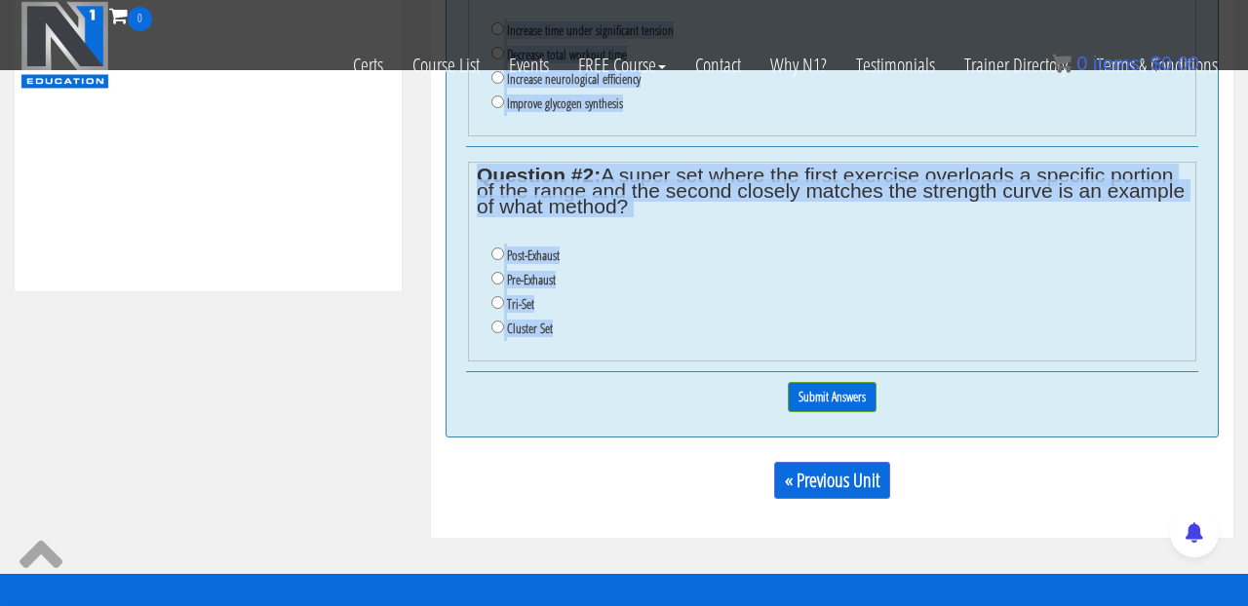
drag, startPoint x: 464, startPoint y: 141, endPoint x: 597, endPoint y: 346, distance: 244.4
click at [597, 346] on div "Principles to Hypertrophy Program Design Part 3 You'll need to correctly answer…" at bounding box center [831, 137] width 773 height 600
copy div "Principles to Hypertrophy Program Design Part 3 You'll need to correctly answer…"
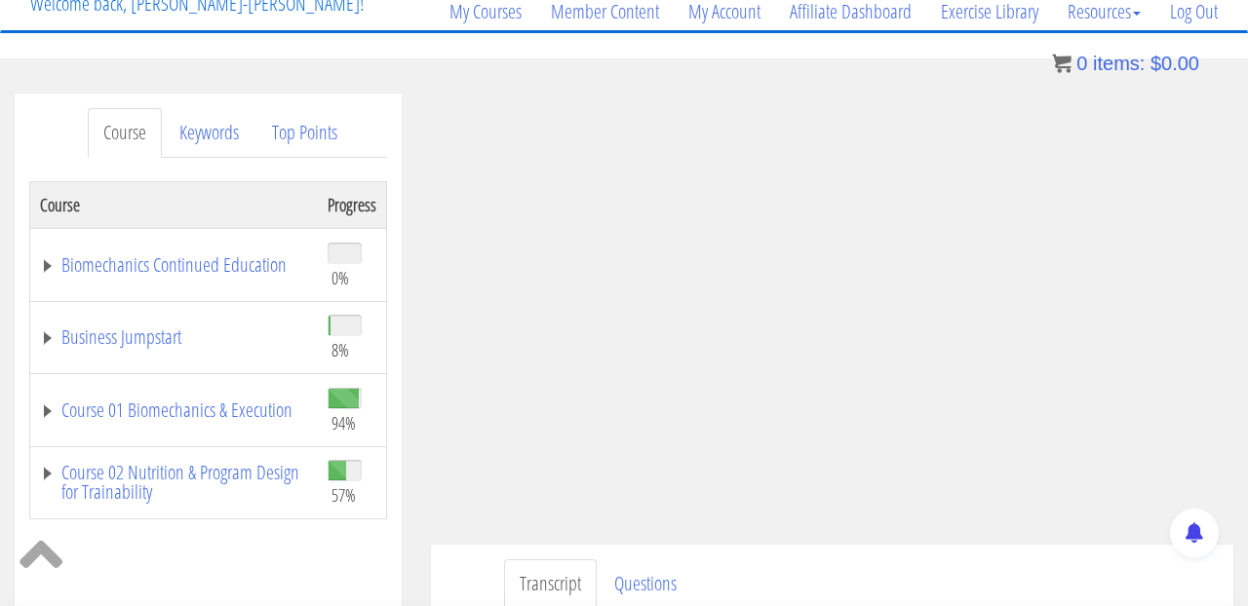
scroll to position [169, 0]
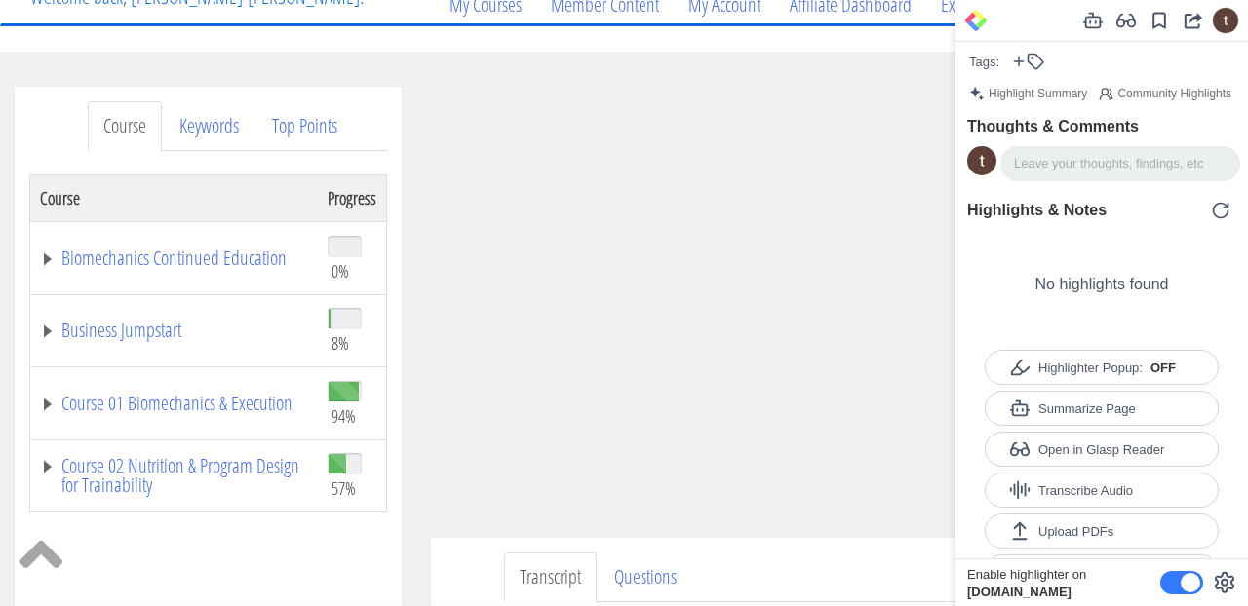
click at [774, 566] on ul "Transcript Questions" at bounding box center [861, 578] width 714 height 50
click at [968, 23] on icon at bounding box center [974, 25] width 12 height 11
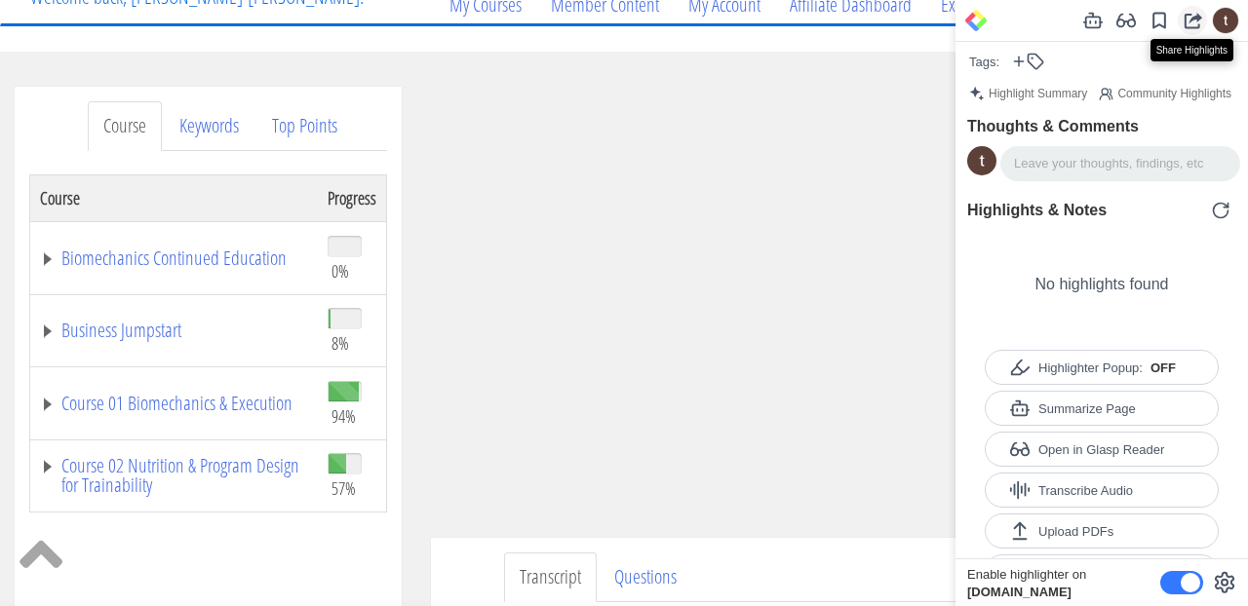
click at [1195, 15] on icon at bounding box center [1195, 18] width 14 height 12
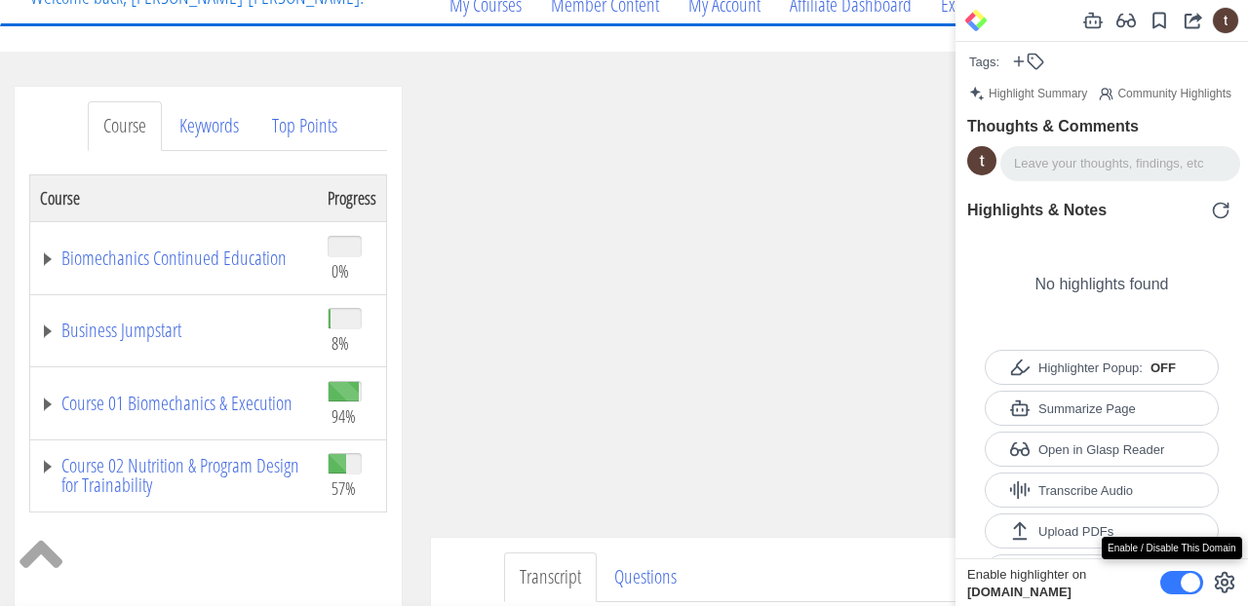
click at [1175, 579] on span at bounding box center [1181, 582] width 43 height 23
click at [1164, 585] on input "checkbox" at bounding box center [1164, 585] width 0 height 0
click at [887, 579] on ul "Transcript Questions" at bounding box center [861, 578] width 714 height 50
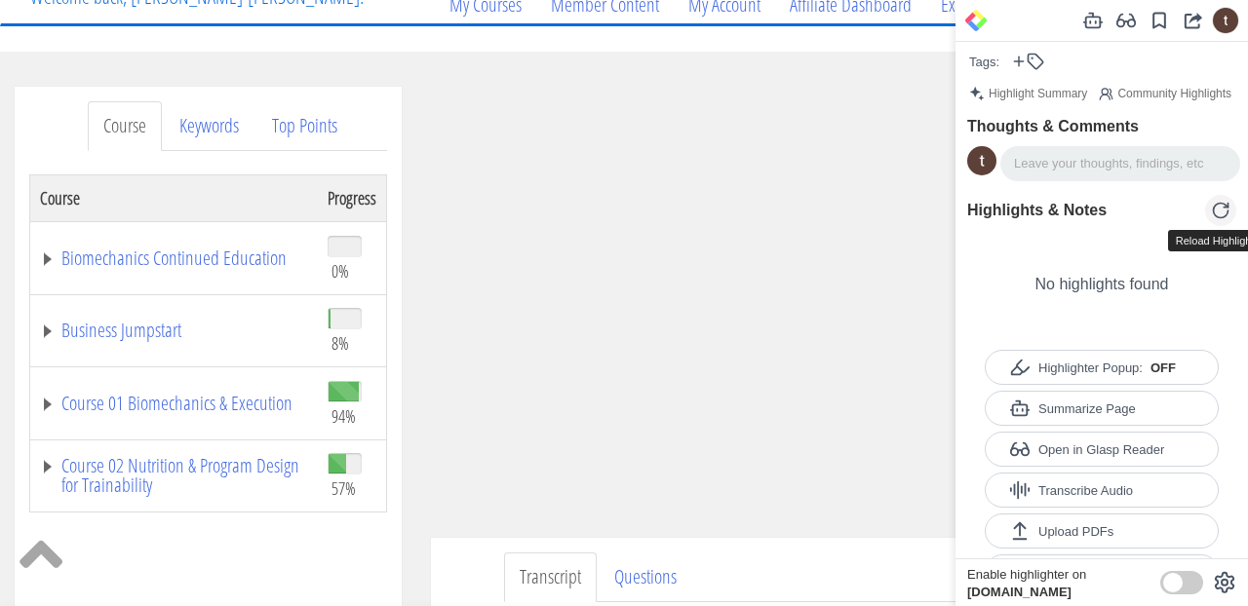
click at [1221, 220] on icon at bounding box center [1220, 210] width 19 height 19
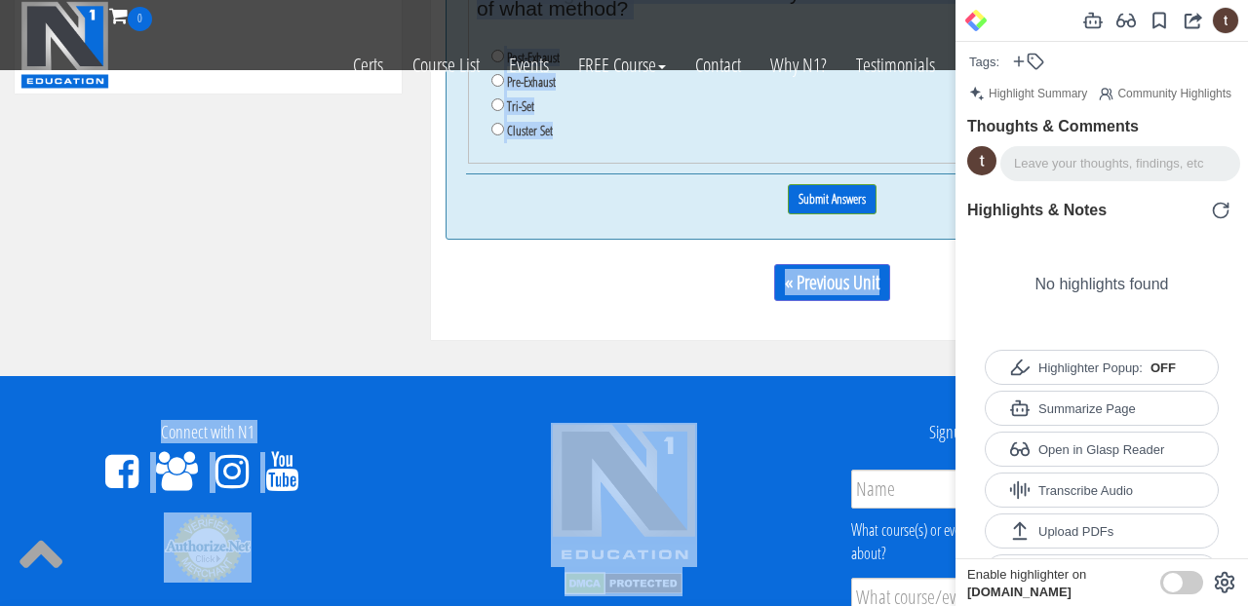
scroll to position [1153, 0]
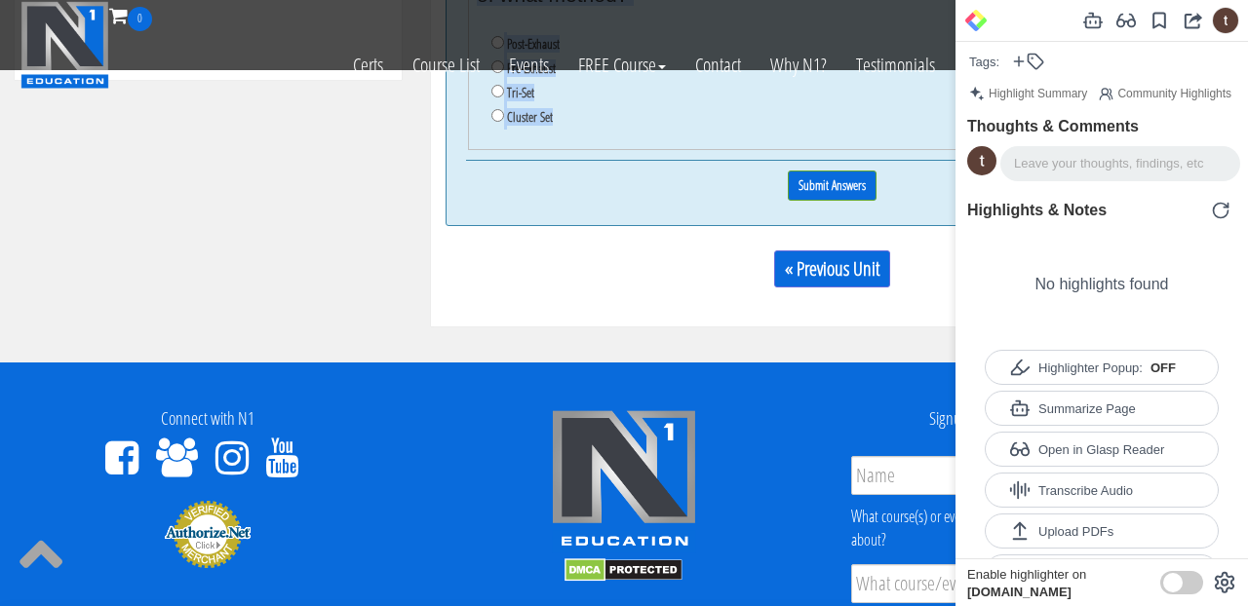
drag, startPoint x: 464, startPoint y: 109, endPoint x: 673, endPoint y: 185, distance: 222.0
copy div "Principles to Hypertrophy Program Design Part 3 You'll need to correctly answer…"
click at [695, 443] on img at bounding box center [624, 481] width 146 height 144
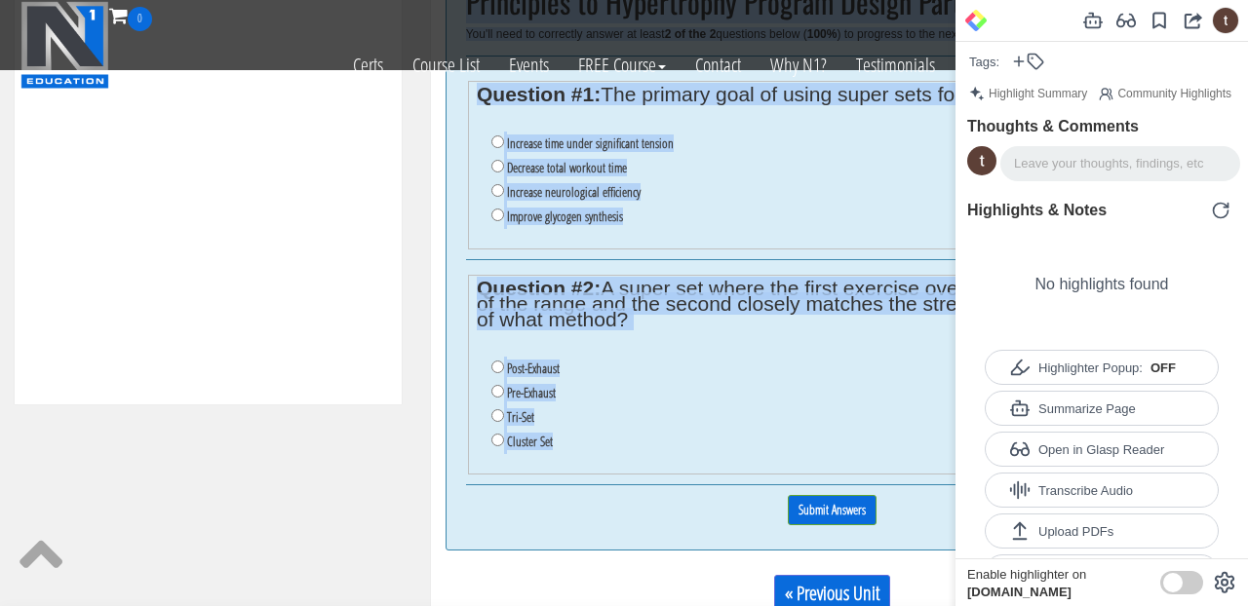
scroll to position [796, 0]
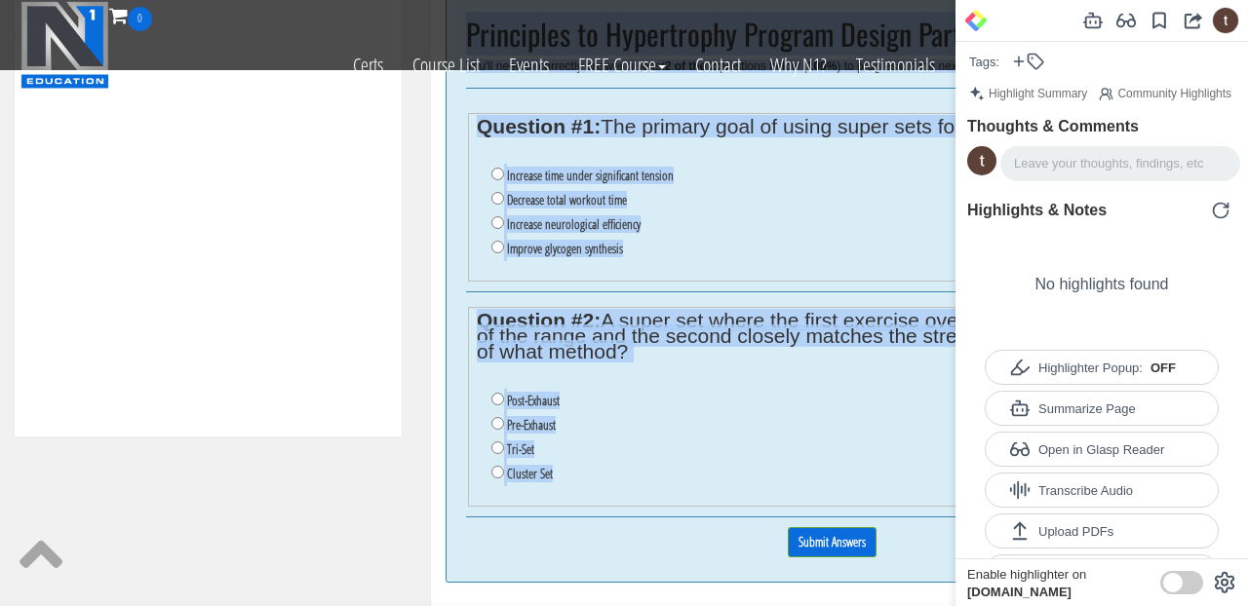
click at [626, 271] on ul "Increase time under significant tension Decrease total workout time Increase ne…" at bounding box center [832, 212] width 711 height 117
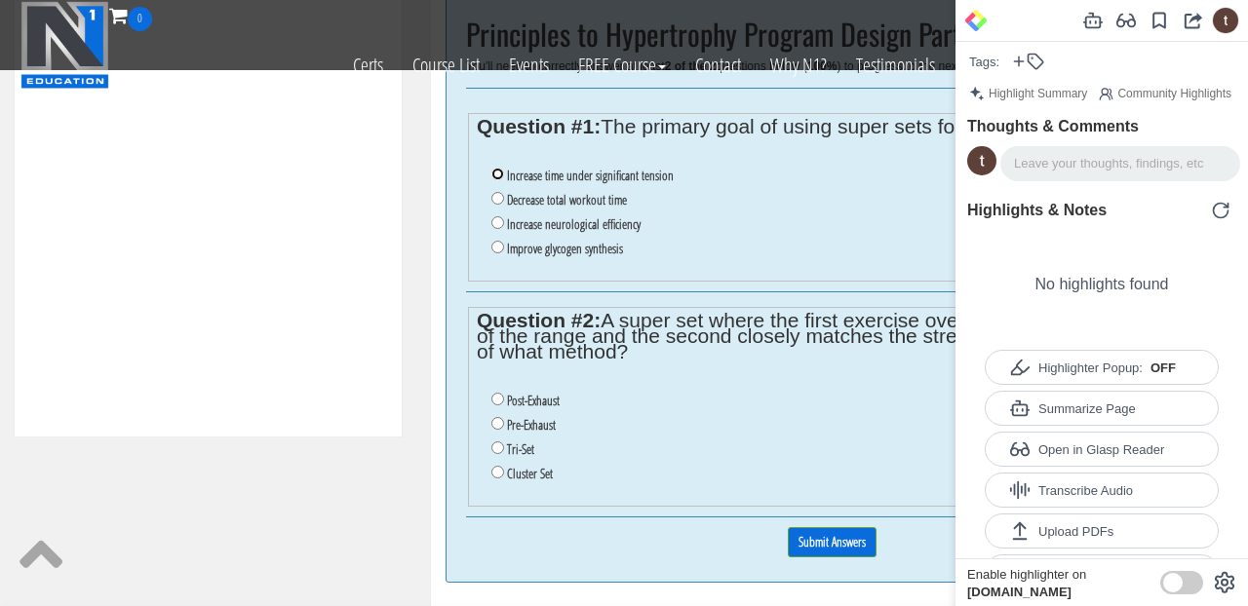
click at [496, 180] on input "Increase time under significant tension" at bounding box center [497, 174] width 13 height 13
radio input "true"
click at [489, 409] on ul "Post-Exhaust Pre-Exhaust Tri-Set Cluster Set" at bounding box center [832, 437] width 711 height 117
click at [495, 405] on input "Post-Exhaust" at bounding box center [497, 399] width 13 height 13
radio input "true"
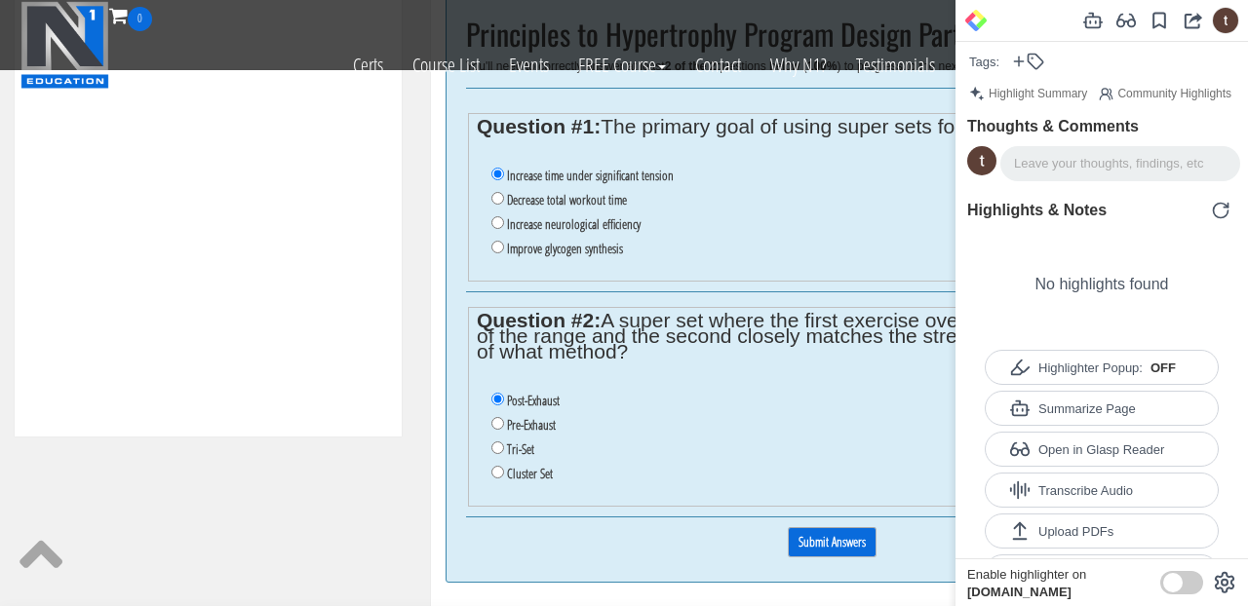
click at [814, 546] on input "Submit Answers" at bounding box center [832, 542] width 89 height 30
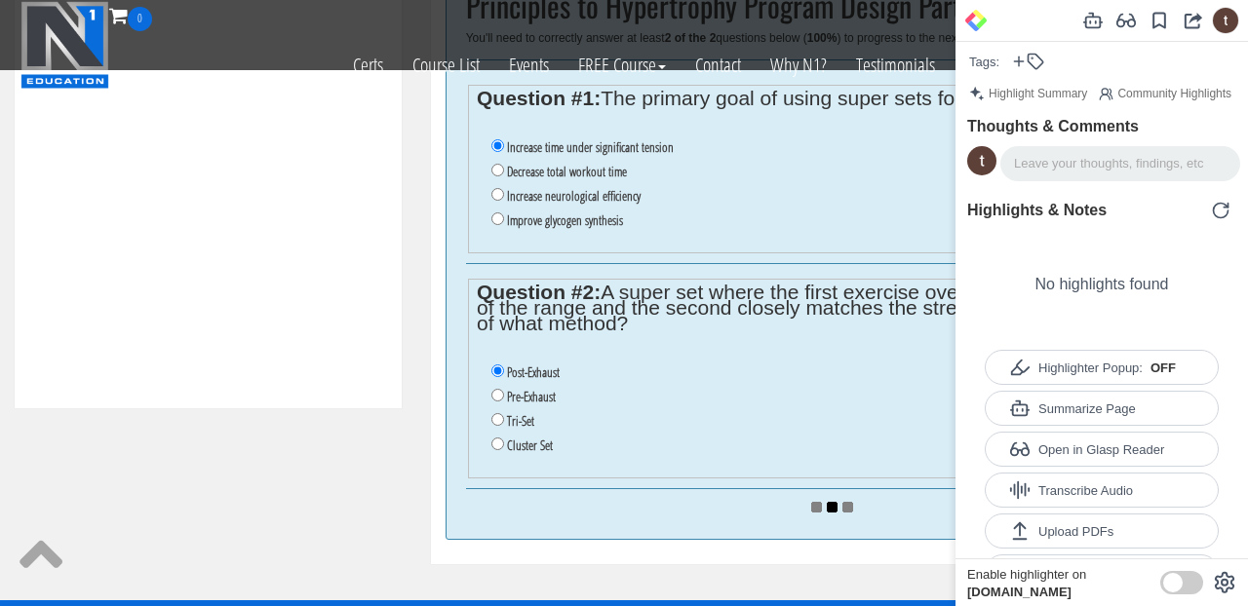
scroll to position [828, 0]
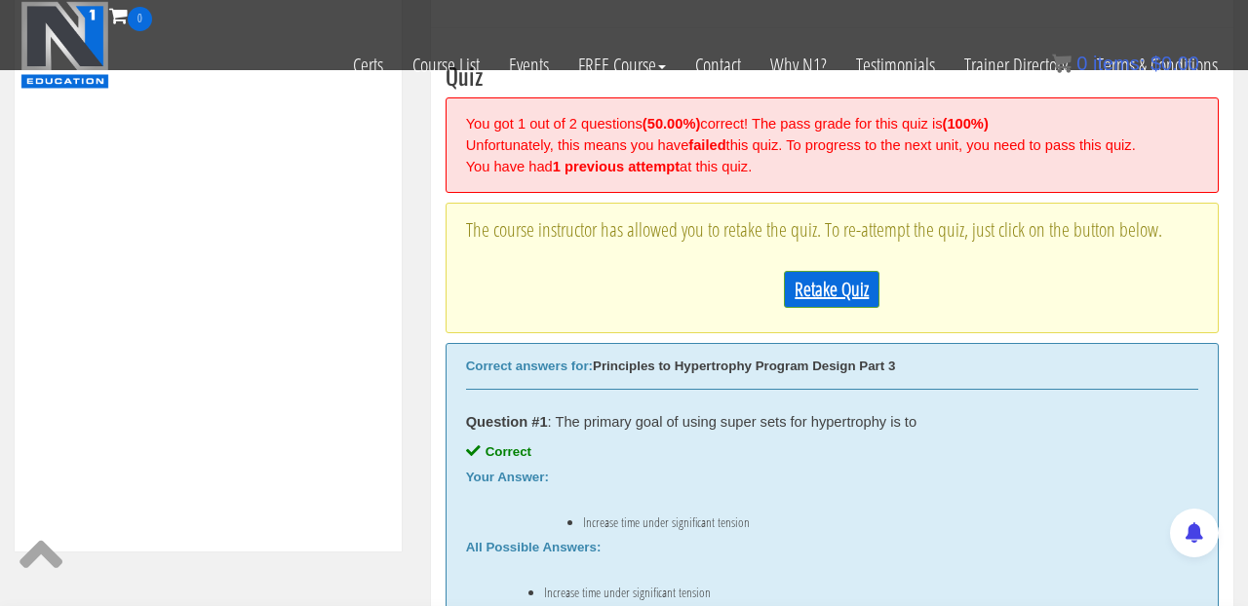
scroll to position [754, 0]
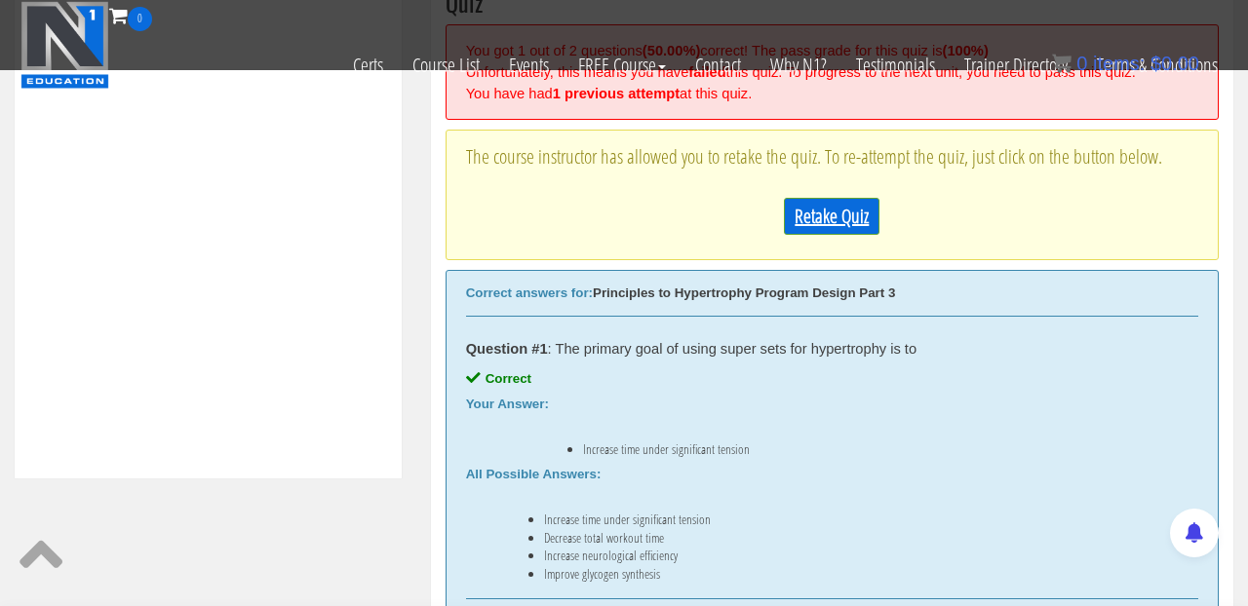
click at [828, 235] on link "Retake Quiz" at bounding box center [832, 216] width 96 height 37
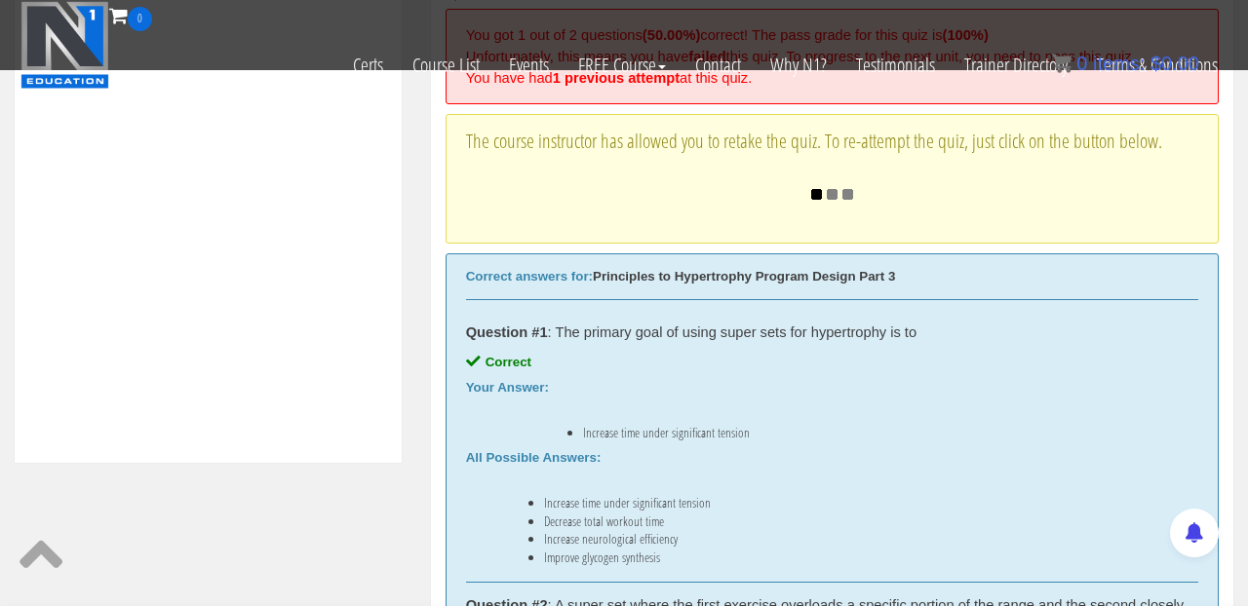
scroll to position [771, 0]
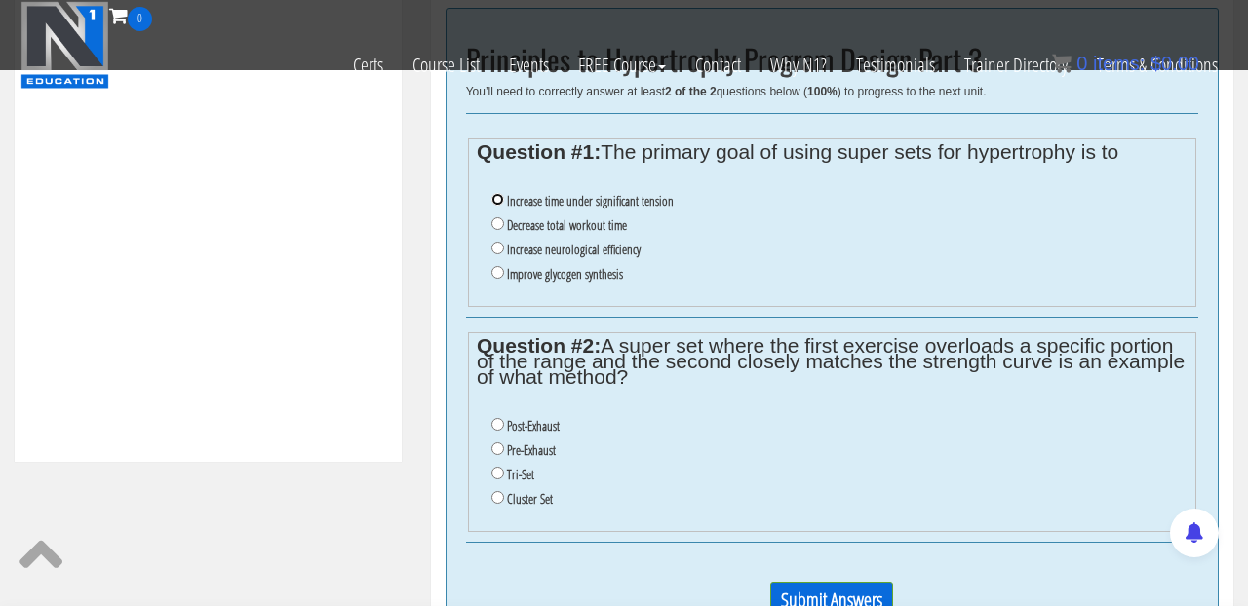
click at [496, 206] on input "Increase time under significant tension" at bounding box center [497, 199] width 13 height 13
radio input "true"
click at [495, 431] on input "Post-Exhaust" at bounding box center [497, 424] width 13 height 13
radio input "true"
click at [498, 455] on input "Pre-Exhaust" at bounding box center [497, 449] width 13 height 13
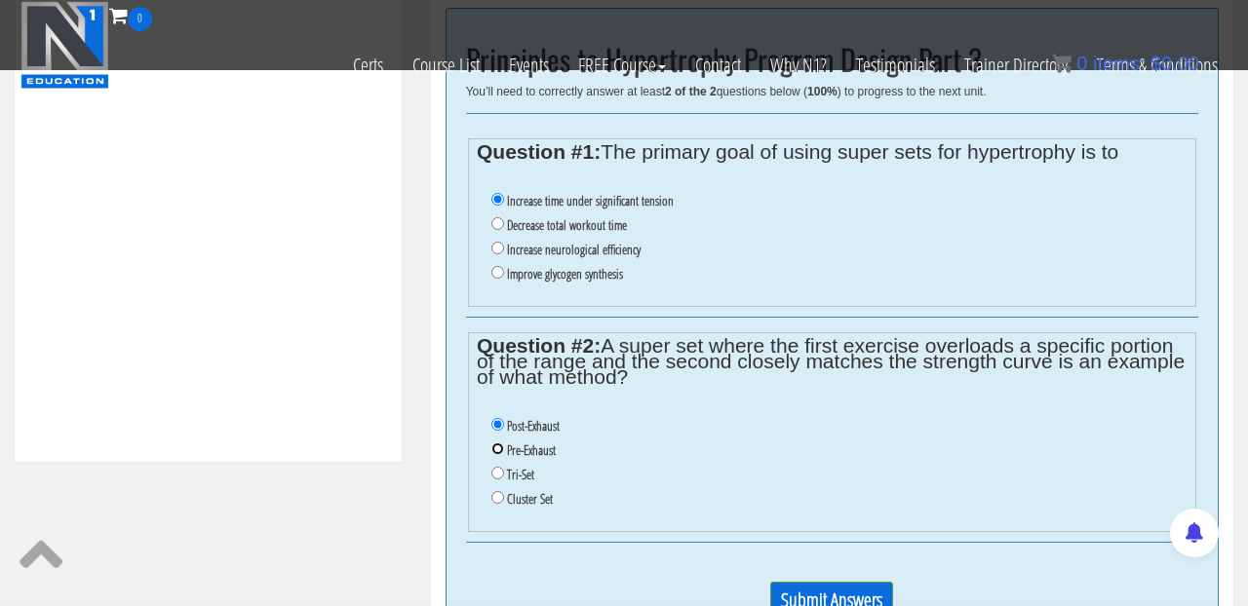
radio input "true"
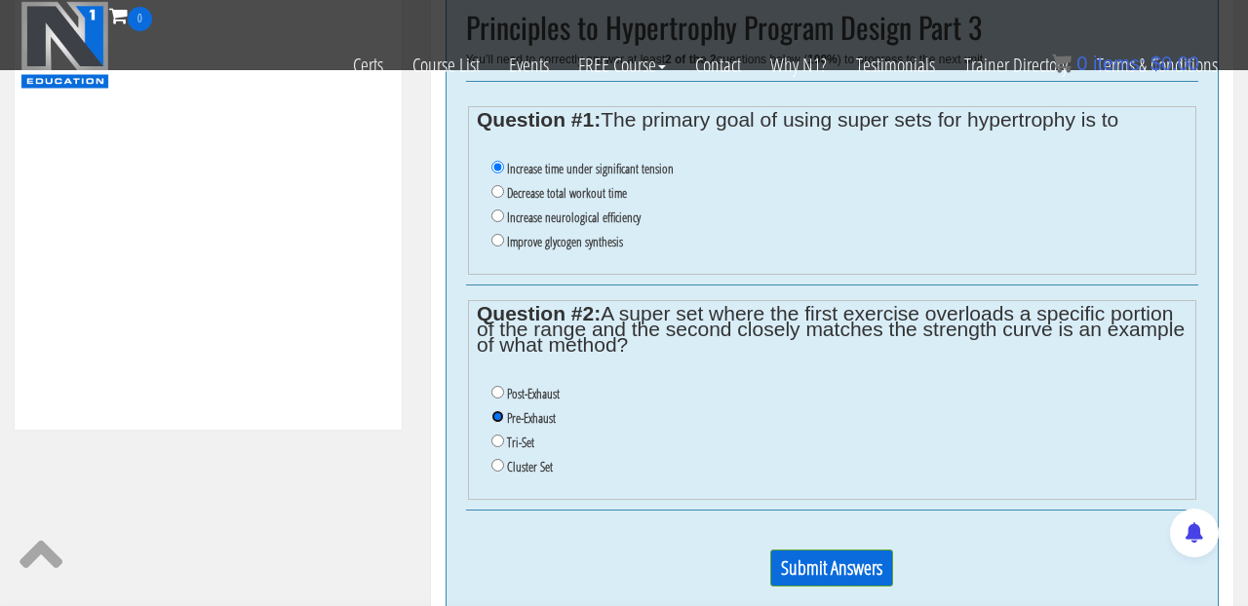
scroll to position [822, 0]
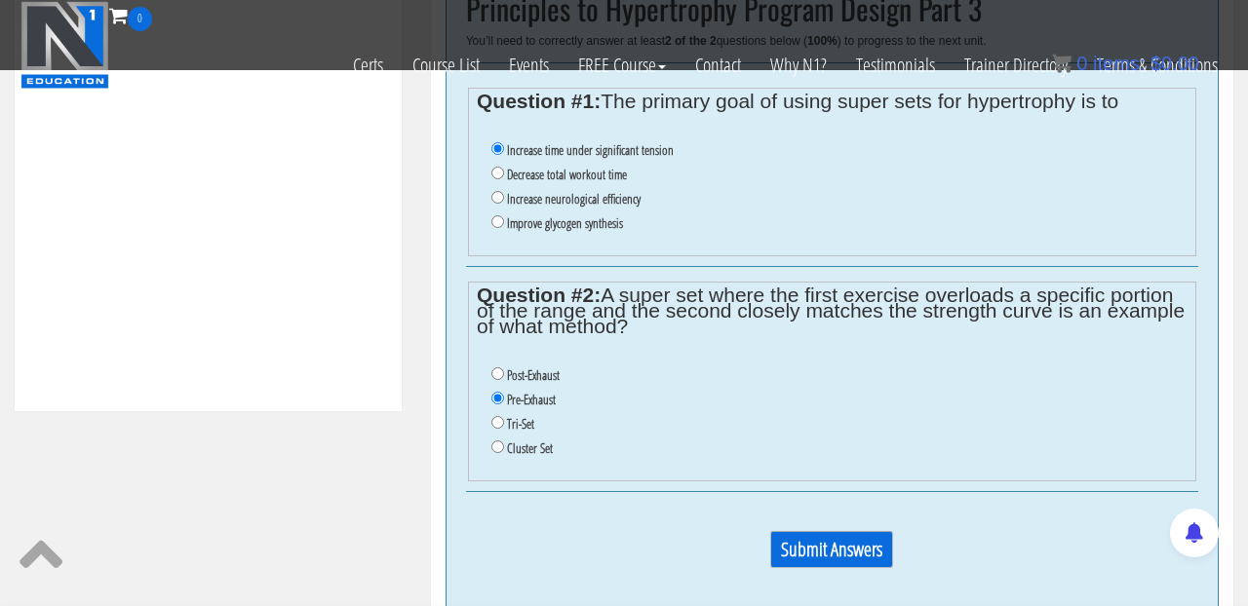
click at [793, 560] on input "Submit Answers" at bounding box center [831, 549] width 123 height 37
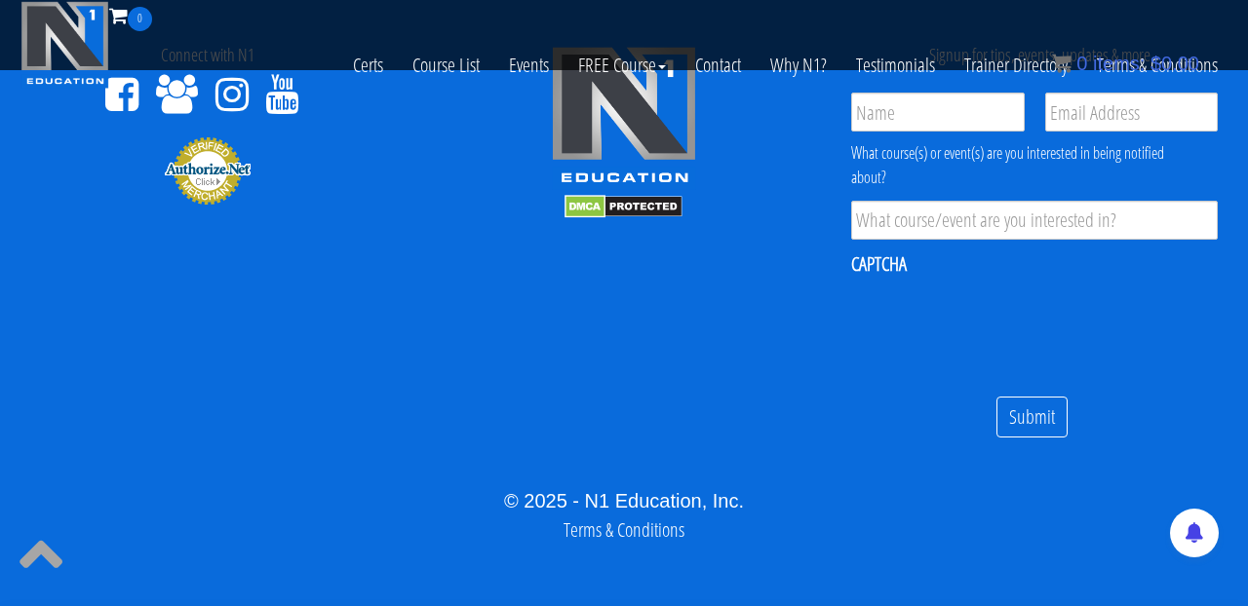
scroll to position [1459, 0]
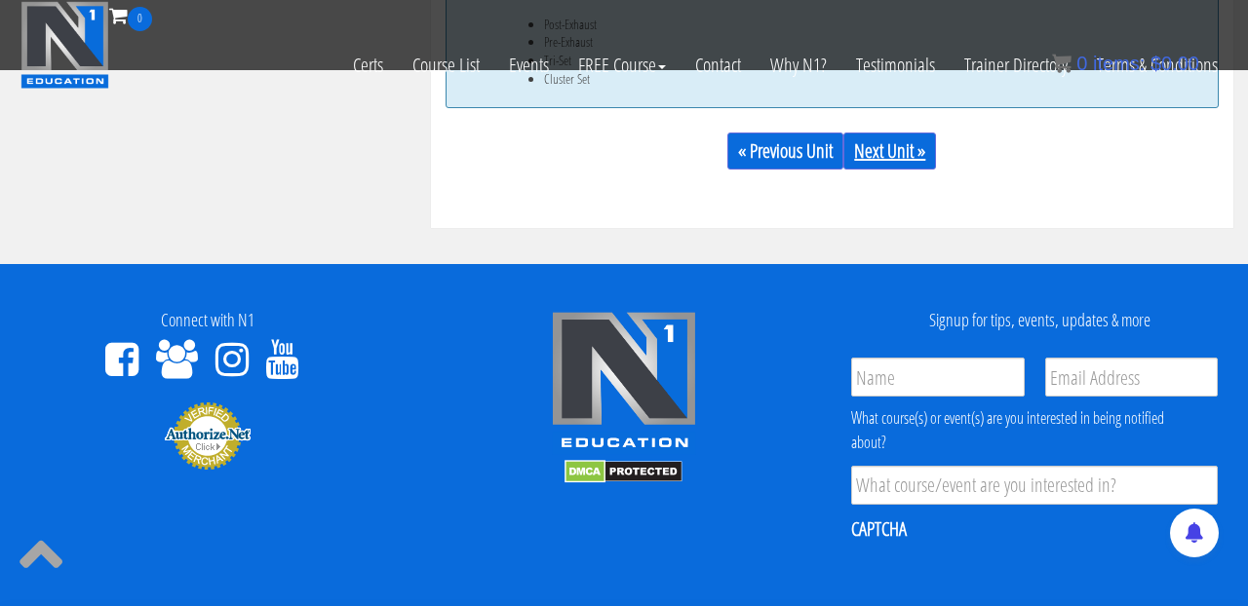
click at [890, 156] on link "Next Unit »" at bounding box center [889, 151] width 93 height 37
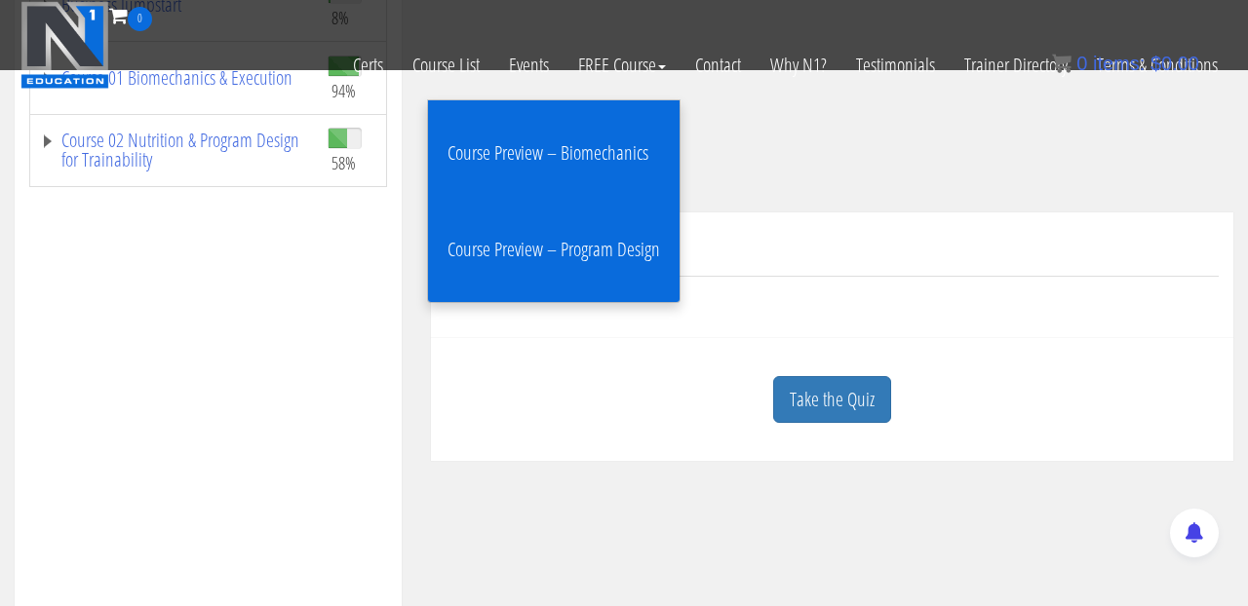
scroll to position [355, 0]
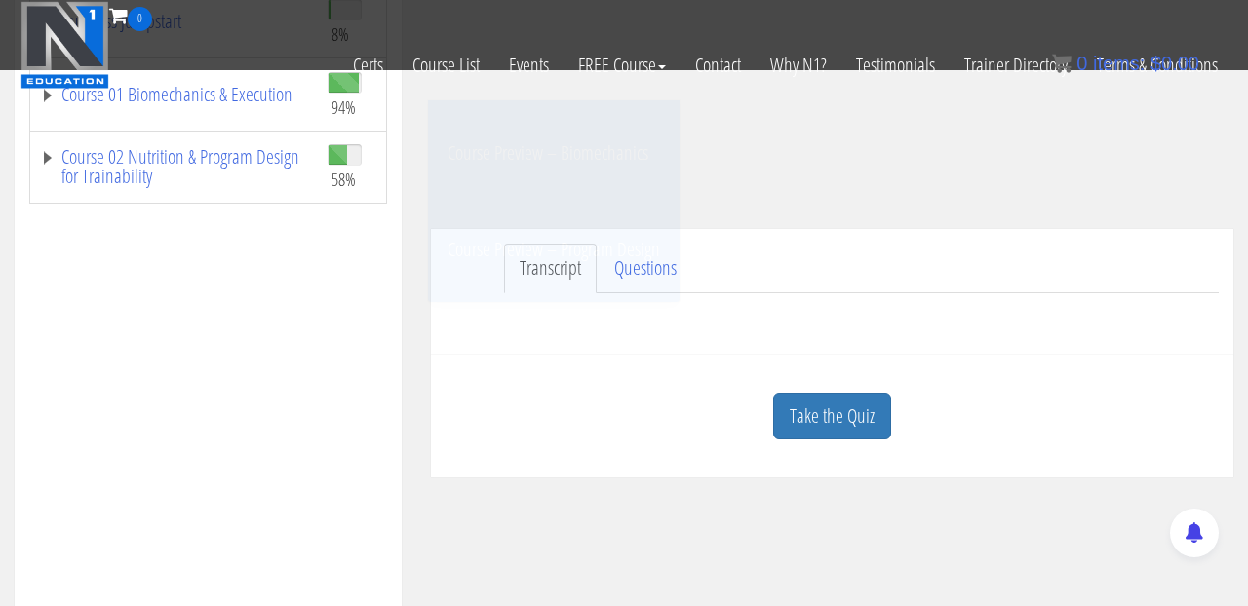
click at [221, 490] on div "Course Progress Biomechanics Continued Education 0% Module 1 Continued Educatio…" at bounding box center [208, 352] width 358 height 975
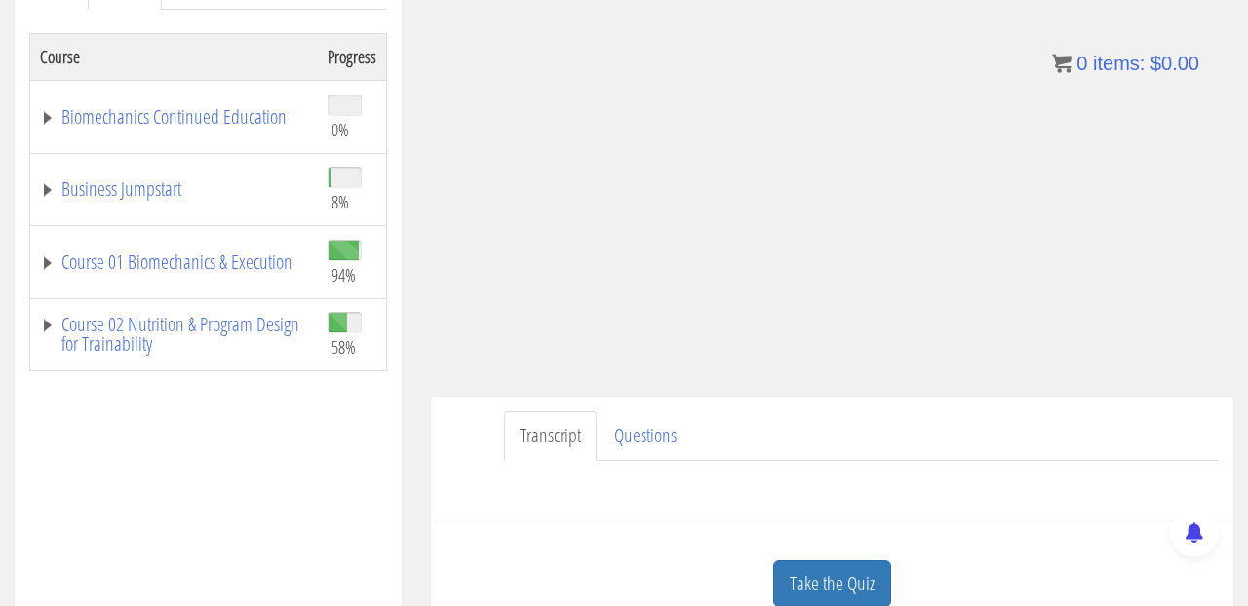
scroll to position [254, 0]
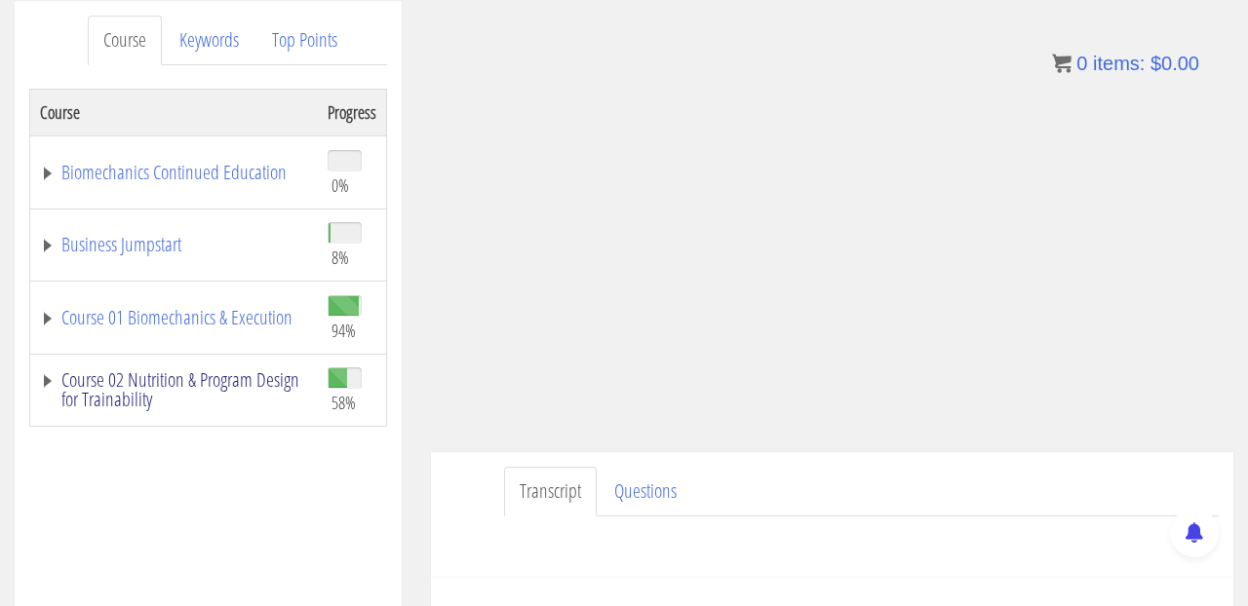
click at [49, 381] on link "Course 02 Nutrition & Program Design for Trainability" at bounding box center [174, 389] width 268 height 39
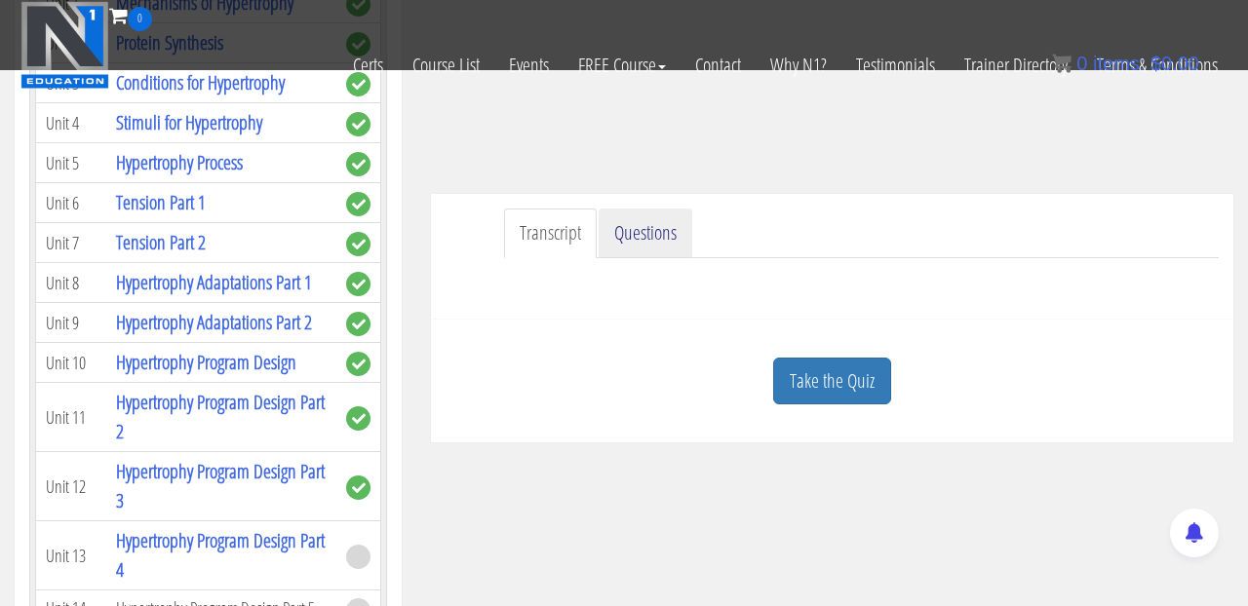
scroll to position [427, 0]
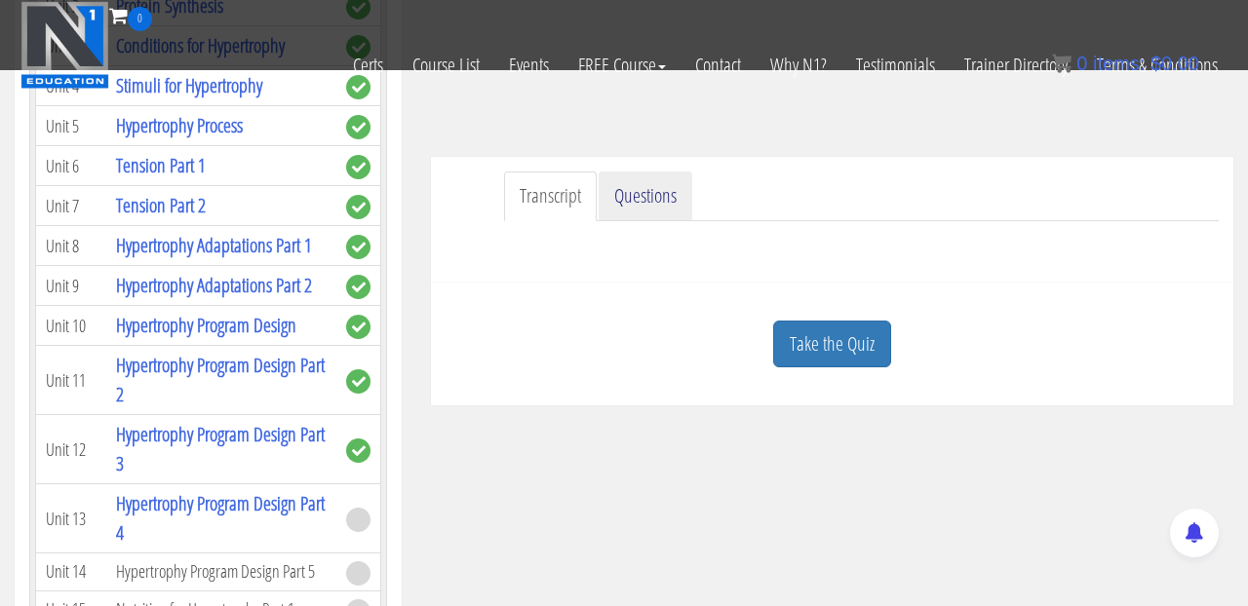
click at [649, 203] on link "Questions" at bounding box center [645, 197] width 94 height 50
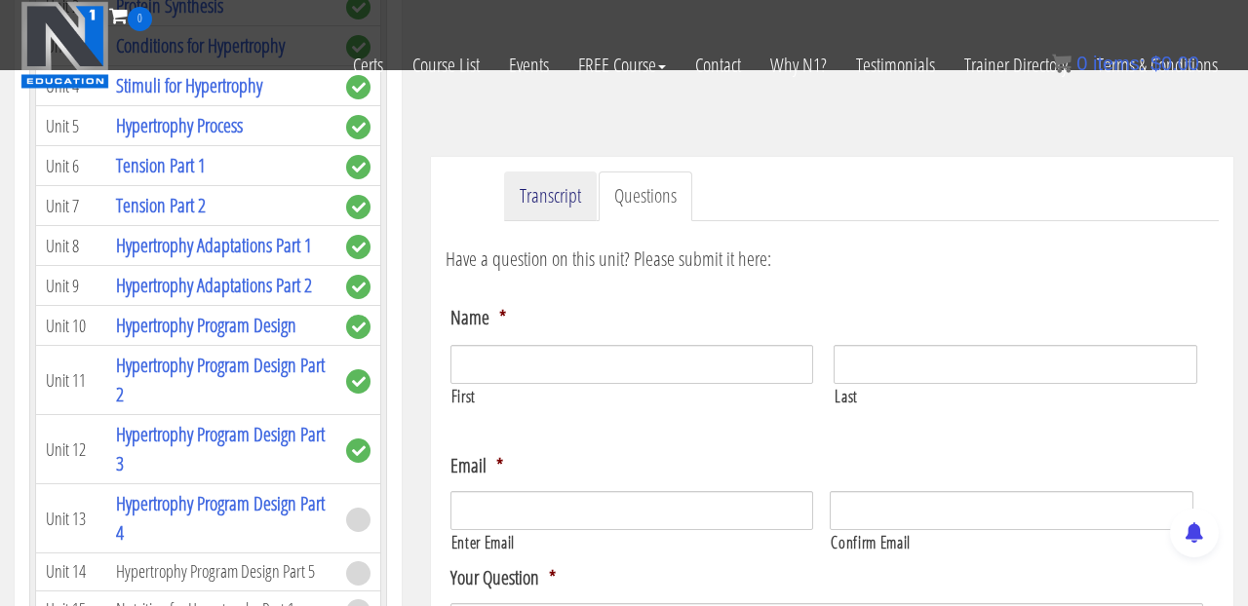
click at [549, 184] on link "Transcript" at bounding box center [550, 197] width 93 height 50
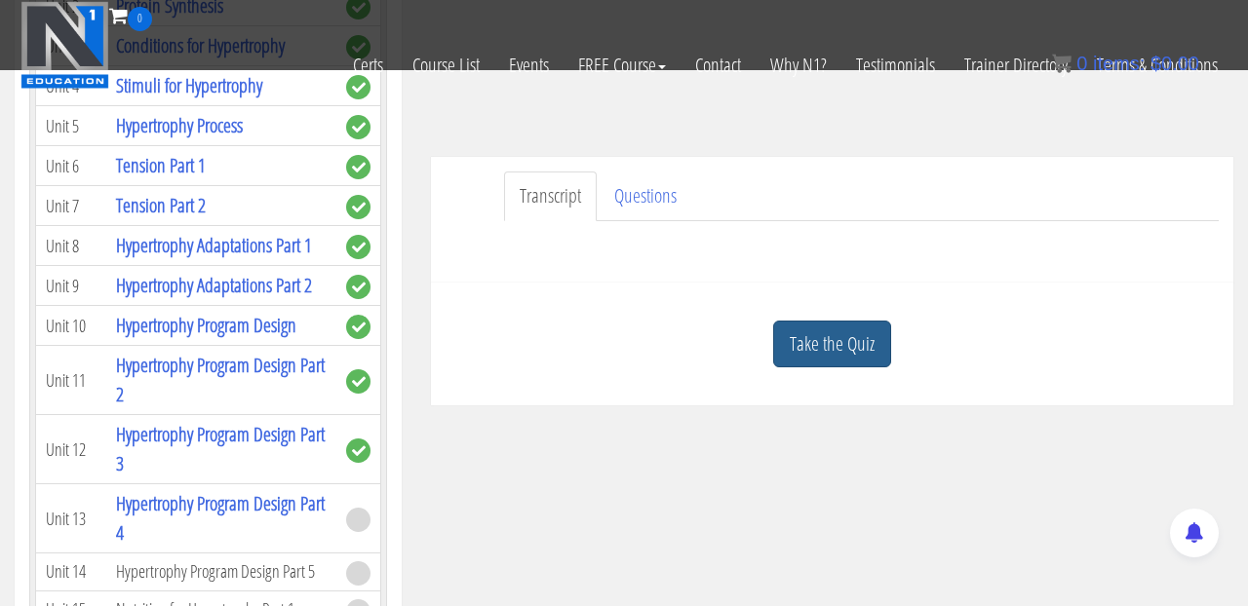
click at [816, 358] on link "Take the Quiz" at bounding box center [832, 345] width 118 height 48
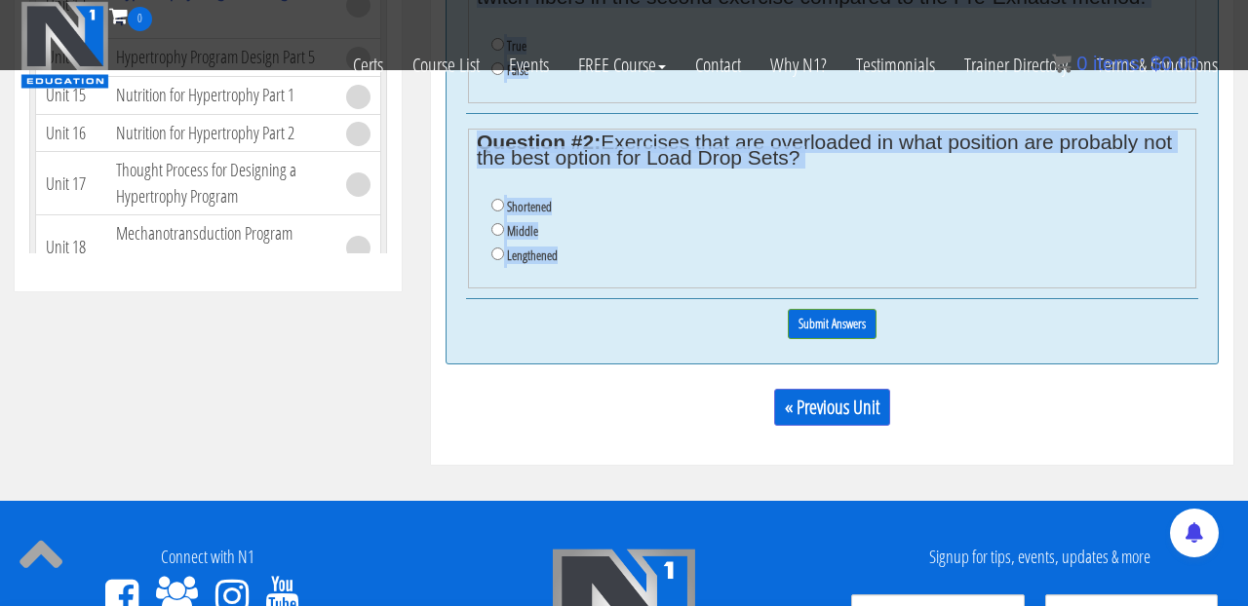
scroll to position [932, 0]
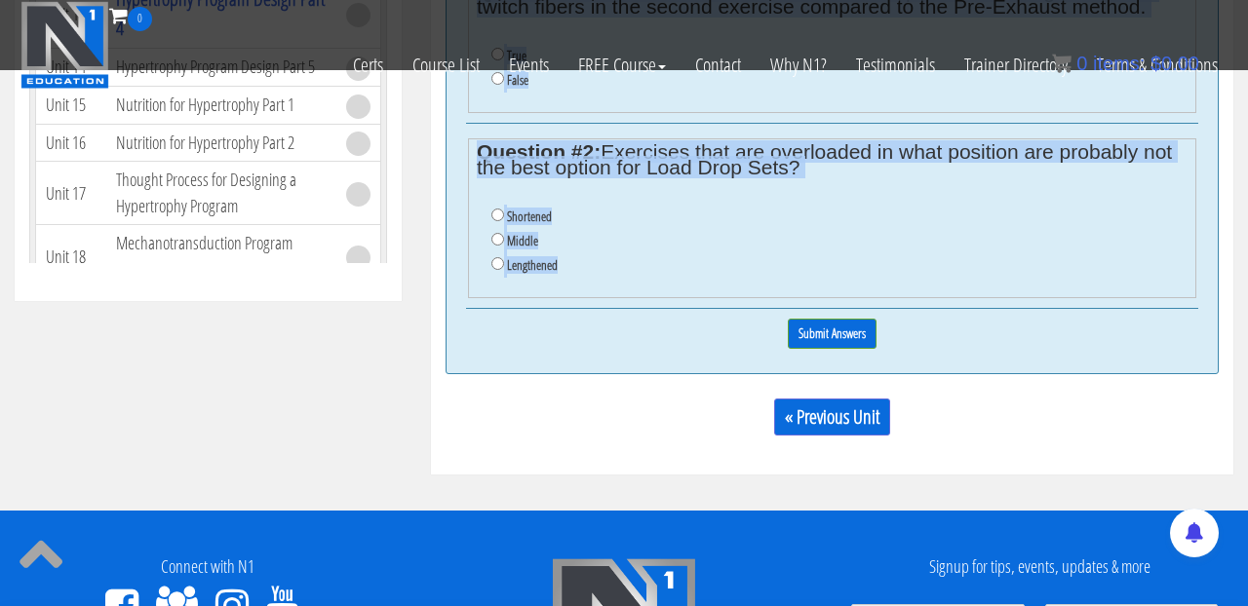
drag, startPoint x: 464, startPoint y: 218, endPoint x: 564, endPoint y: 316, distance: 139.9
click at [564, 316] on div "Principles to Hypertrophy Program Design Part 4 You'll need to correctly answer…" at bounding box center [831, 110] width 773 height 527
copy div "Principles to Hypertrophy Program Design Part 4 You'll need to correctly answer…"
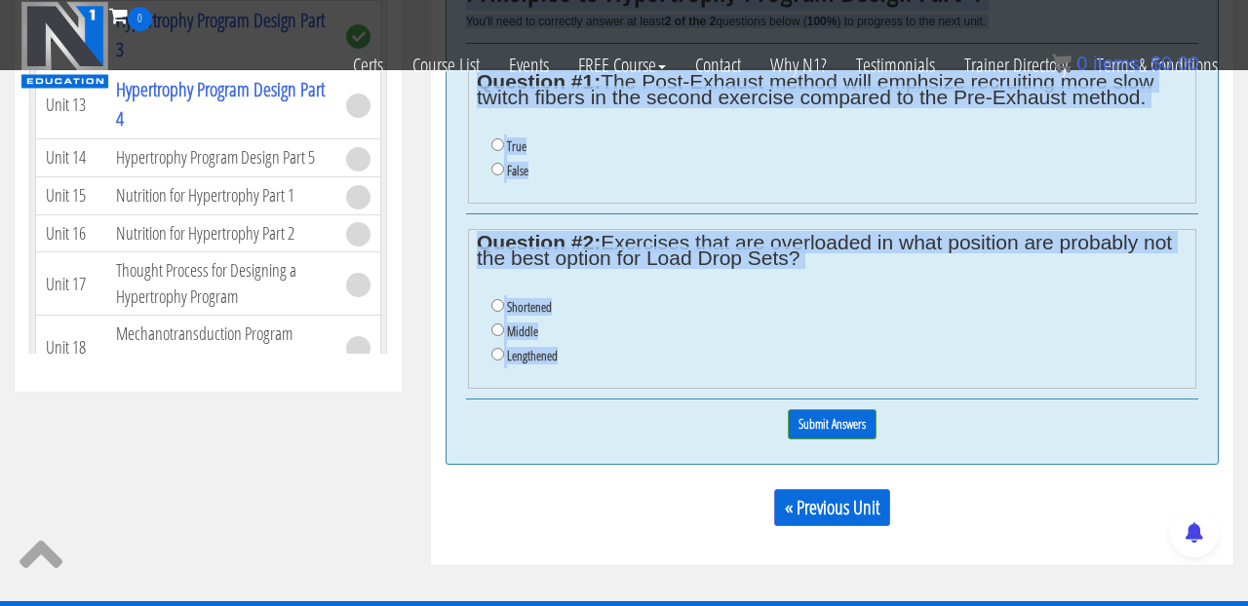
scroll to position [840, 0]
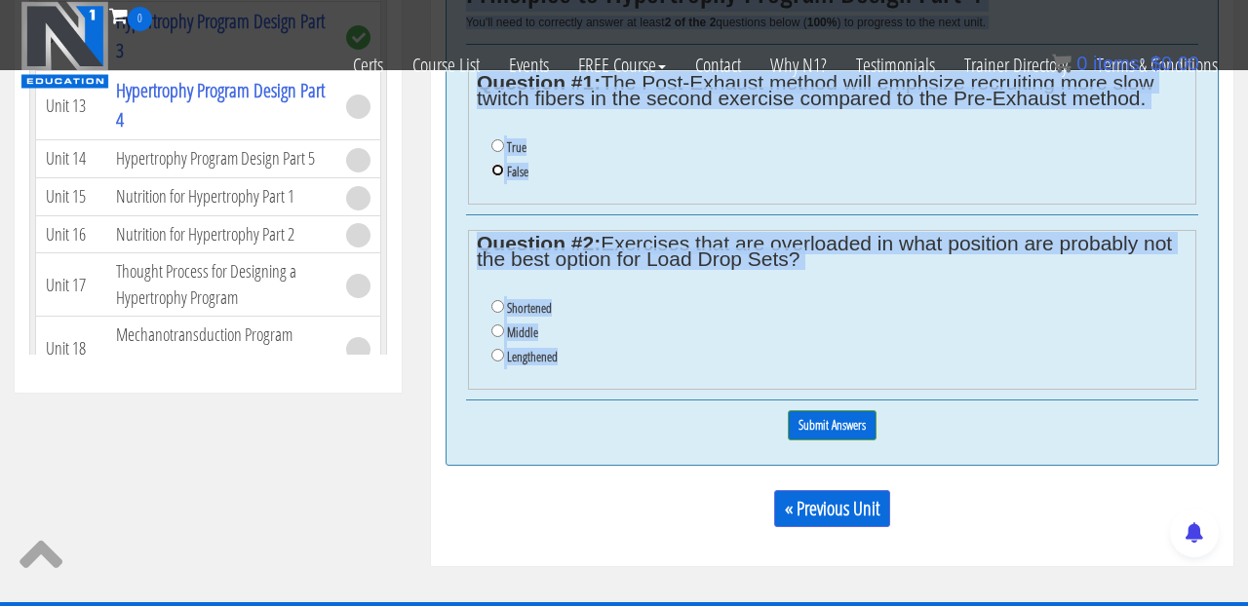
click at [500, 176] on input "False" at bounding box center [497, 170] width 13 height 13
radio input "true"
click at [501, 313] on input "Shortened" at bounding box center [497, 306] width 13 height 13
radio input "true"
click at [834, 441] on input "Submit Answers" at bounding box center [832, 425] width 89 height 30
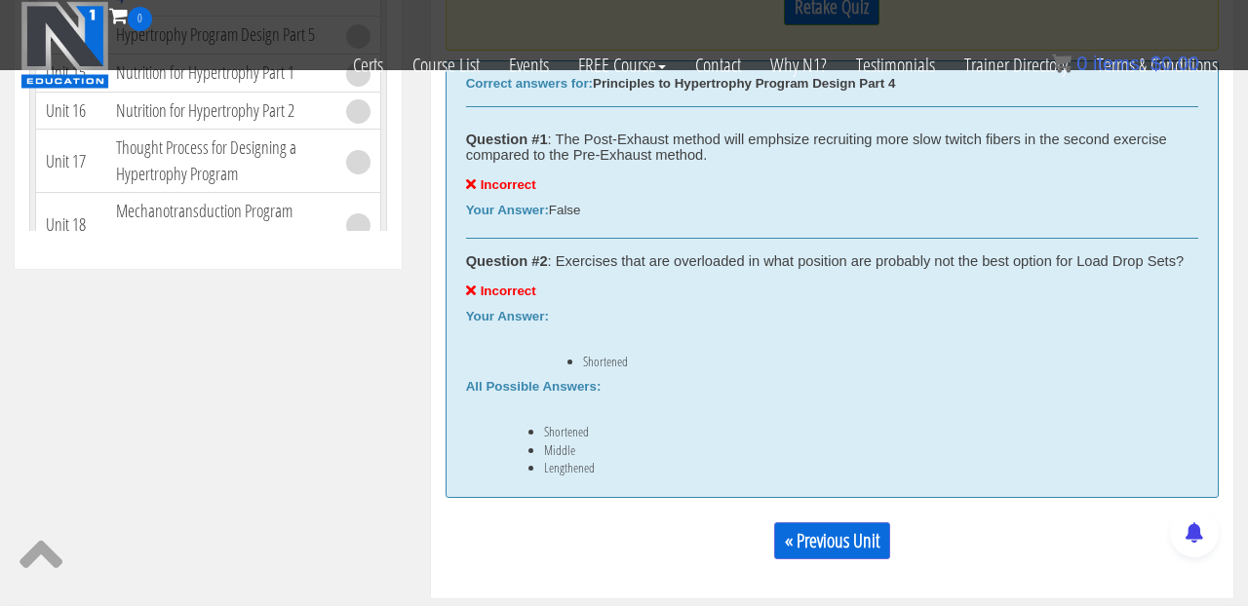
scroll to position [797, 0]
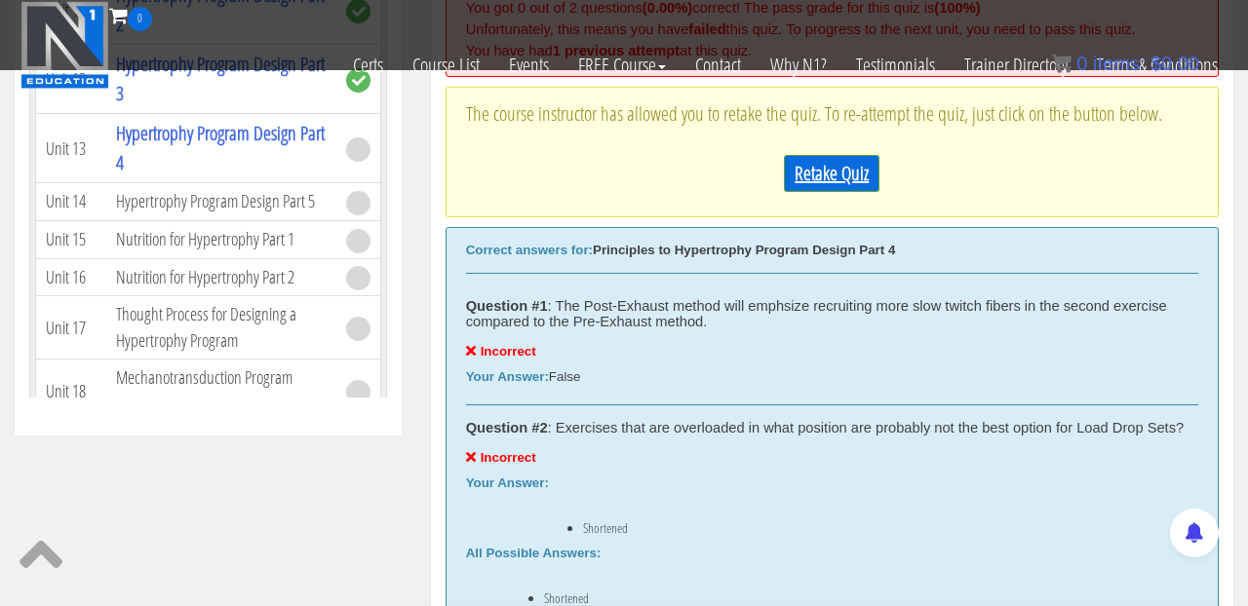
click at [845, 192] on link "Retake Quiz" at bounding box center [832, 173] width 96 height 37
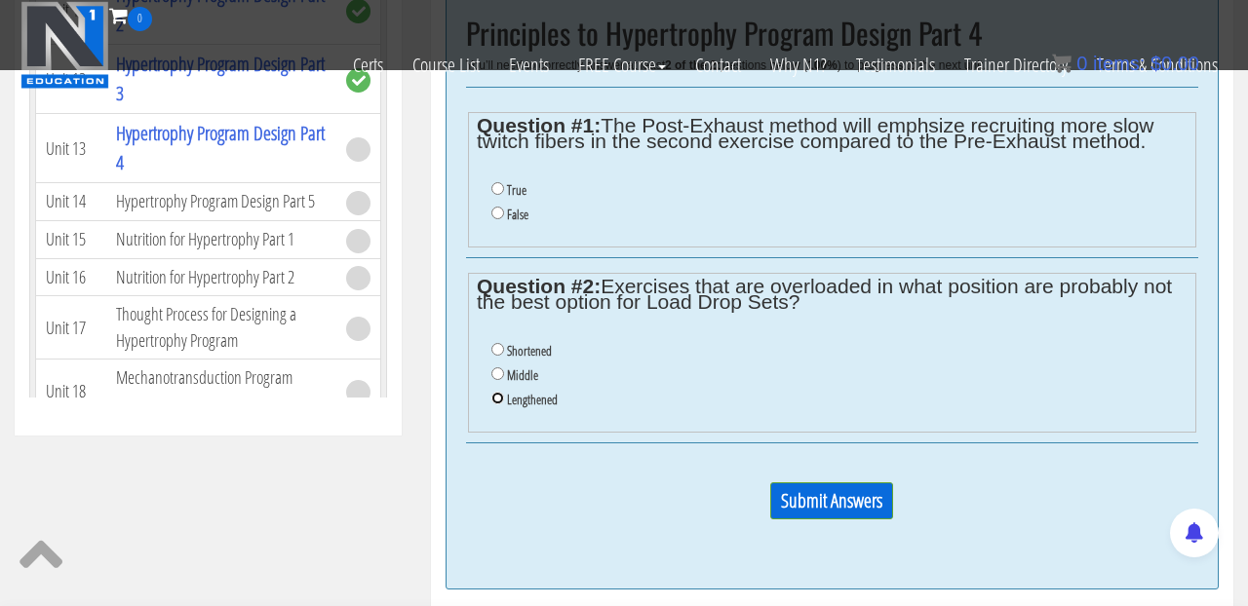
click at [500, 404] on input "Lengthened" at bounding box center [497, 398] width 13 height 13
radio input "true"
click at [496, 195] on input "True" at bounding box center [497, 188] width 13 height 13
radio input "true"
click at [830, 520] on input "Submit Answers" at bounding box center [831, 500] width 123 height 37
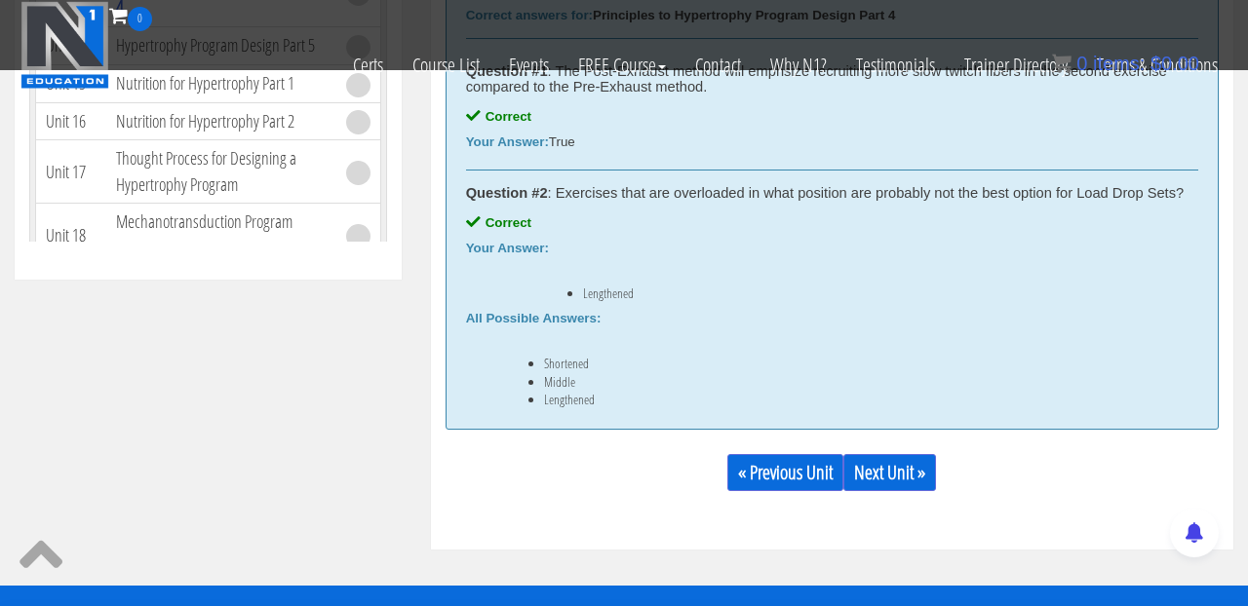
scroll to position [1002, 0]
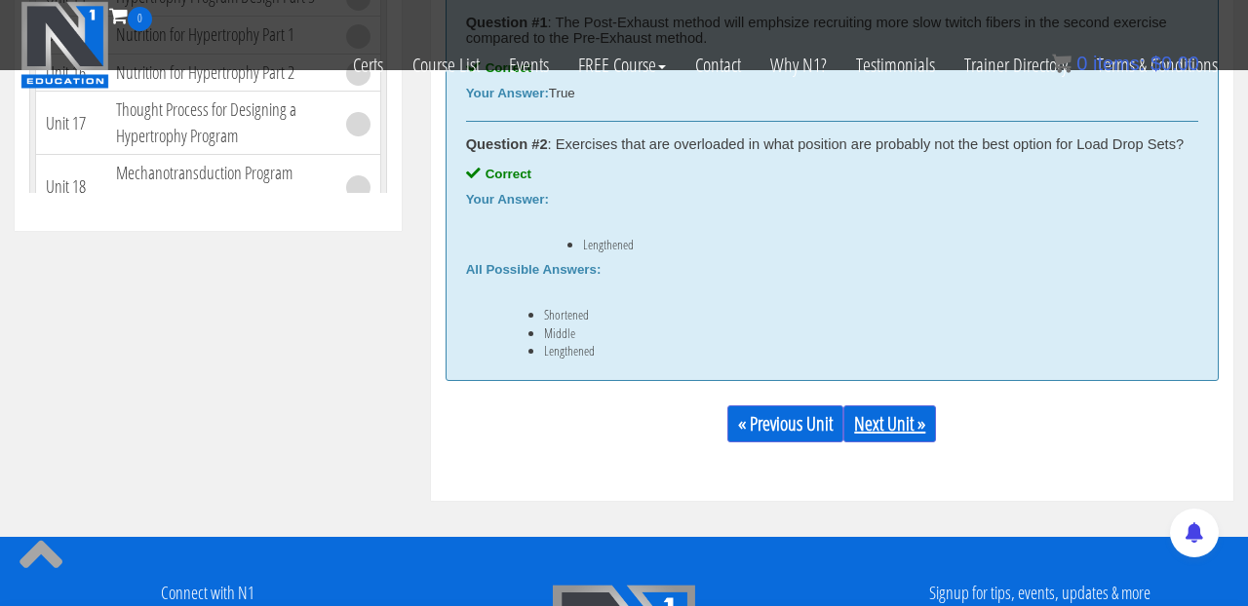
click at [886, 440] on link "Next Unit »" at bounding box center [889, 423] width 93 height 37
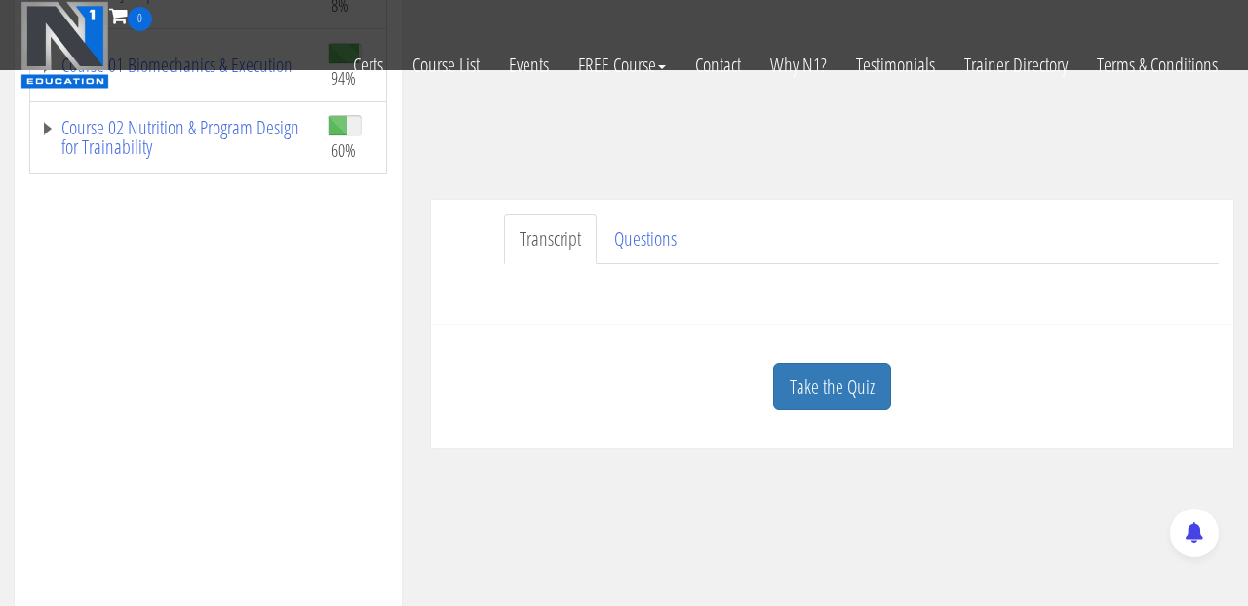
scroll to position [398, 0]
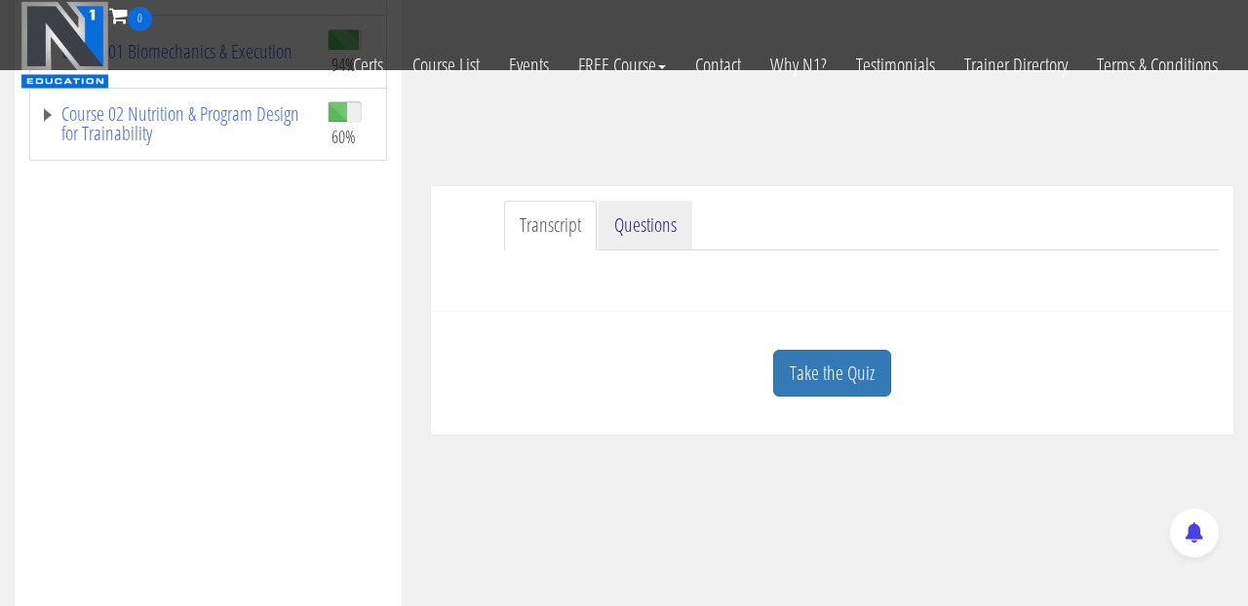
click at [678, 219] on link "Questions" at bounding box center [645, 226] width 94 height 50
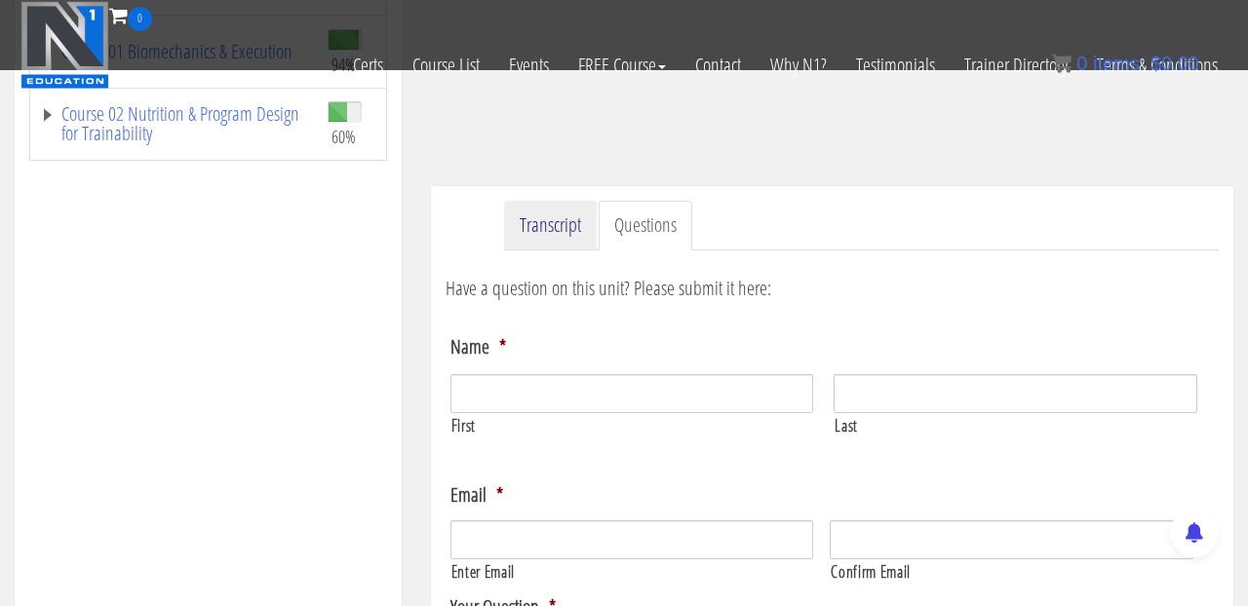
click at [558, 208] on link "Transcript" at bounding box center [550, 226] width 93 height 50
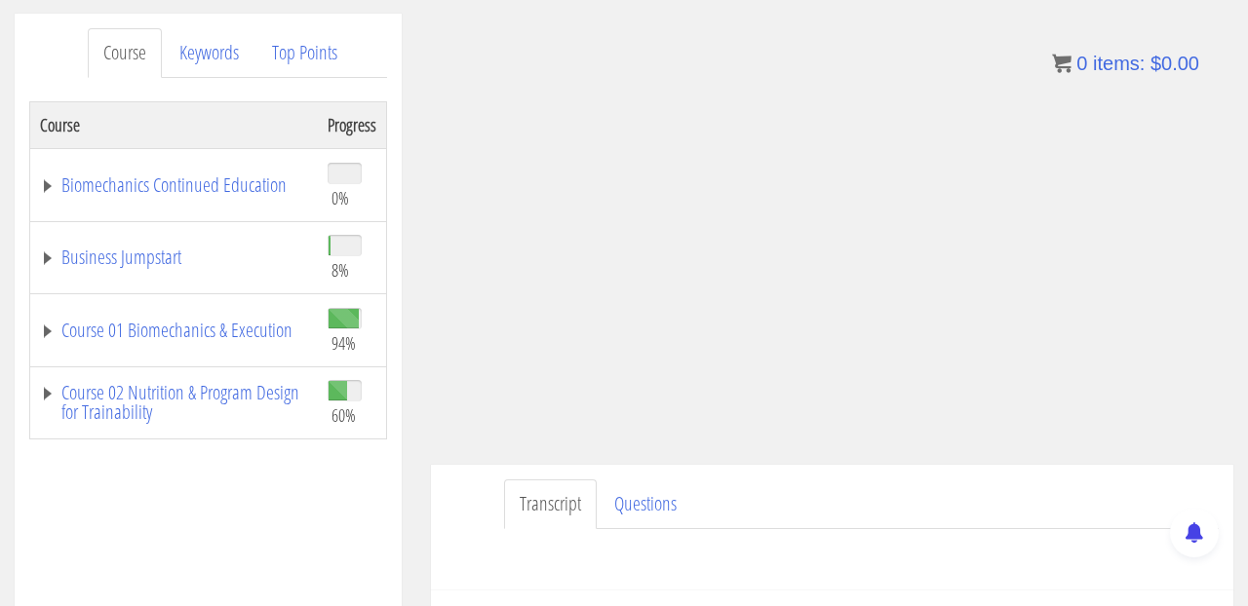
scroll to position [245, 0]
click at [640, 503] on link "Questions" at bounding box center [645, 502] width 94 height 50
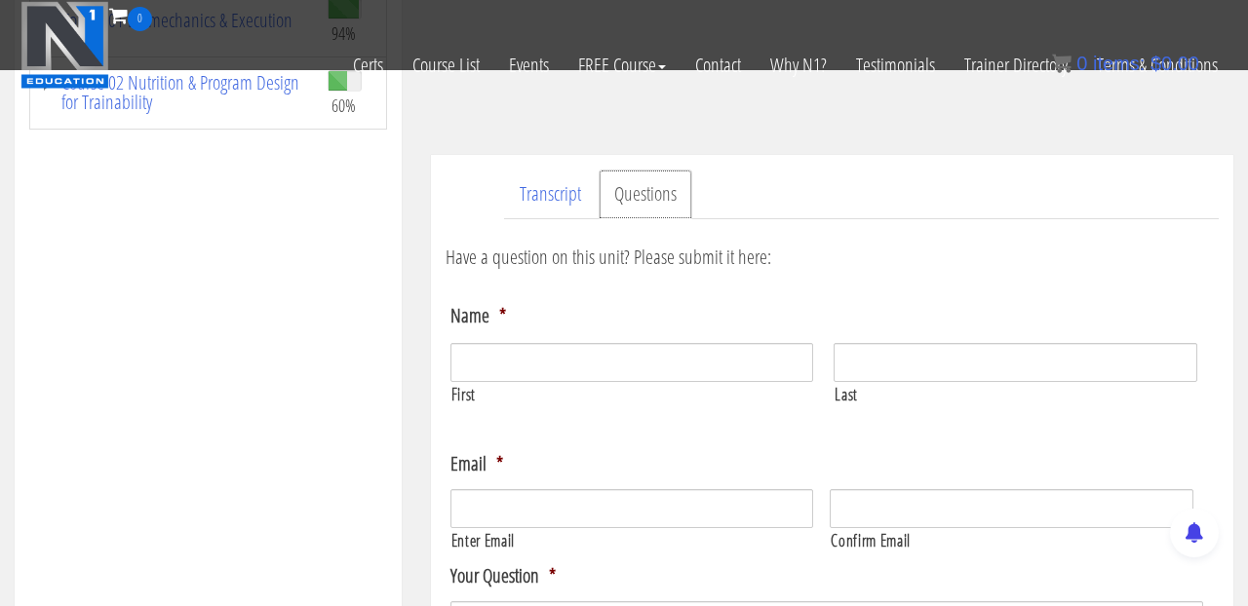
scroll to position [345, 0]
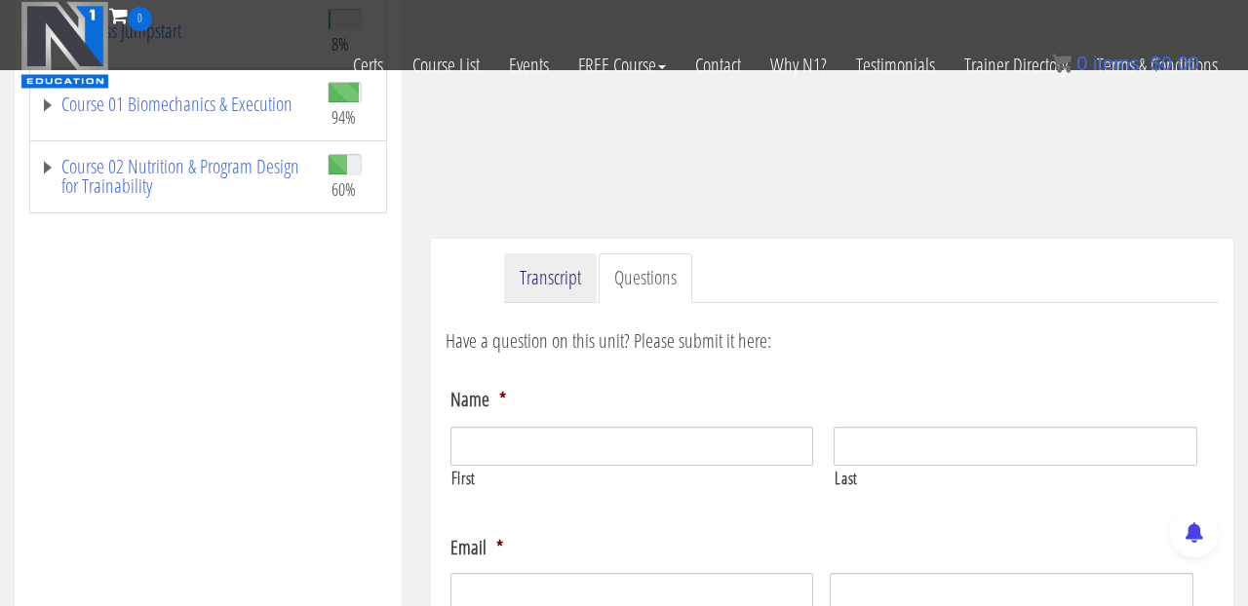
click at [569, 283] on link "Transcript" at bounding box center [550, 278] width 93 height 50
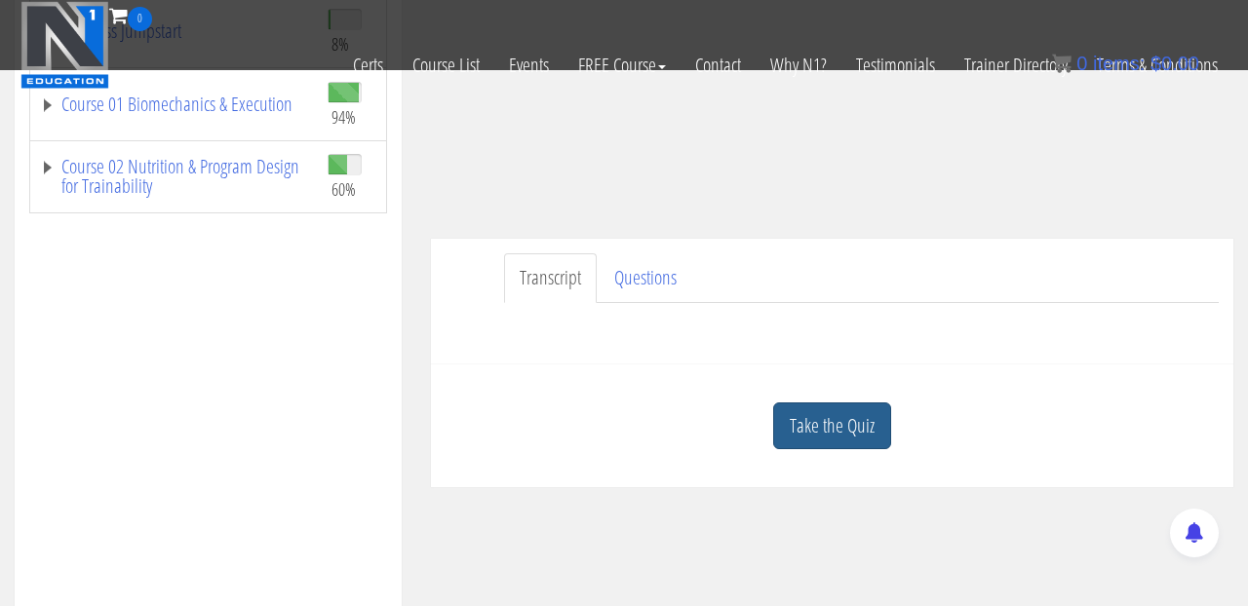
click at [812, 419] on link "Take the Quiz" at bounding box center [832, 427] width 118 height 48
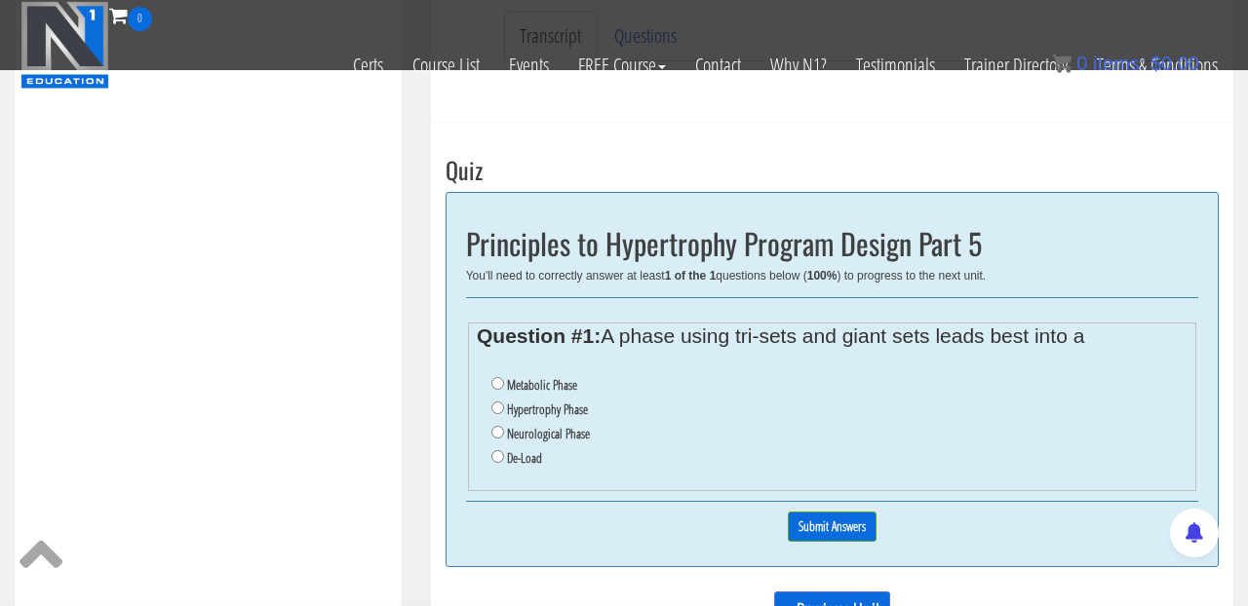
scroll to position [635, 0]
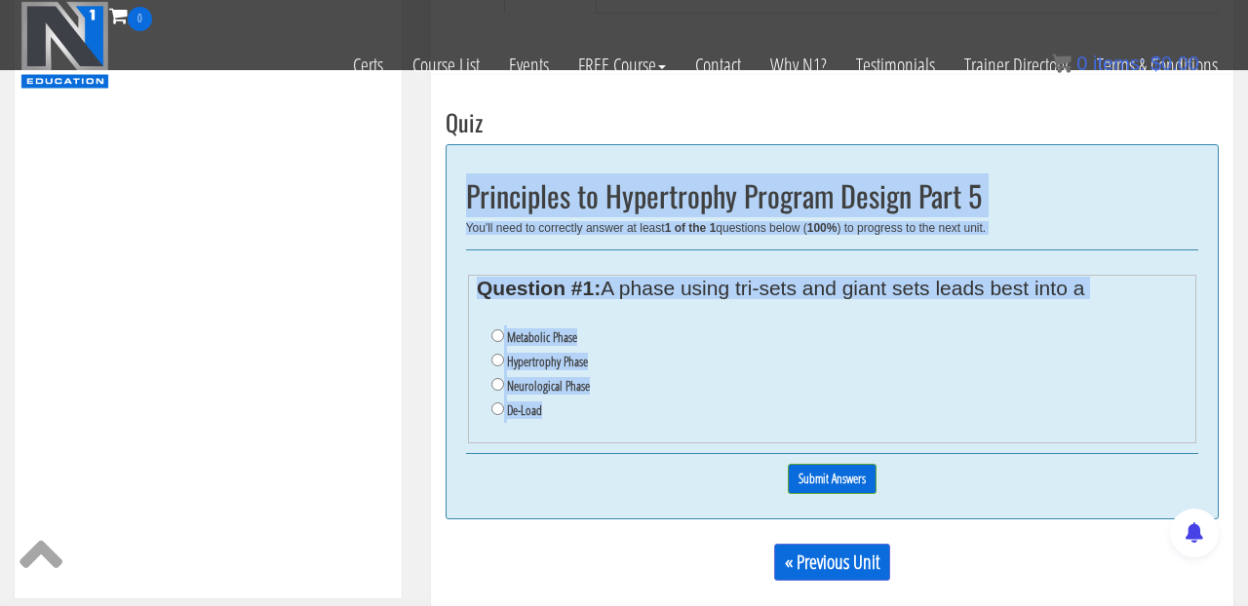
drag, startPoint x: 463, startPoint y: 191, endPoint x: 654, endPoint y: 416, distance: 295.3
click at [654, 416] on div "Principles to Hypertrophy Program Design Part 5 You'll need to correctly answer…" at bounding box center [831, 331] width 773 height 375
copy div "Principles to Hypertrophy Program Design Part 5 You'll need to correctly answer…"
click at [496, 362] on input "Hypertrophy Phase" at bounding box center [497, 360] width 13 height 13
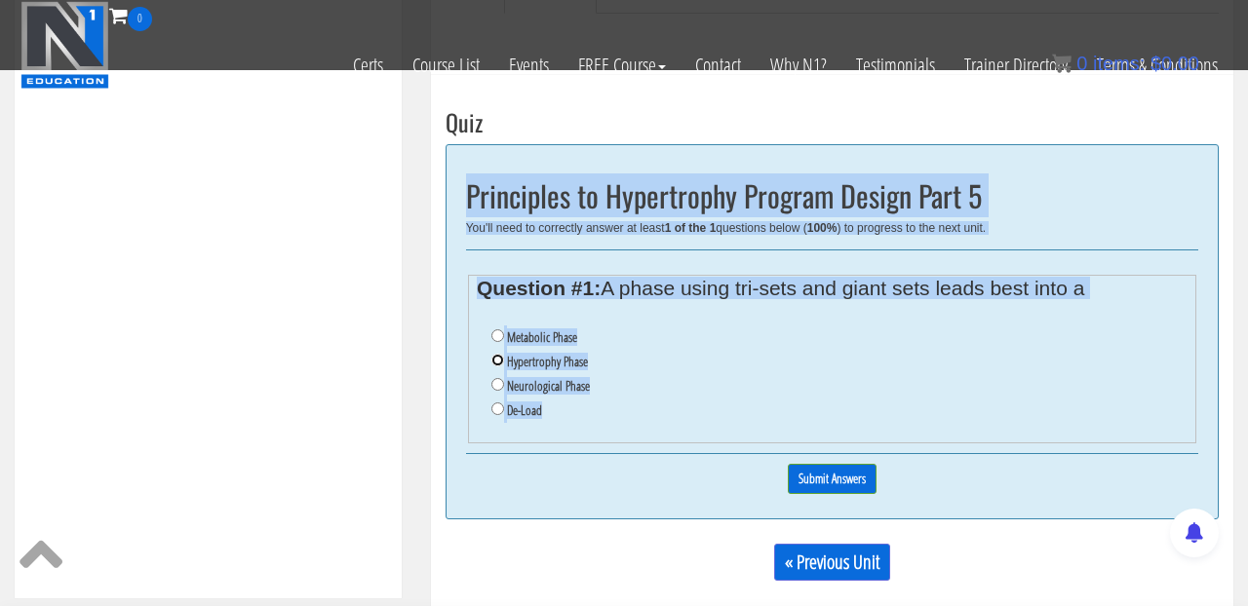
radio input "true"
click at [795, 473] on input "Submit Answers" at bounding box center [832, 479] width 89 height 30
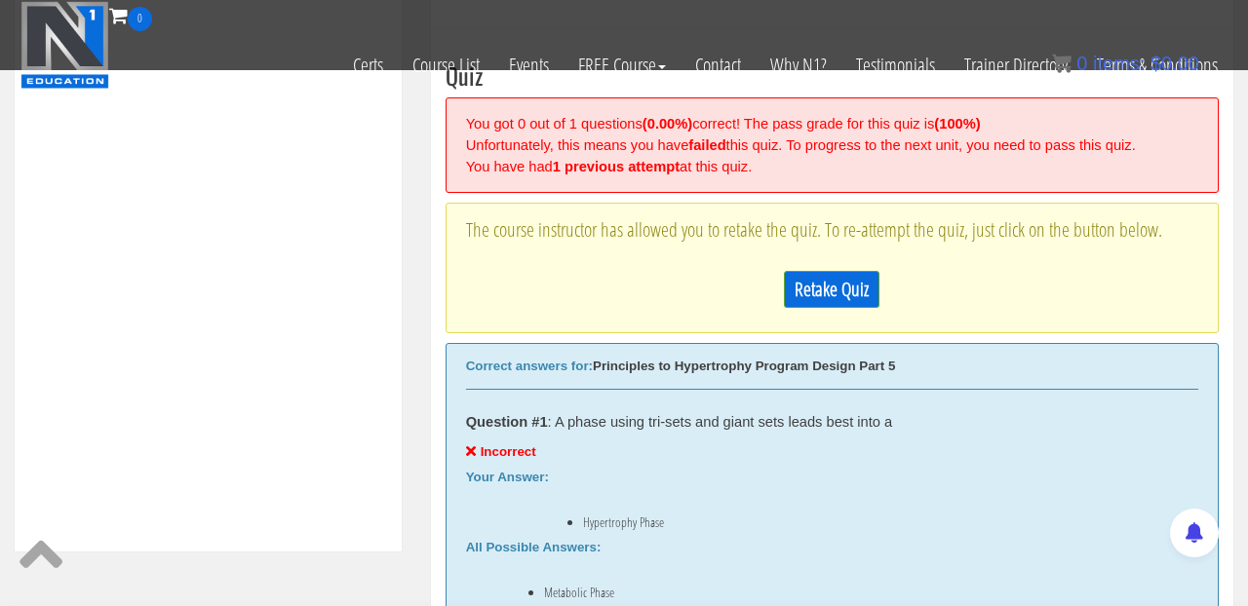
scroll to position [694, 0]
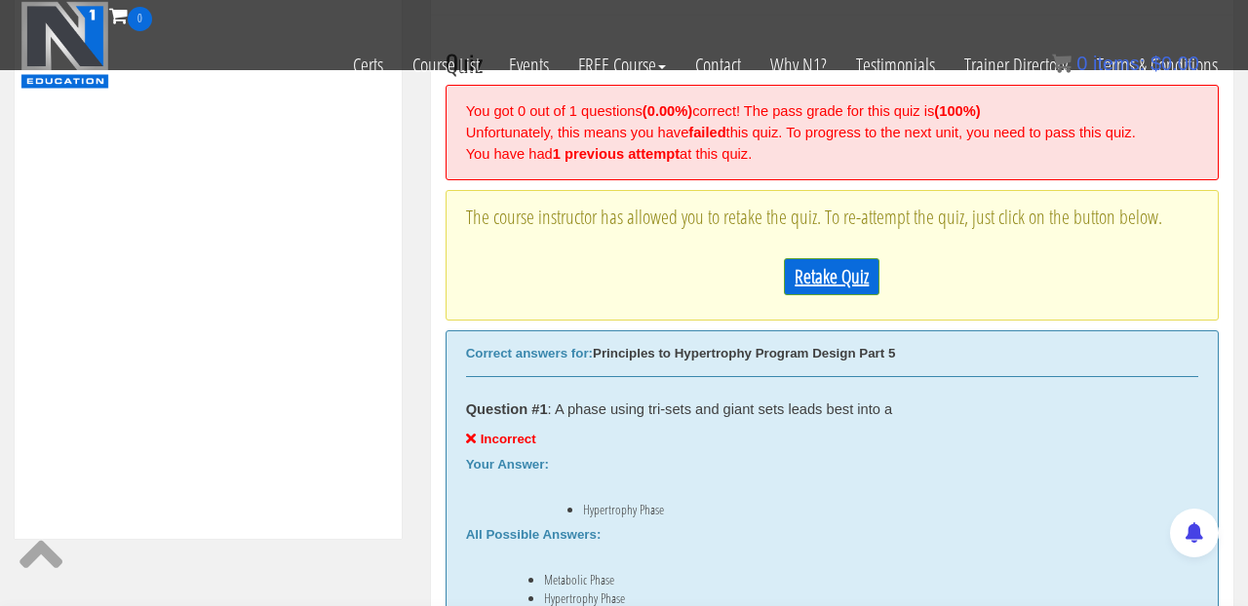
click at [844, 295] on link "Retake Quiz" at bounding box center [832, 276] width 96 height 37
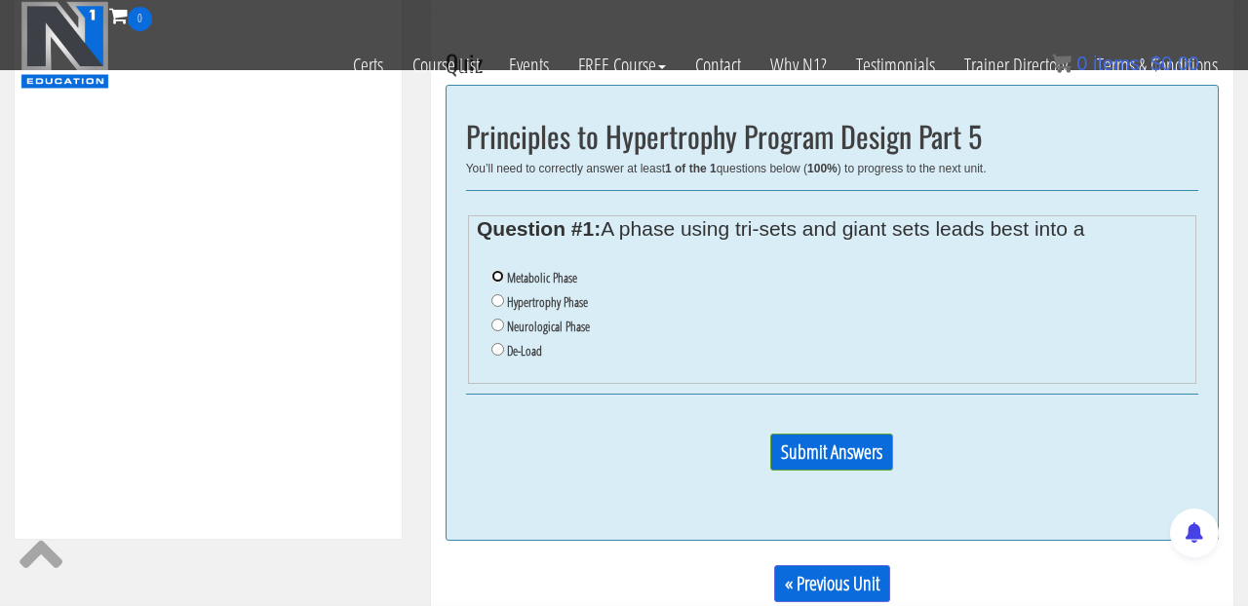
click at [502, 273] on input "Metabolic Phase" at bounding box center [497, 276] width 13 height 13
radio input "true"
click at [840, 453] on input "Submit Answers" at bounding box center [831, 452] width 123 height 37
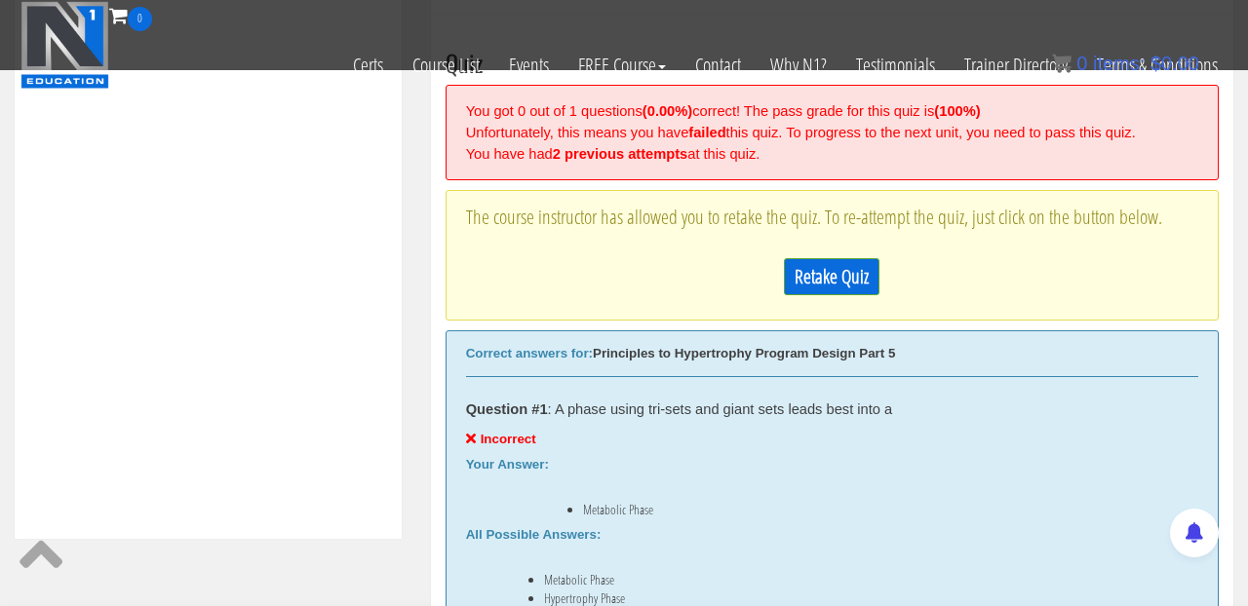
scroll to position [681, 0]
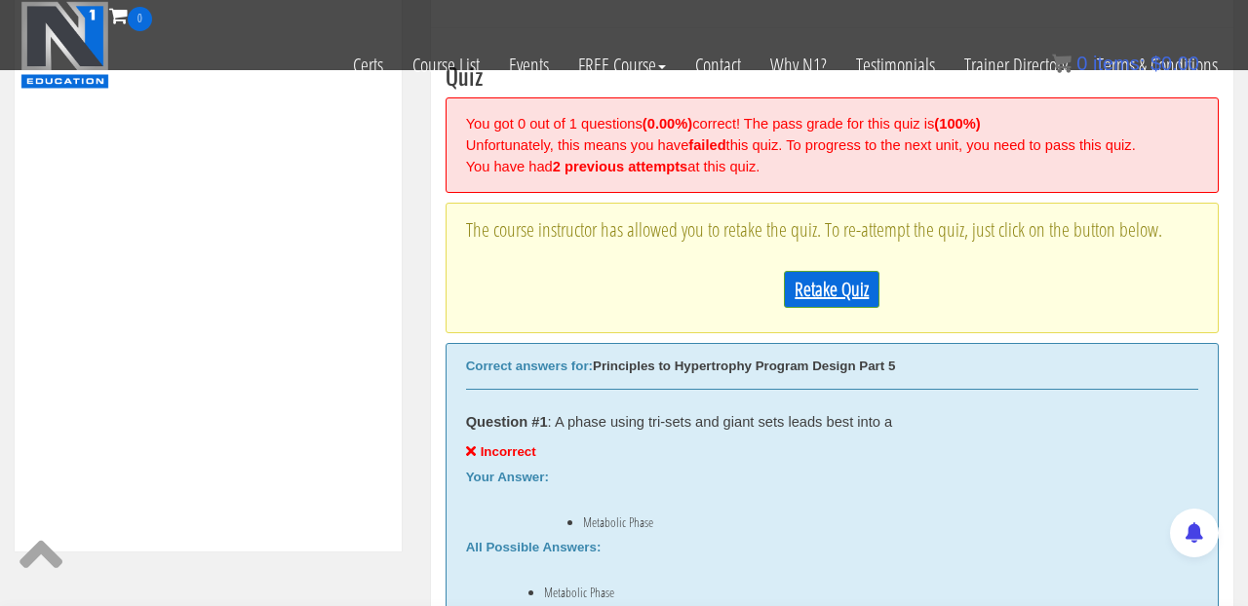
click at [837, 308] on link "Retake Quiz" at bounding box center [832, 289] width 96 height 37
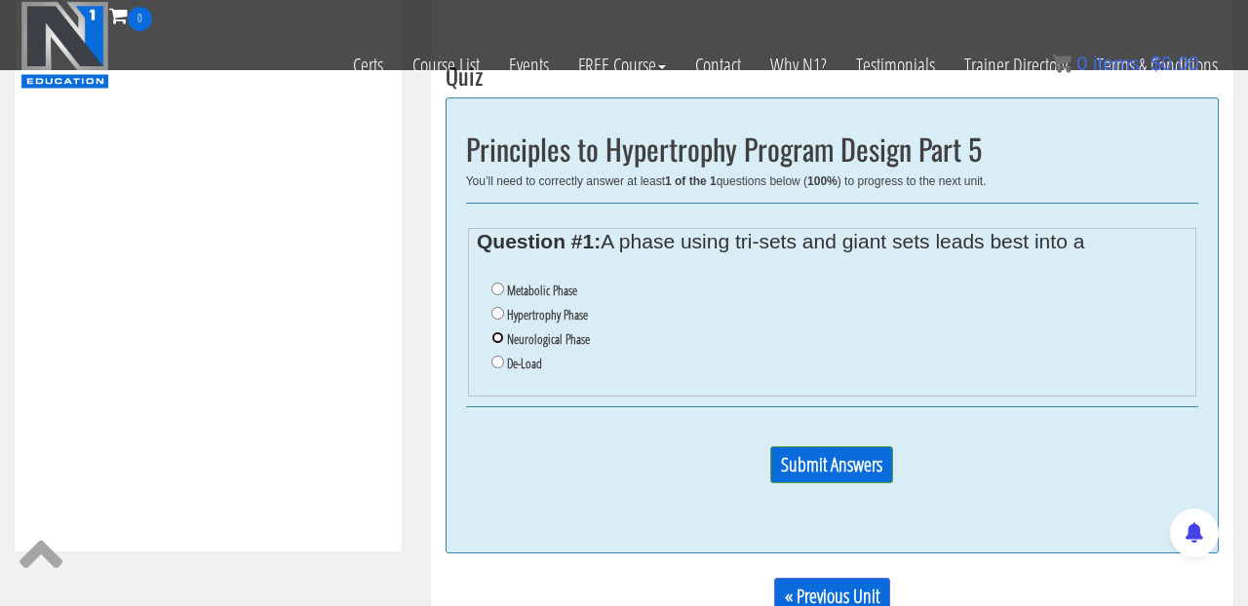
click at [498, 343] on input "Neurological Phase" at bounding box center [497, 337] width 13 height 13
radio input "true"
click at [836, 462] on input "Submit Answers" at bounding box center [831, 464] width 123 height 37
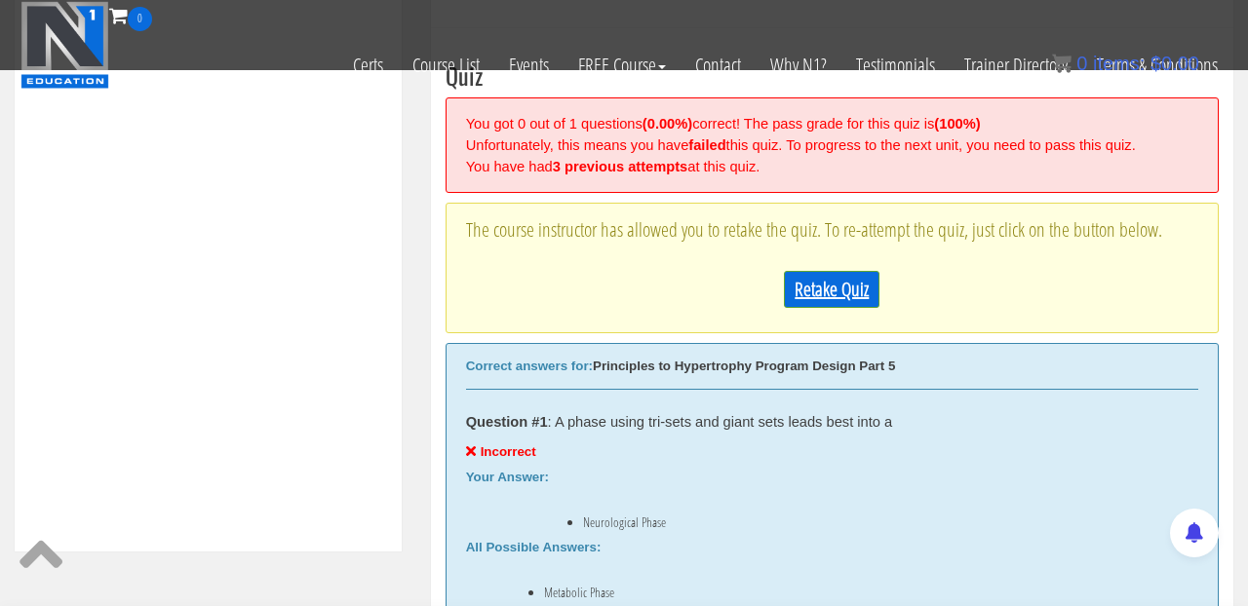
click at [850, 308] on link "Retake Quiz" at bounding box center [832, 289] width 96 height 37
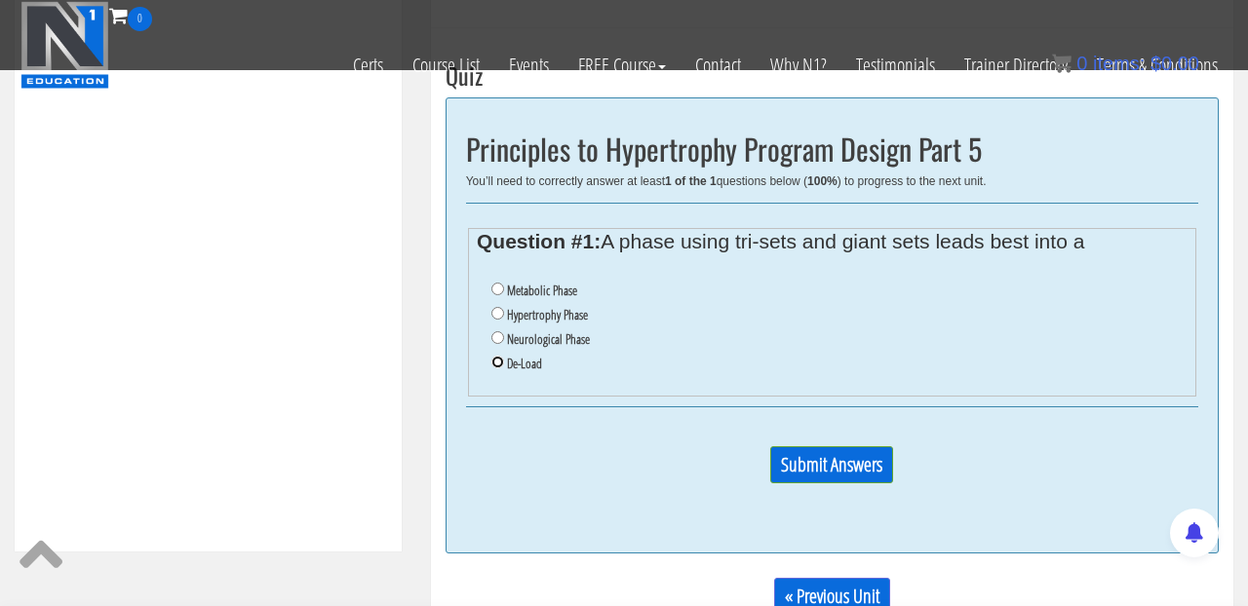
click at [498, 357] on input "De-Load" at bounding box center [497, 362] width 13 height 13
radio input "true"
click at [813, 459] on input "Submit Answers" at bounding box center [831, 464] width 123 height 37
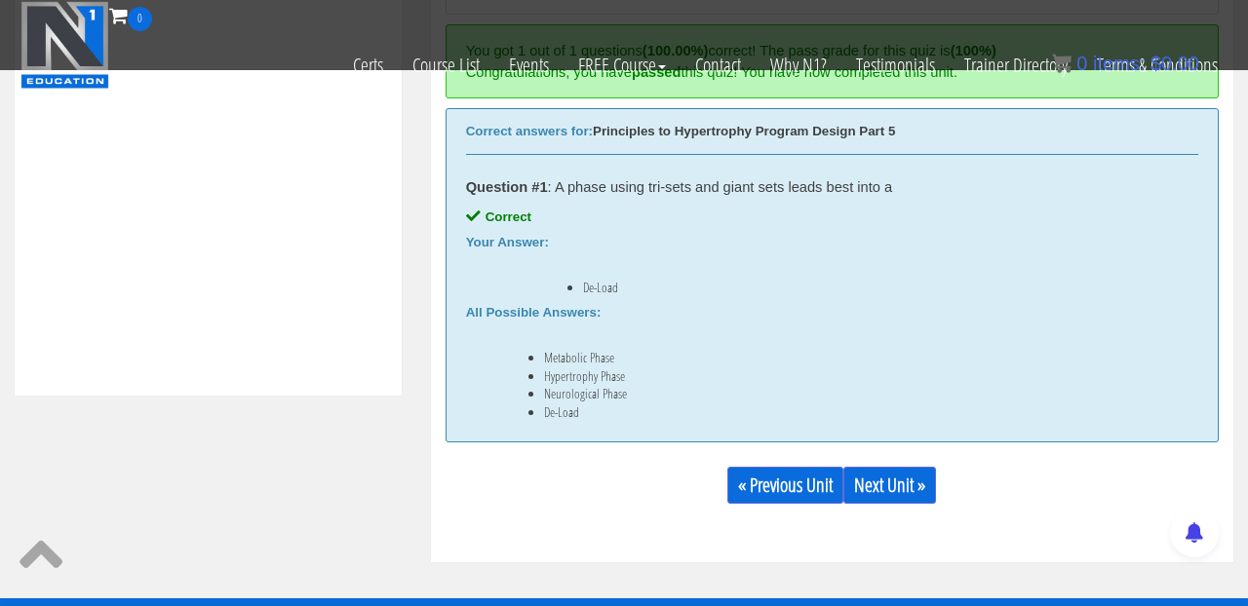
scroll to position [882, 0]
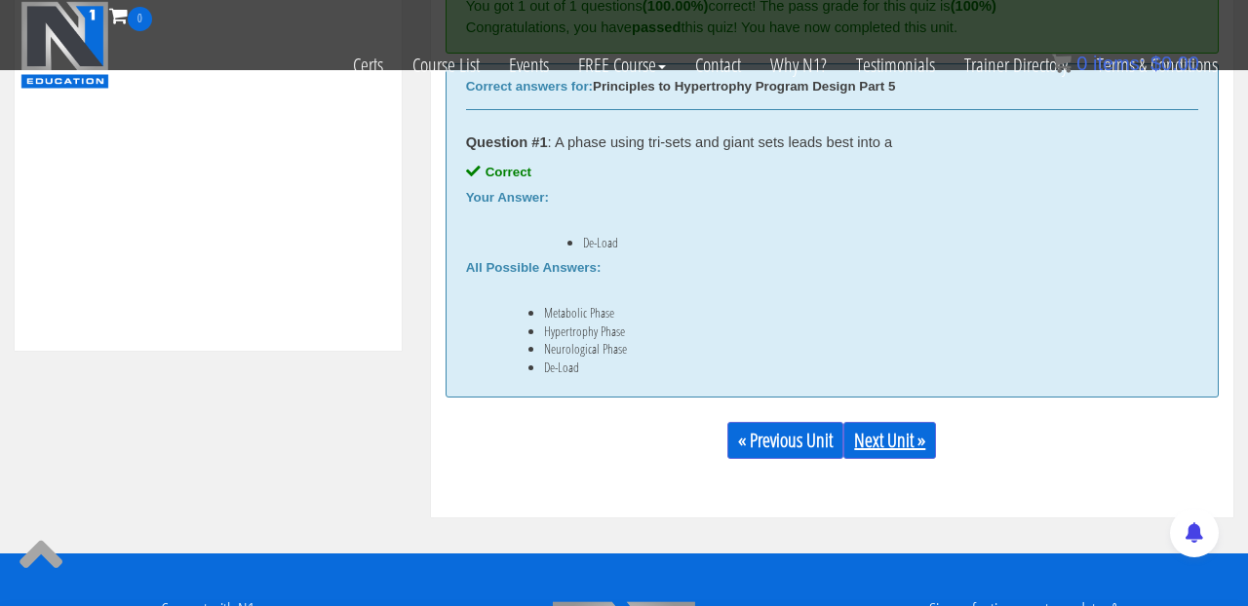
click at [915, 436] on link "Next Unit »" at bounding box center [889, 440] width 93 height 37
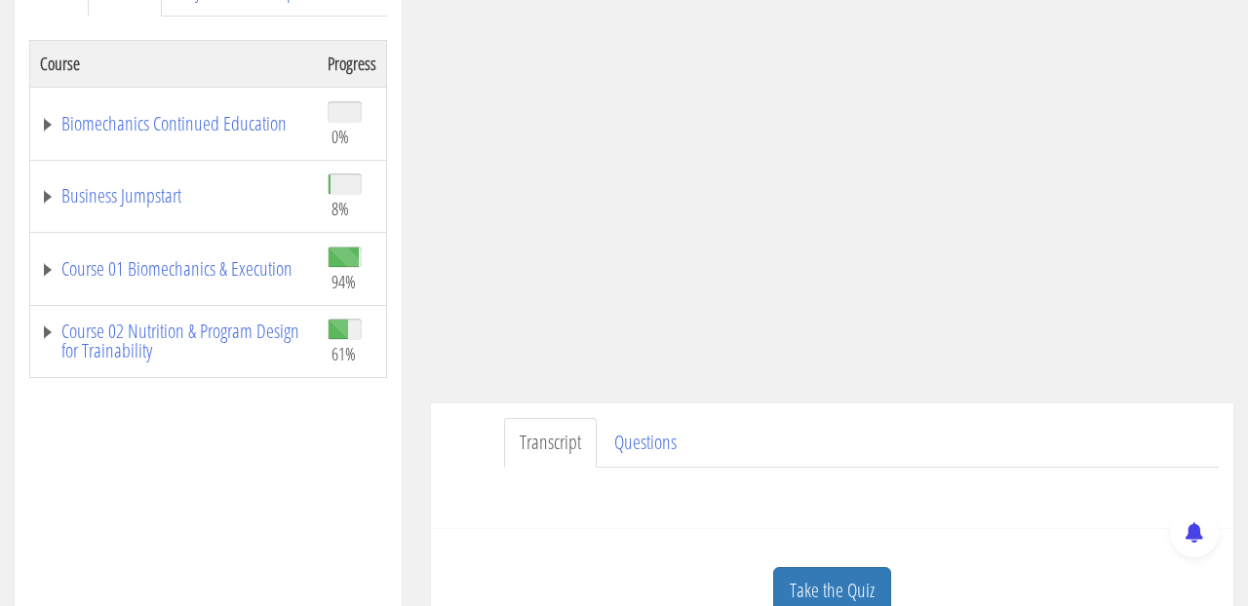
scroll to position [270, 0]
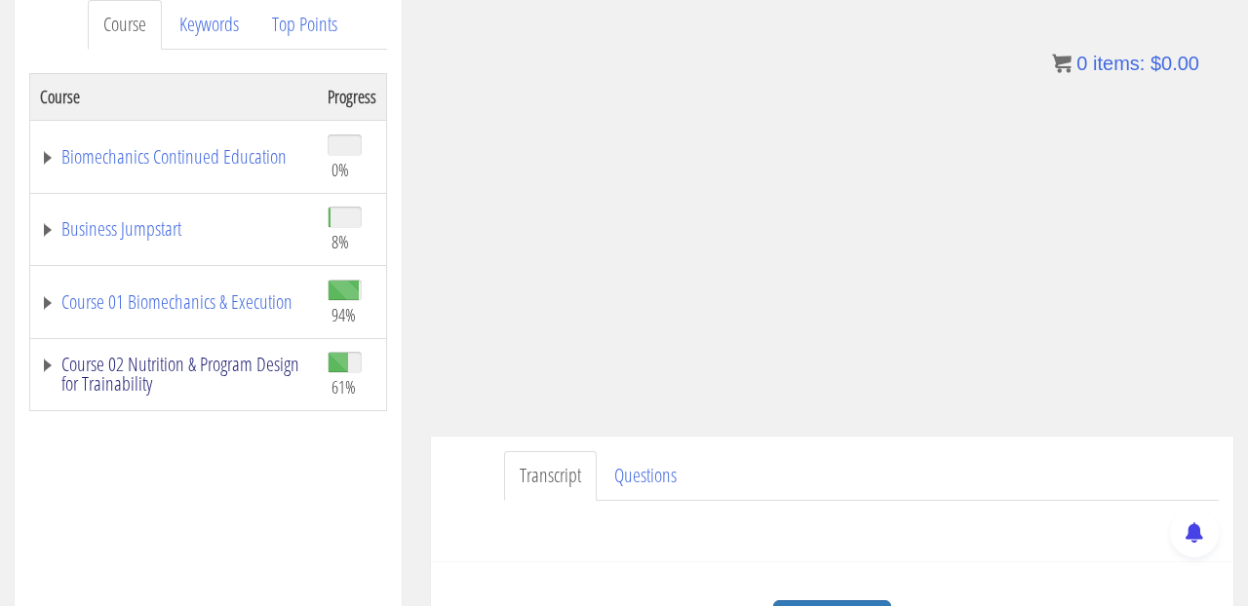
click at [50, 366] on link "Course 02 Nutrition & Program Design for Trainability" at bounding box center [174, 374] width 268 height 39
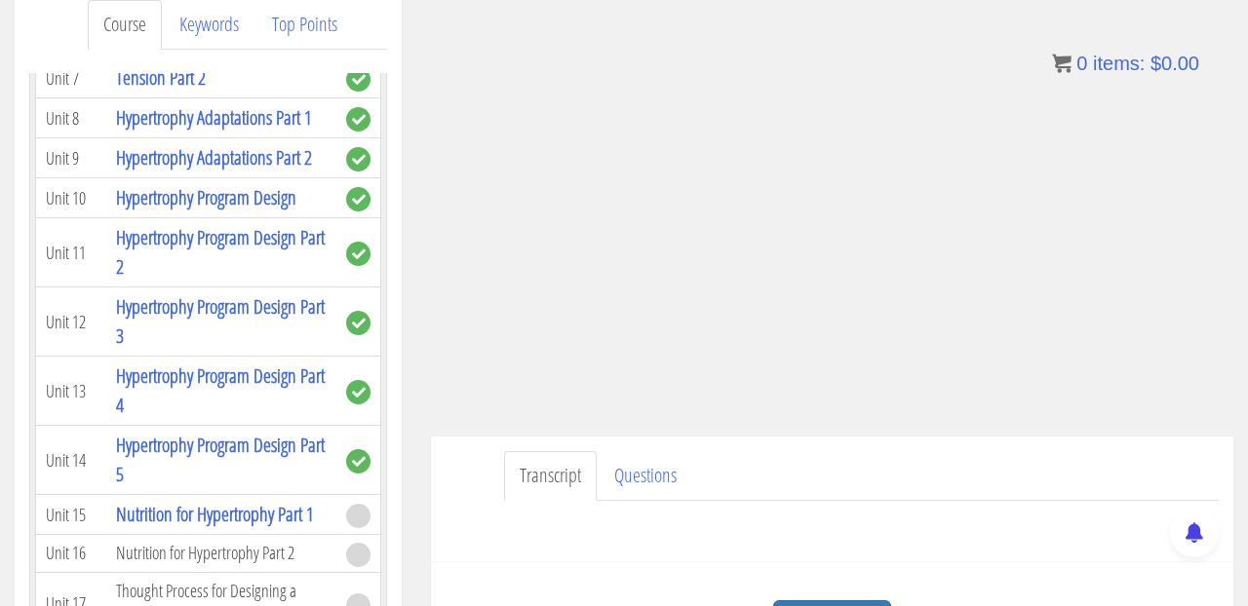
scroll to position [3716, 0]
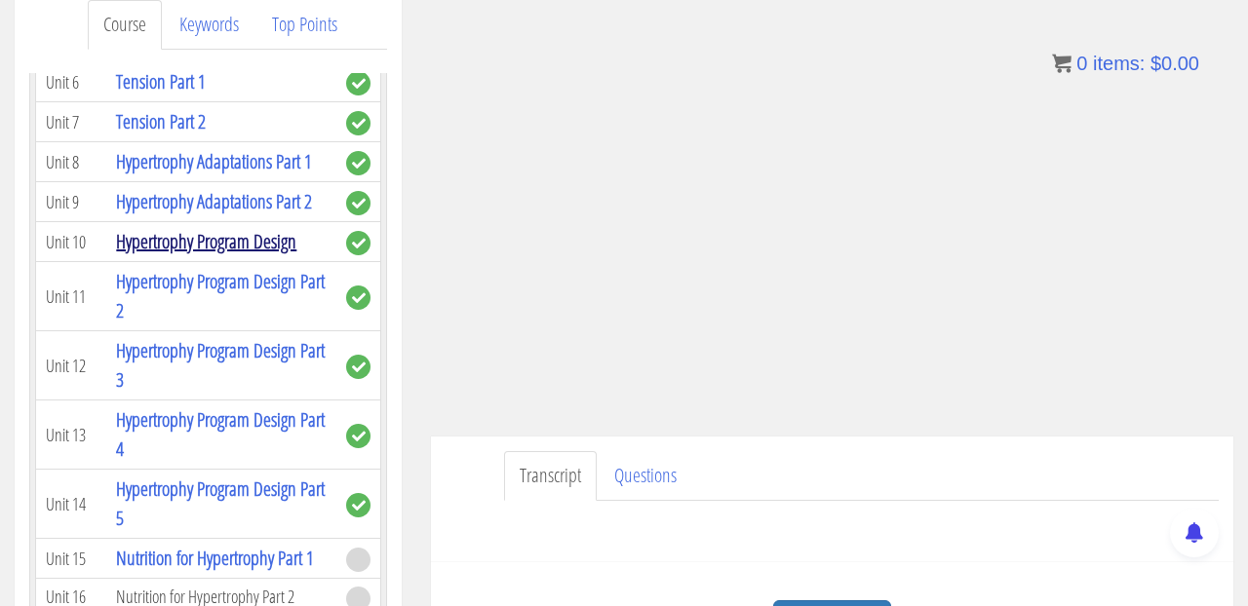
click at [235, 228] on link "Hypertrophy Program Design" at bounding box center [206, 241] width 180 height 26
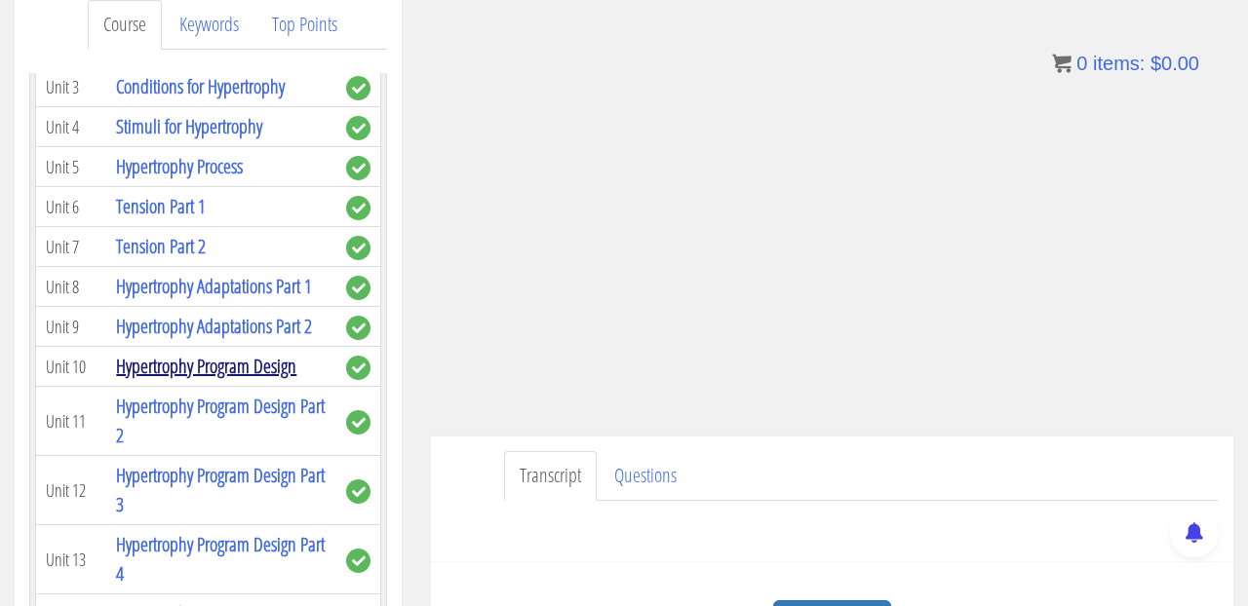
scroll to position [3587, 0]
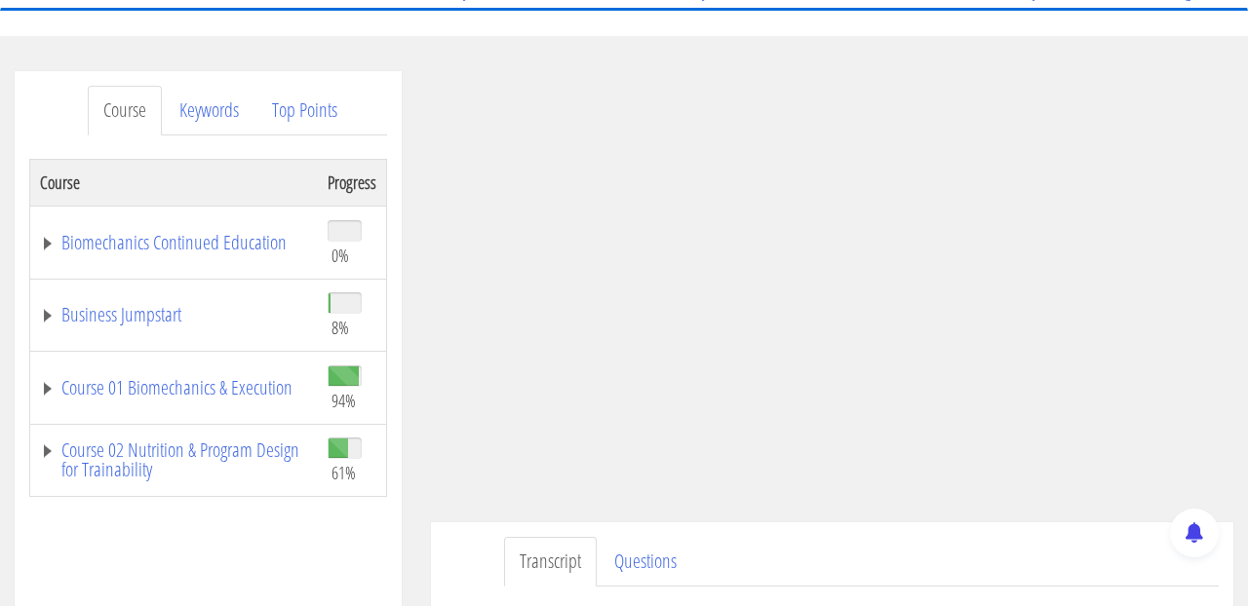
scroll to position [217, 0]
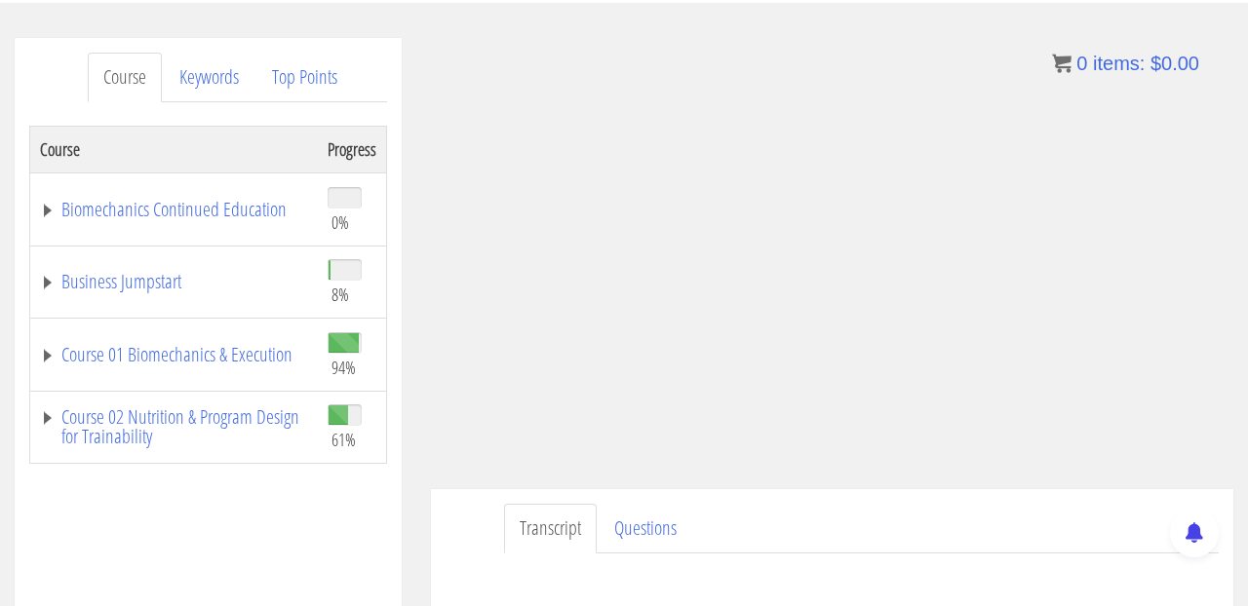
click at [937, 493] on div "Transcript Questions Have a question on this unit? Please submit it here: Name …" at bounding box center [832, 552] width 802 height 126
click at [1192, 67] on bdi "$ 0.00" at bounding box center [1174, 63] width 49 height 21
click at [1192, 77] on div "0 items: $ 0.00" at bounding box center [1125, 63] width 147 height 29
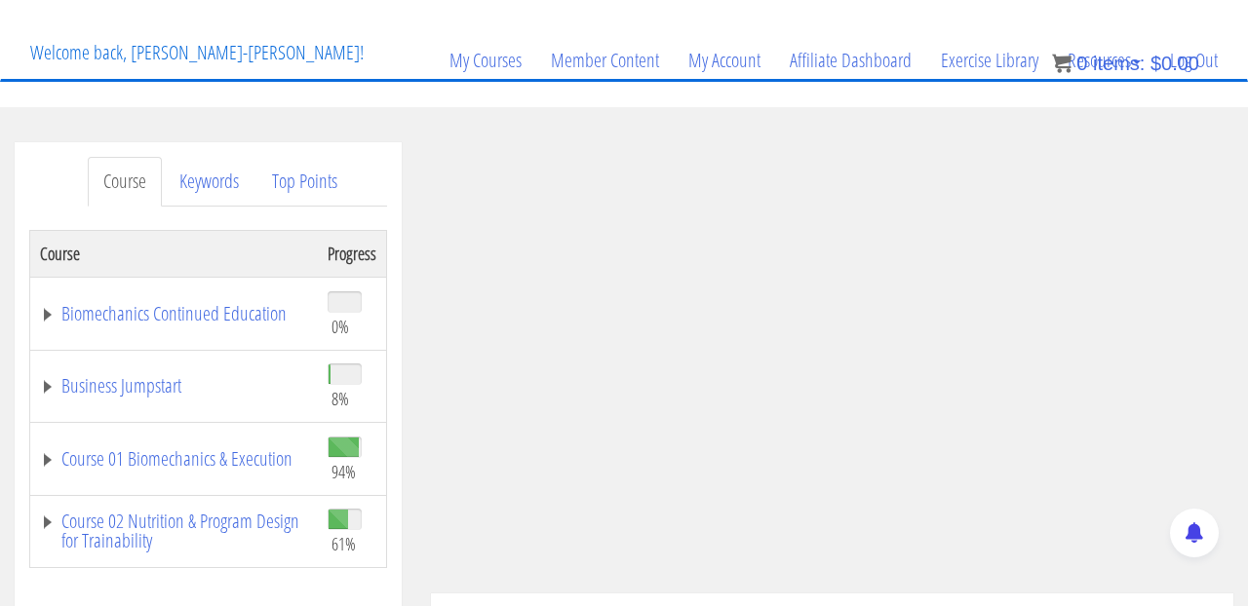
scroll to position [205, 0]
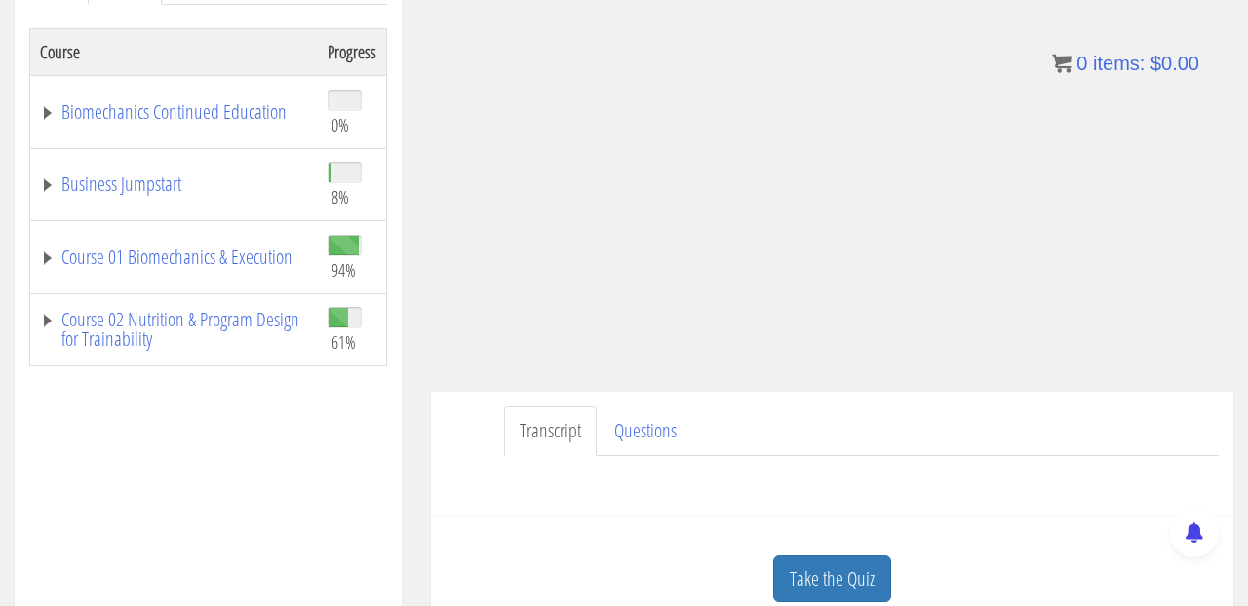
scroll to position [312, 0]
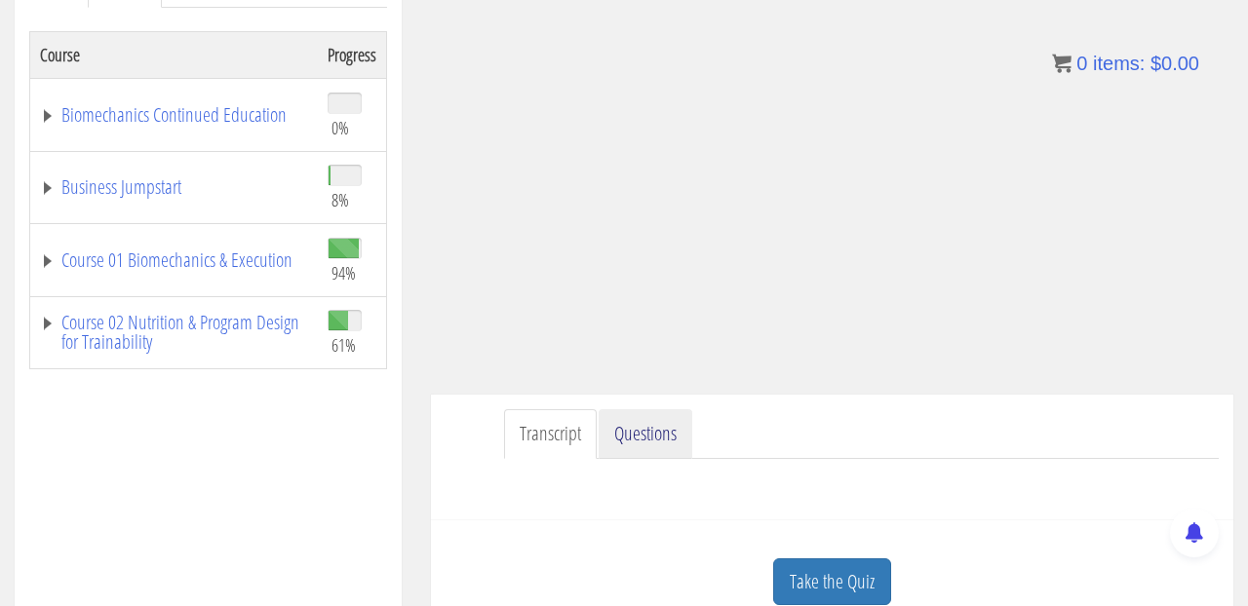
click at [638, 433] on link "Questions" at bounding box center [645, 434] width 94 height 50
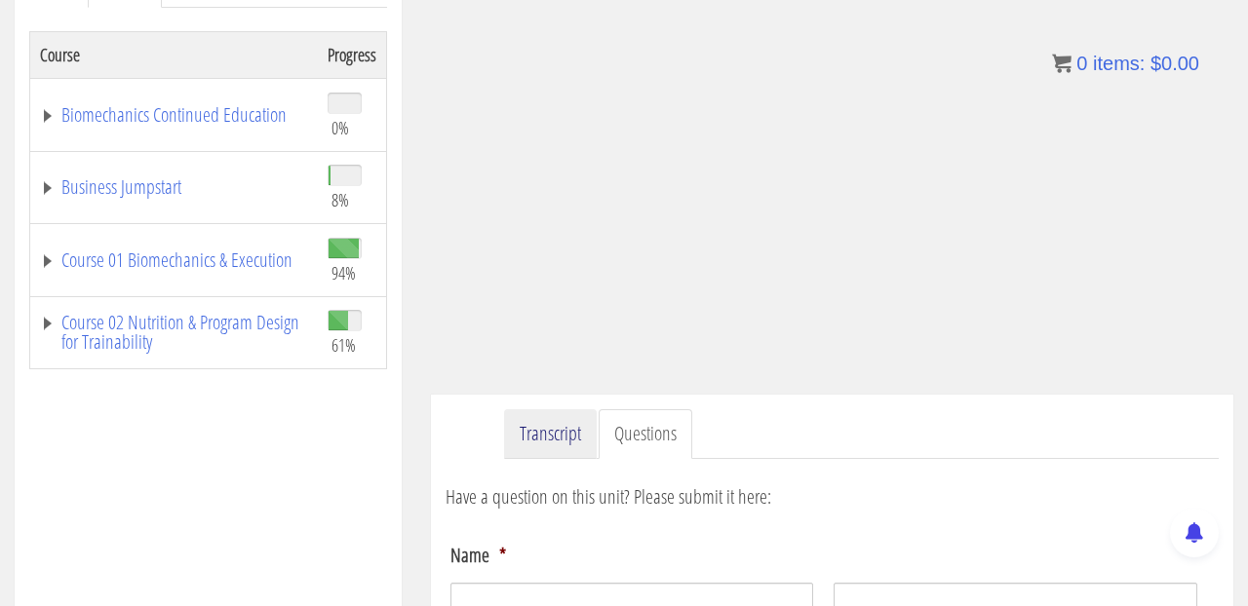
click at [565, 411] on link "Transcript" at bounding box center [550, 434] width 93 height 50
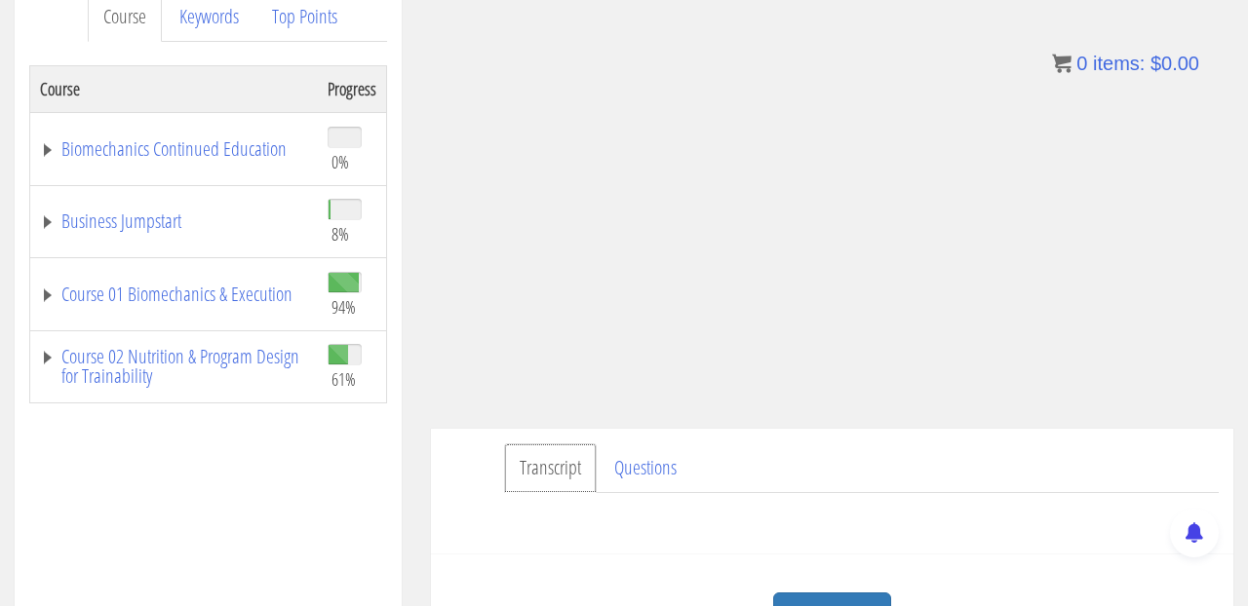
scroll to position [265, 0]
